Goal: Information Seeking & Learning: Learn about a topic

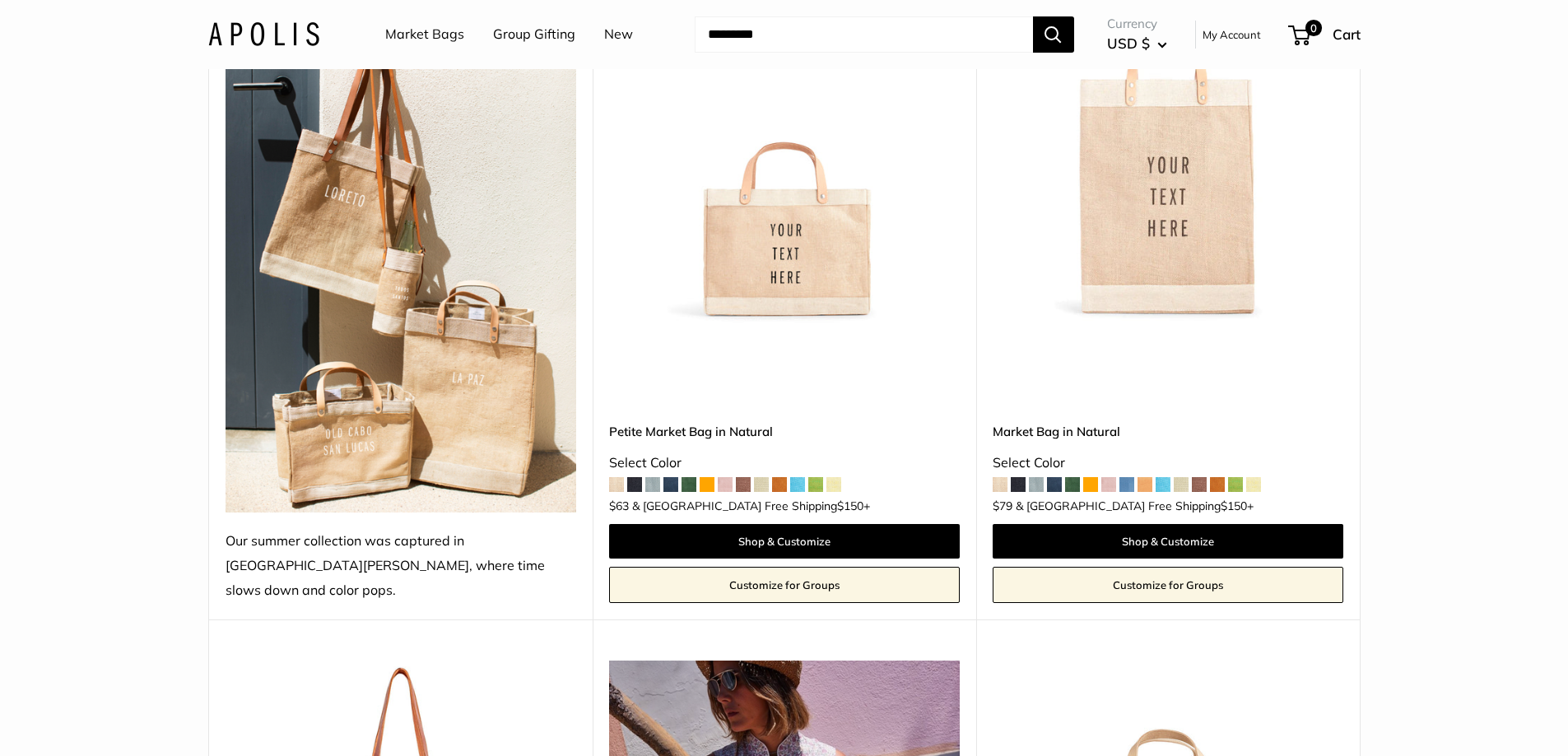
scroll to position [905, 0]
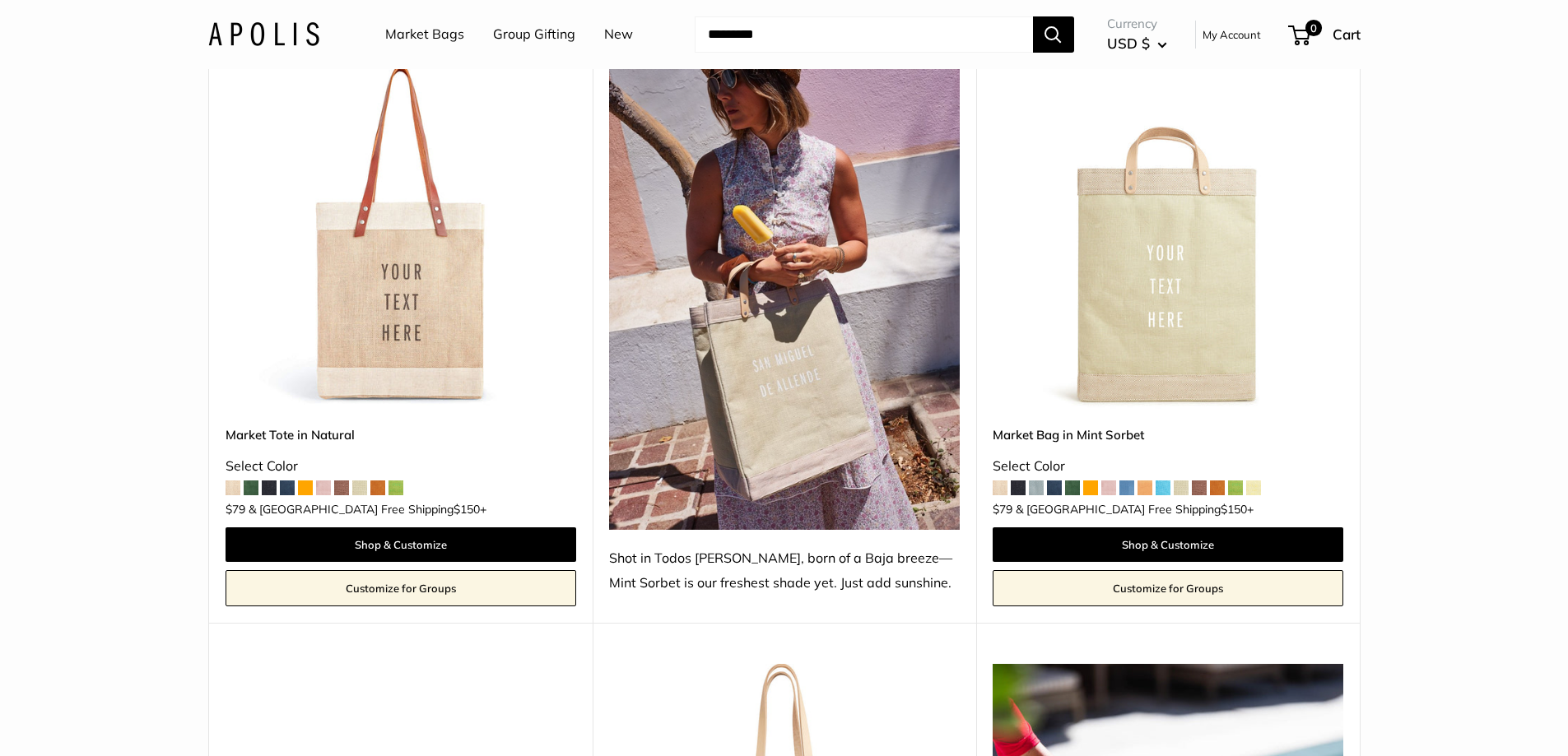
click at [0, 0] on img at bounding box center [0, 0] width 0 height 0
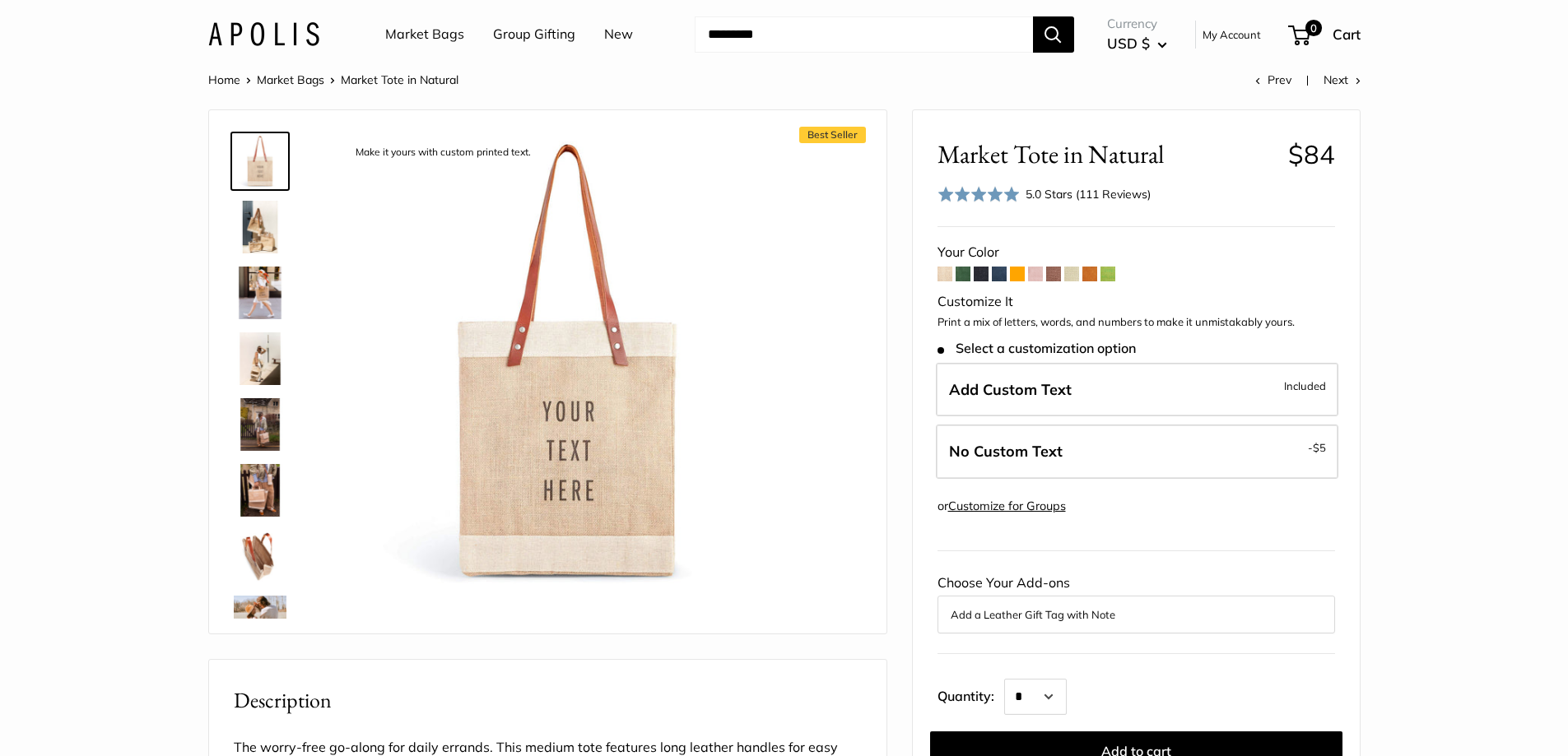
click at [267, 232] on img at bounding box center [260, 227] width 52 height 52
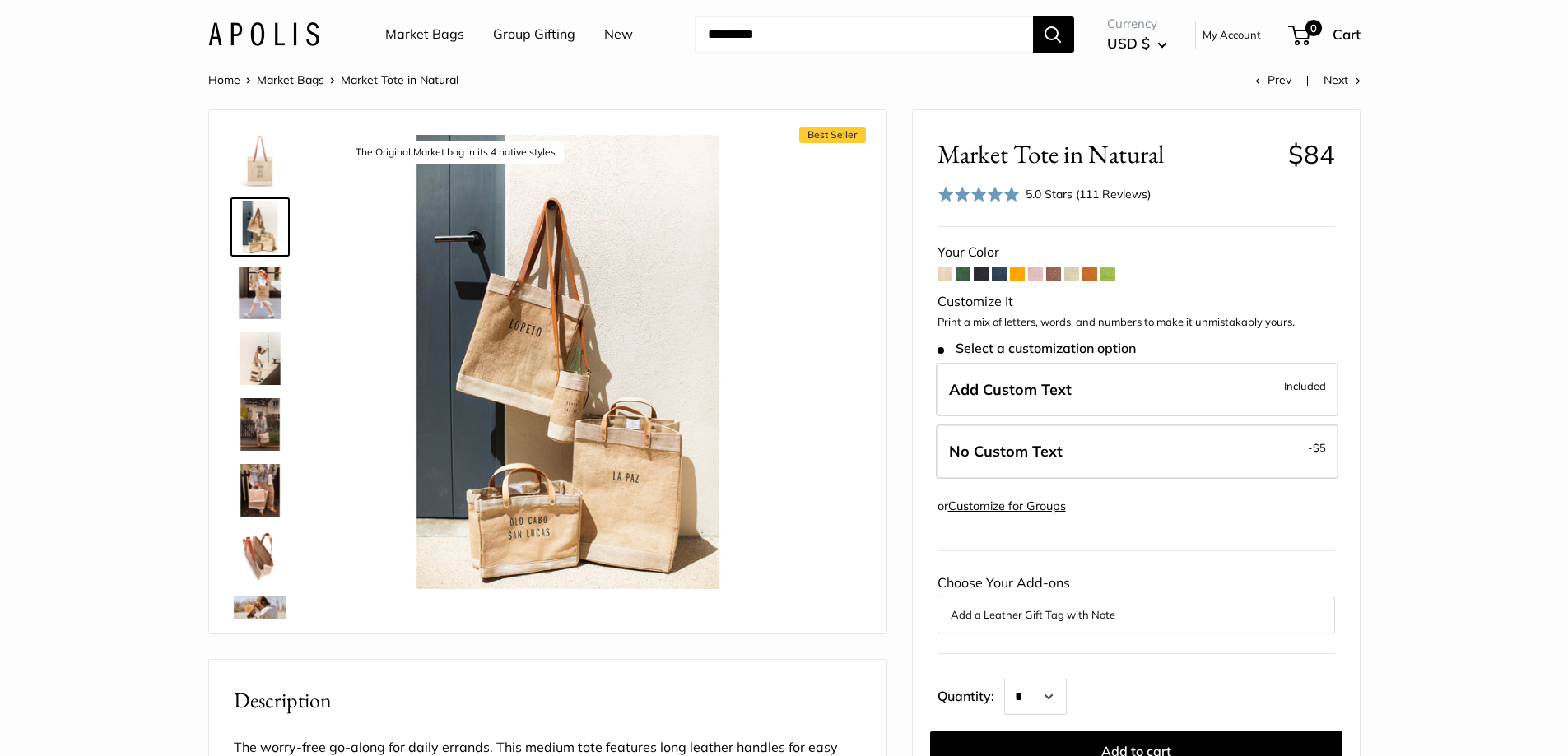
click at [272, 277] on img at bounding box center [260, 293] width 52 height 52
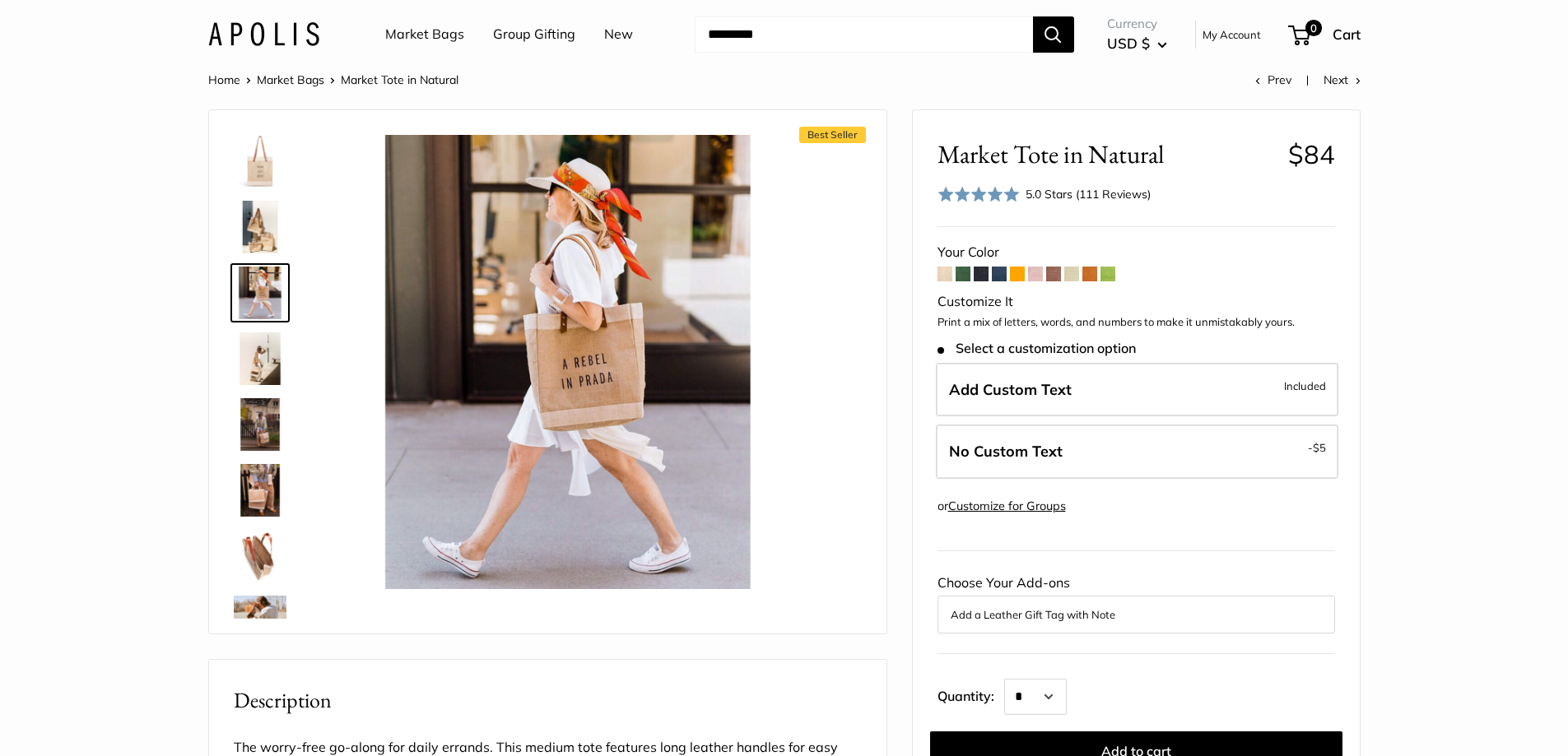
click at [263, 349] on img at bounding box center [260, 359] width 52 height 52
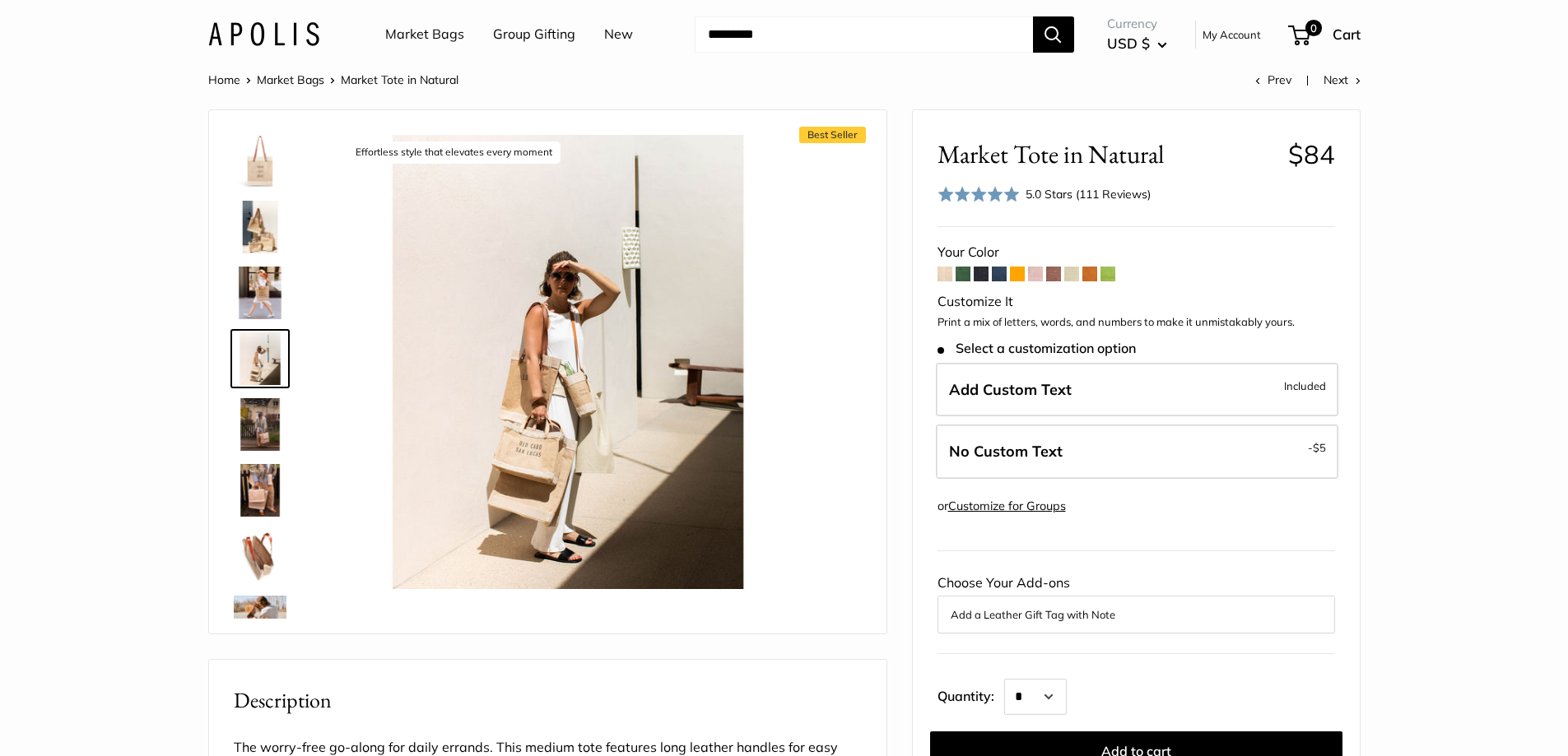
drag, startPoint x: 259, startPoint y: 416, endPoint x: 261, endPoint y: 436, distance: 20.1
click at [259, 417] on img at bounding box center [260, 424] width 52 height 52
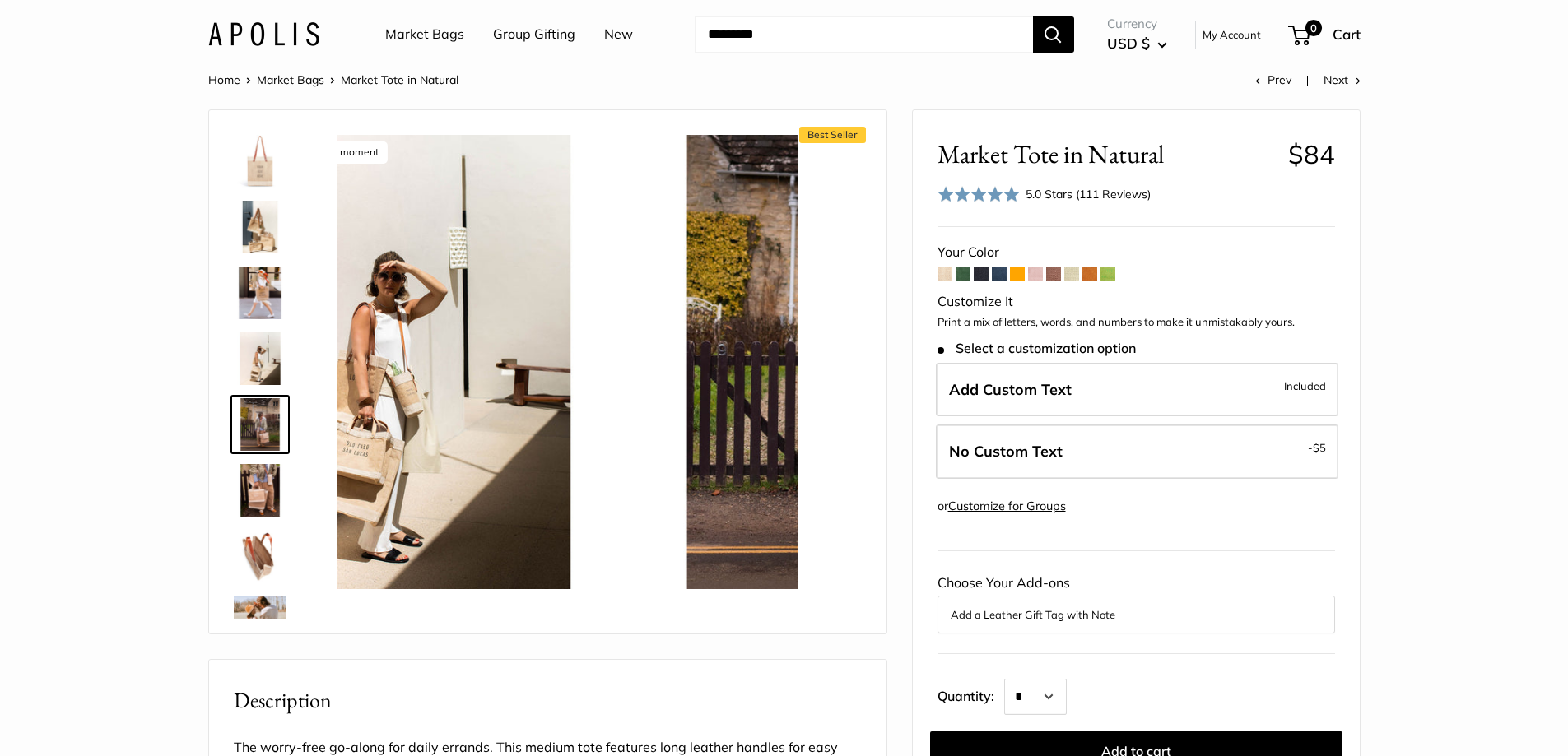
scroll to position [51, 0]
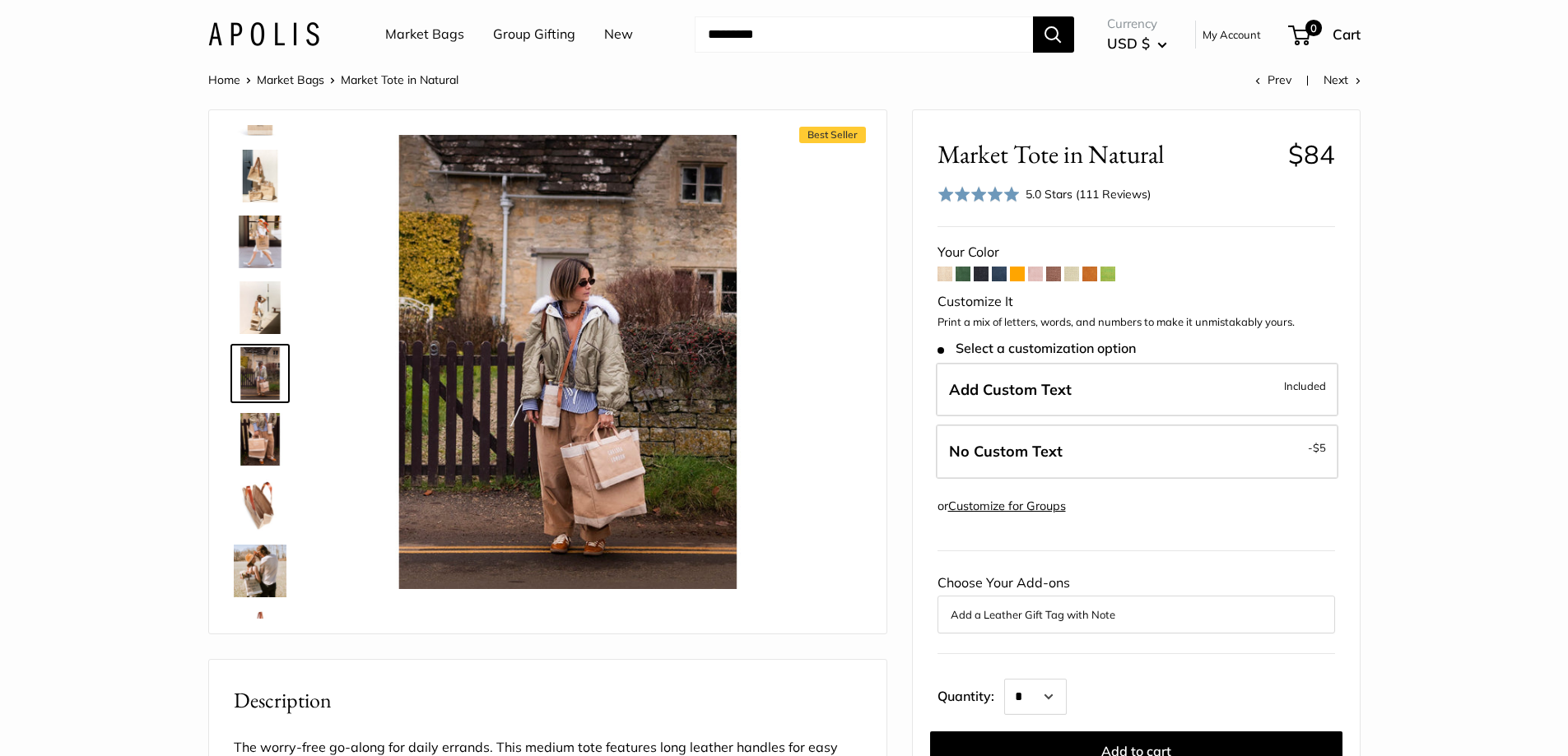
click at [261, 441] on img at bounding box center [260, 439] width 52 height 52
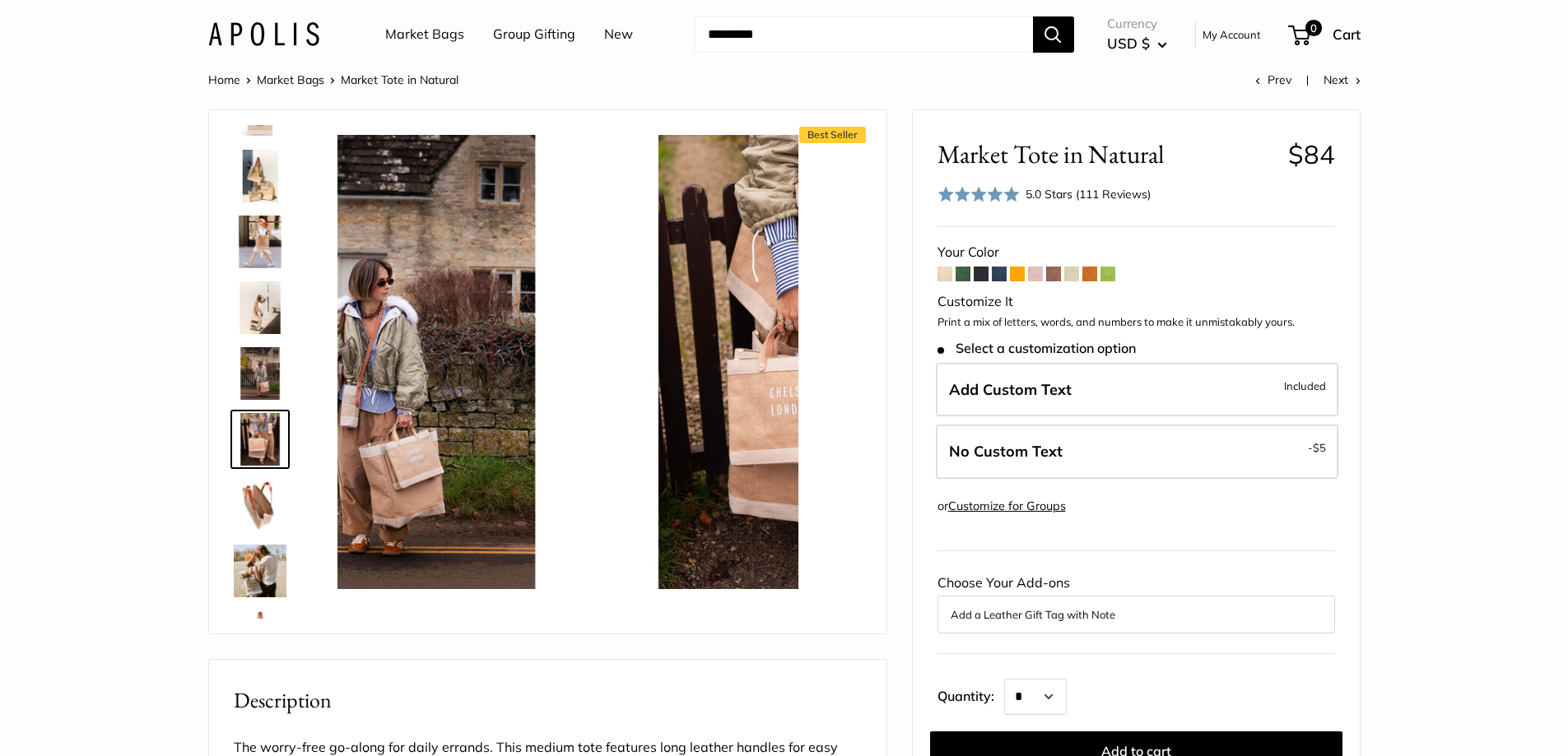
scroll to position [117, 0]
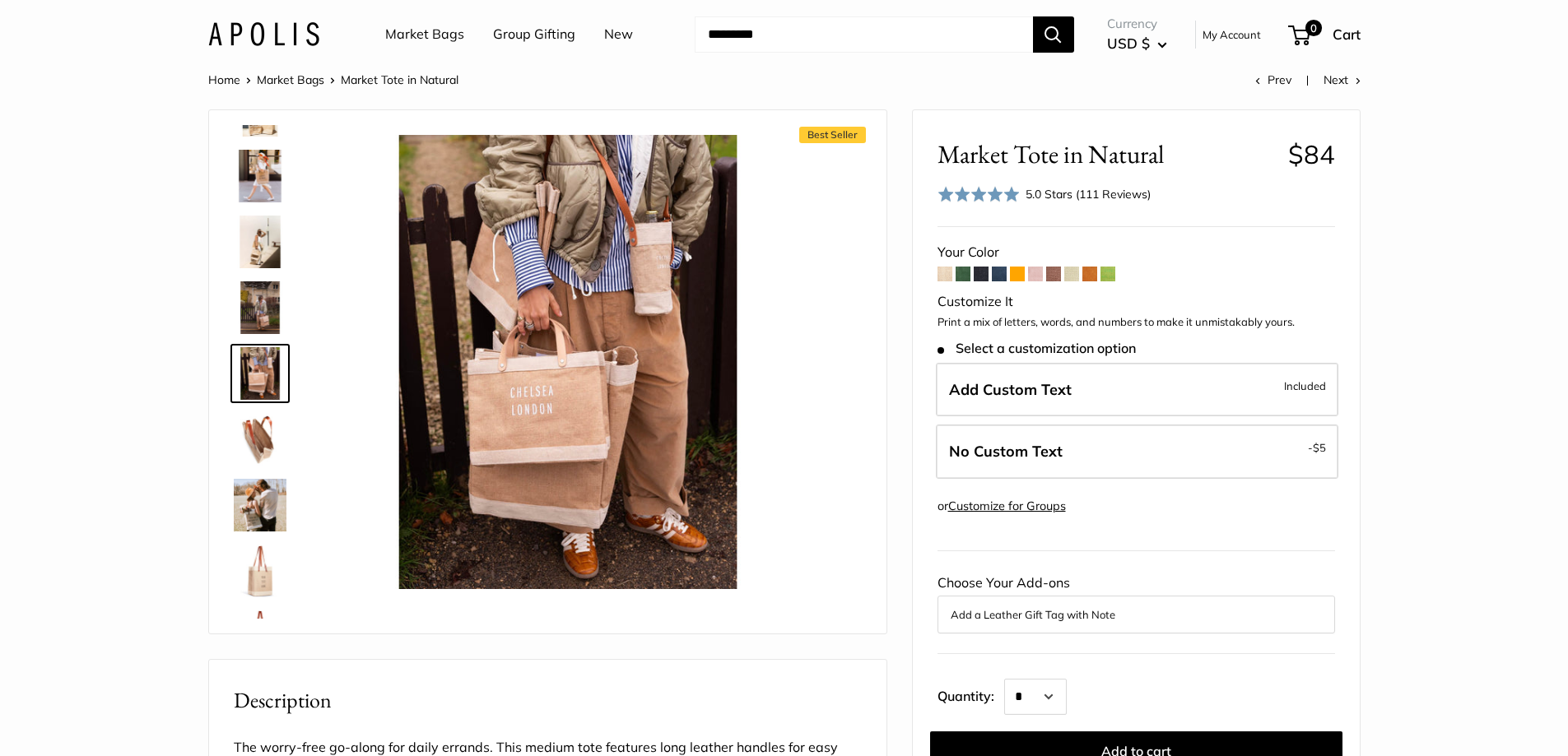
click at [255, 431] on img at bounding box center [260, 439] width 52 height 52
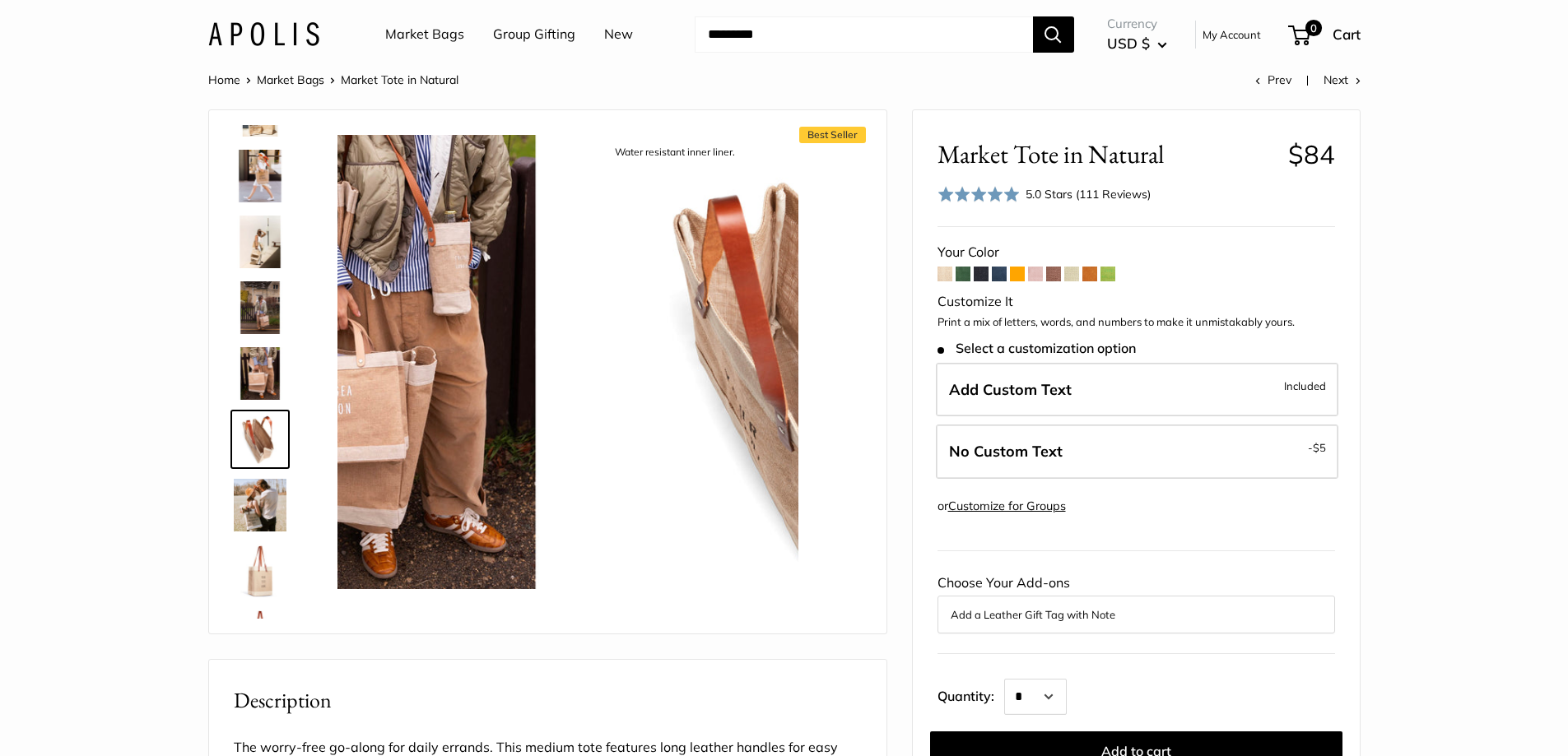
scroll to position [183, 0]
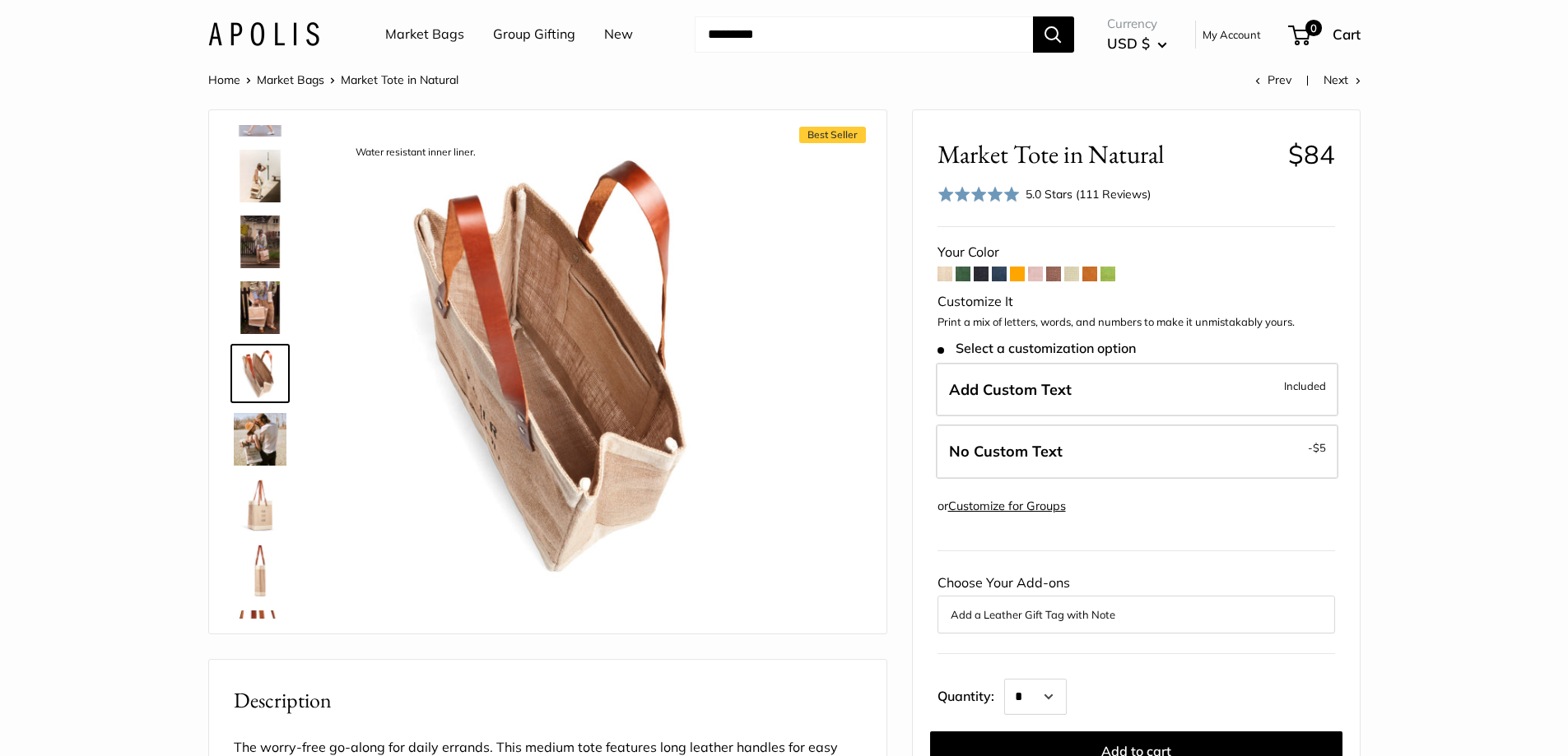
click at [262, 488] on img at bounding box center [260, 505] width 52 height 52
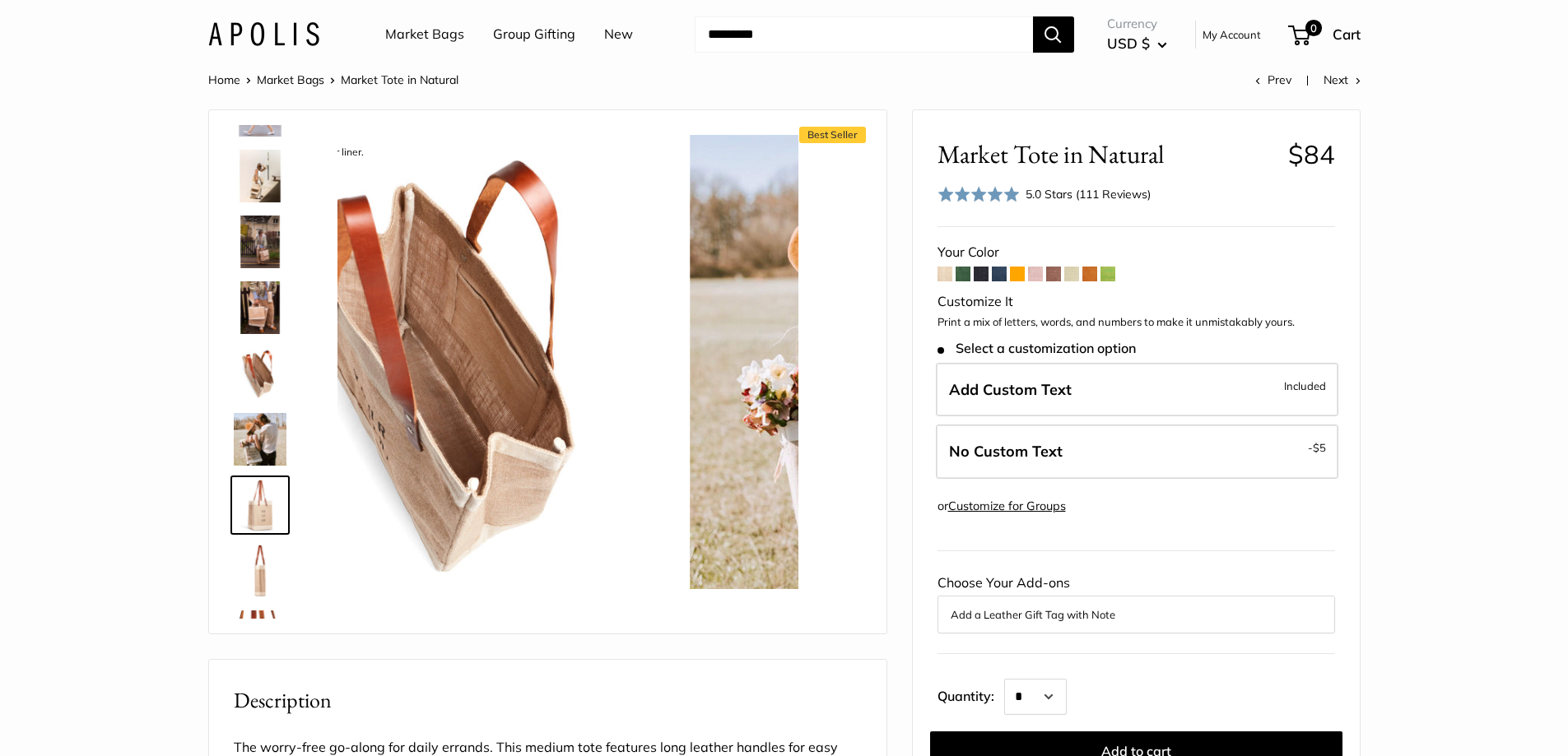
scroll to position [315, 0]
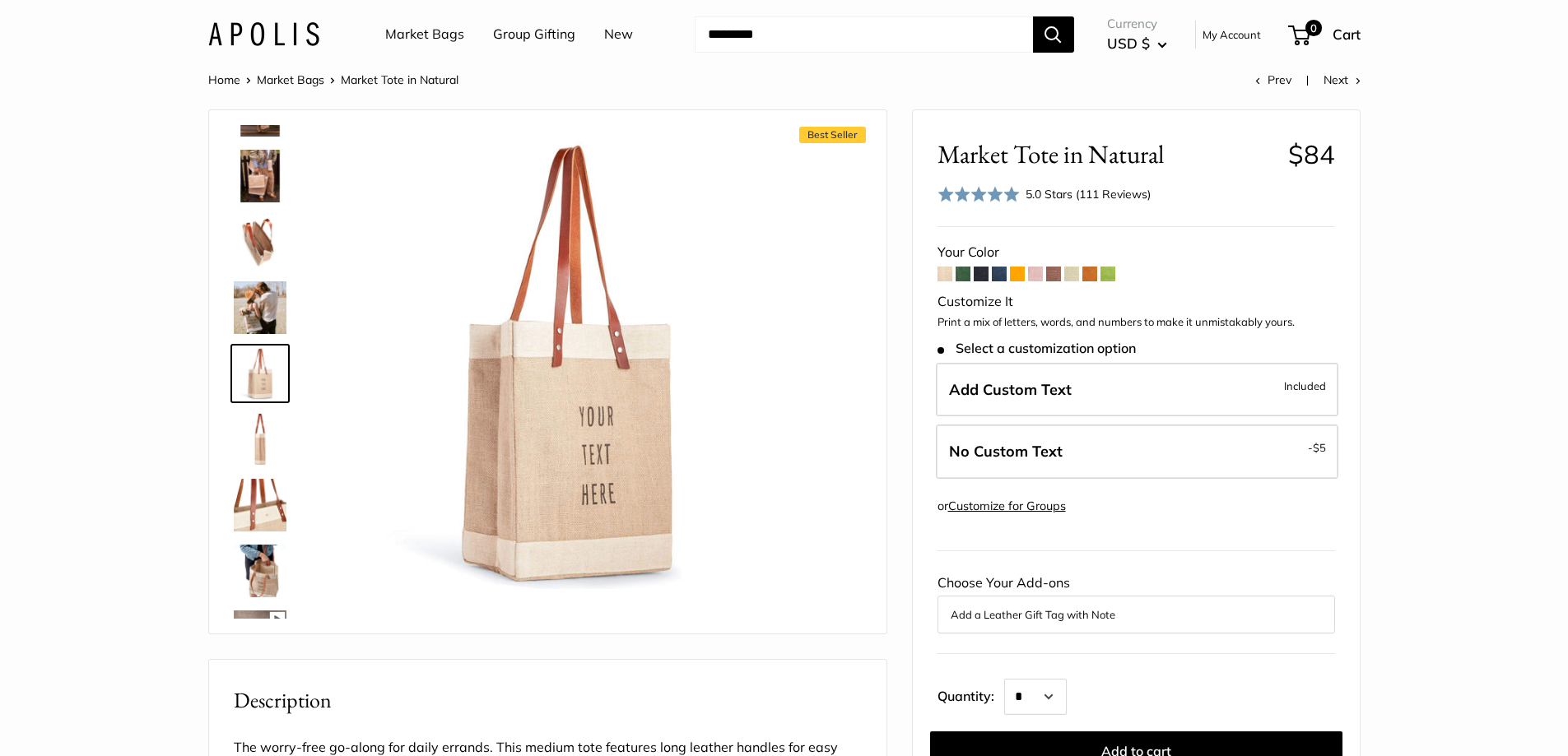
click at [259, 298] on img at bounding box center [260, 307] width 52 height 52
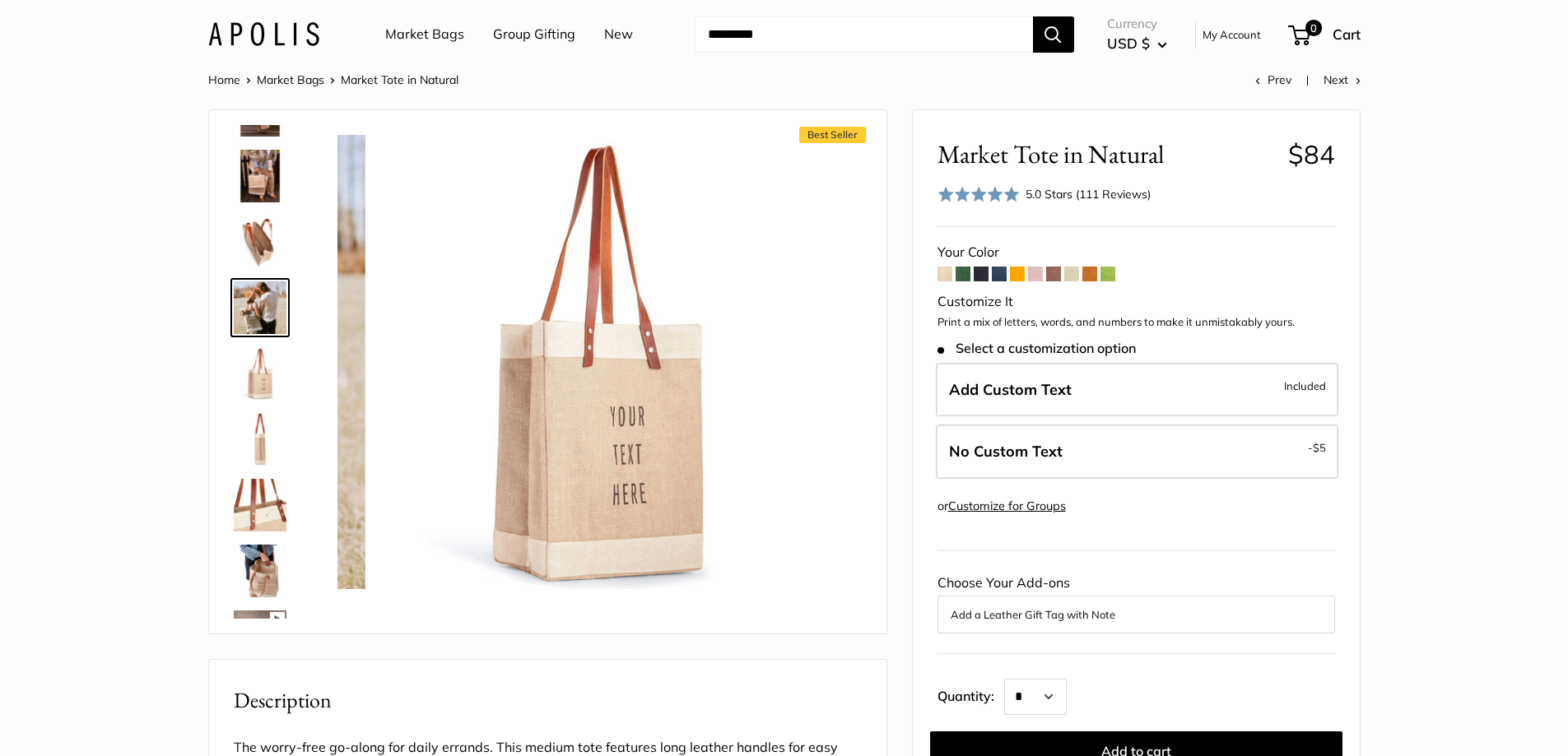
scroll to position [248, 0]
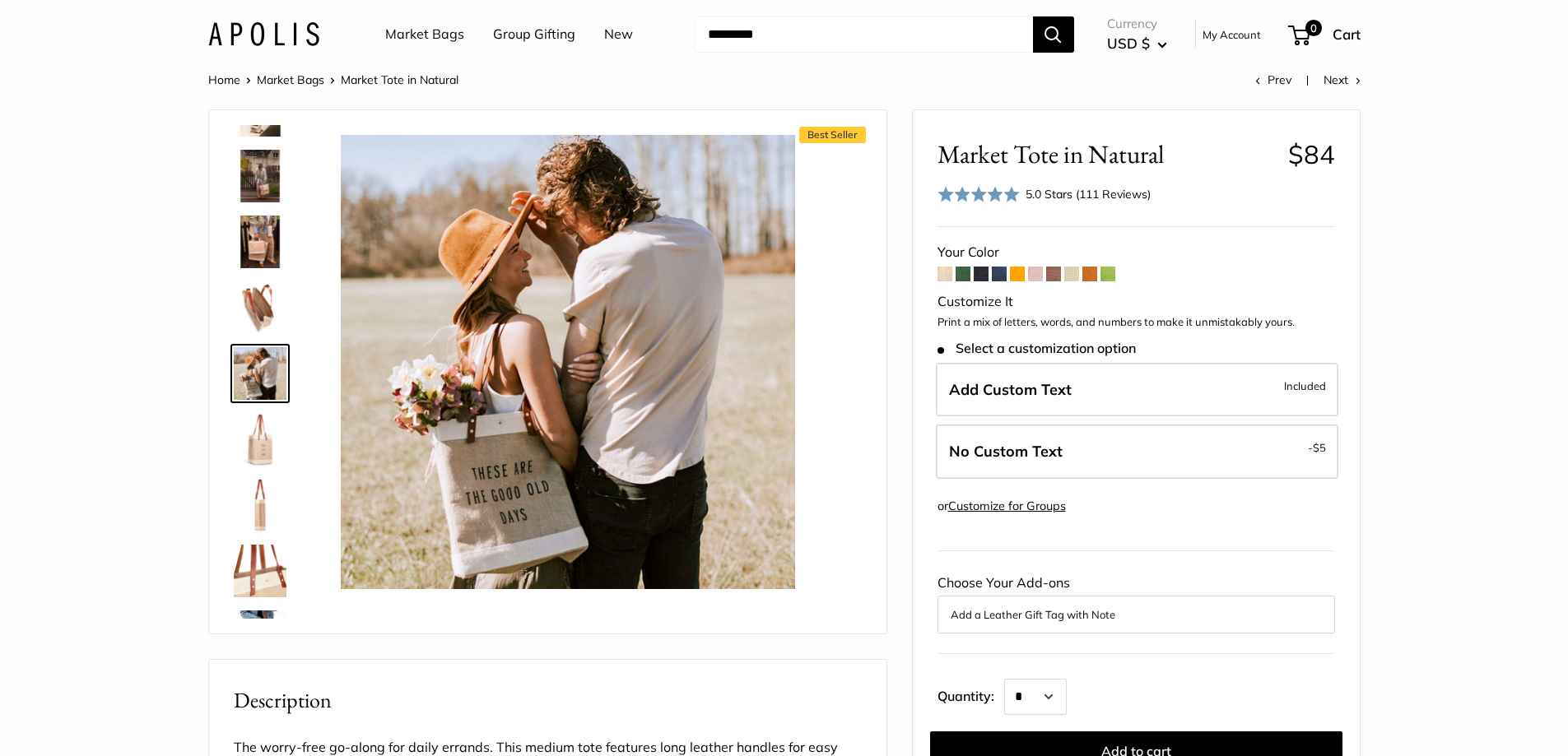
click at [271, 433] on img at bounding box center [260, 439] width 52 height 52
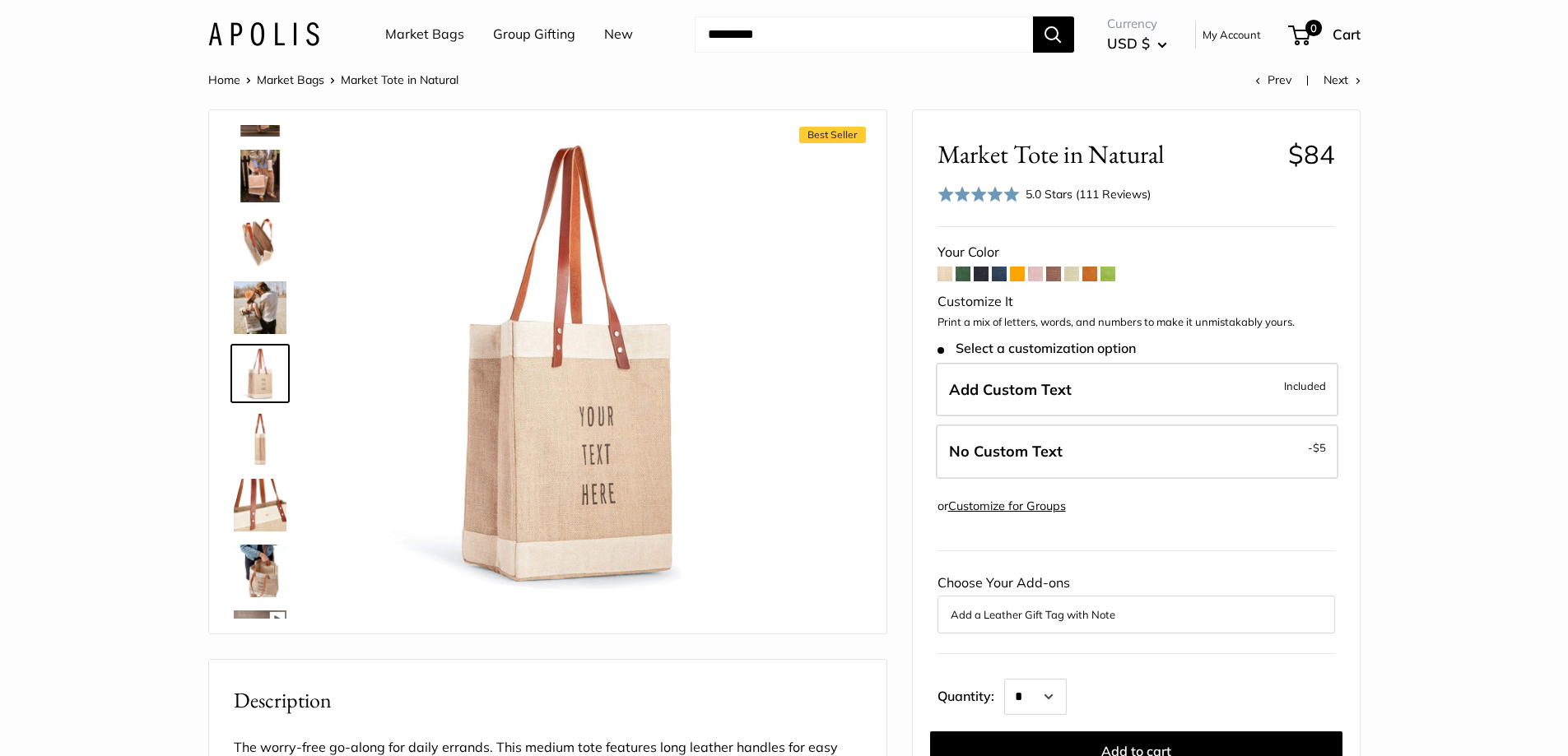
click at [254, 435] on img at bounding box center [260, 439] width 52 height 52
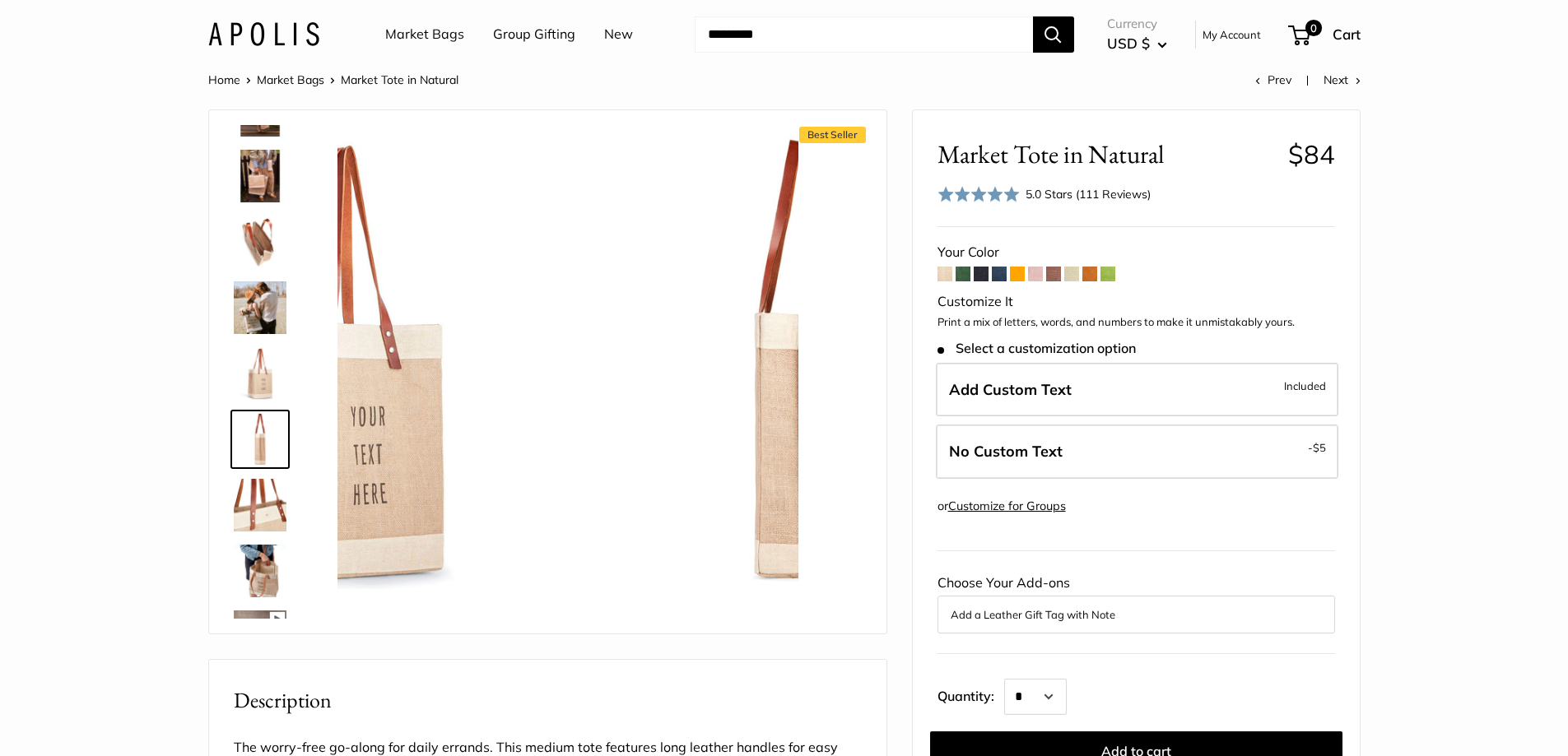
scroll to position [380, 0]
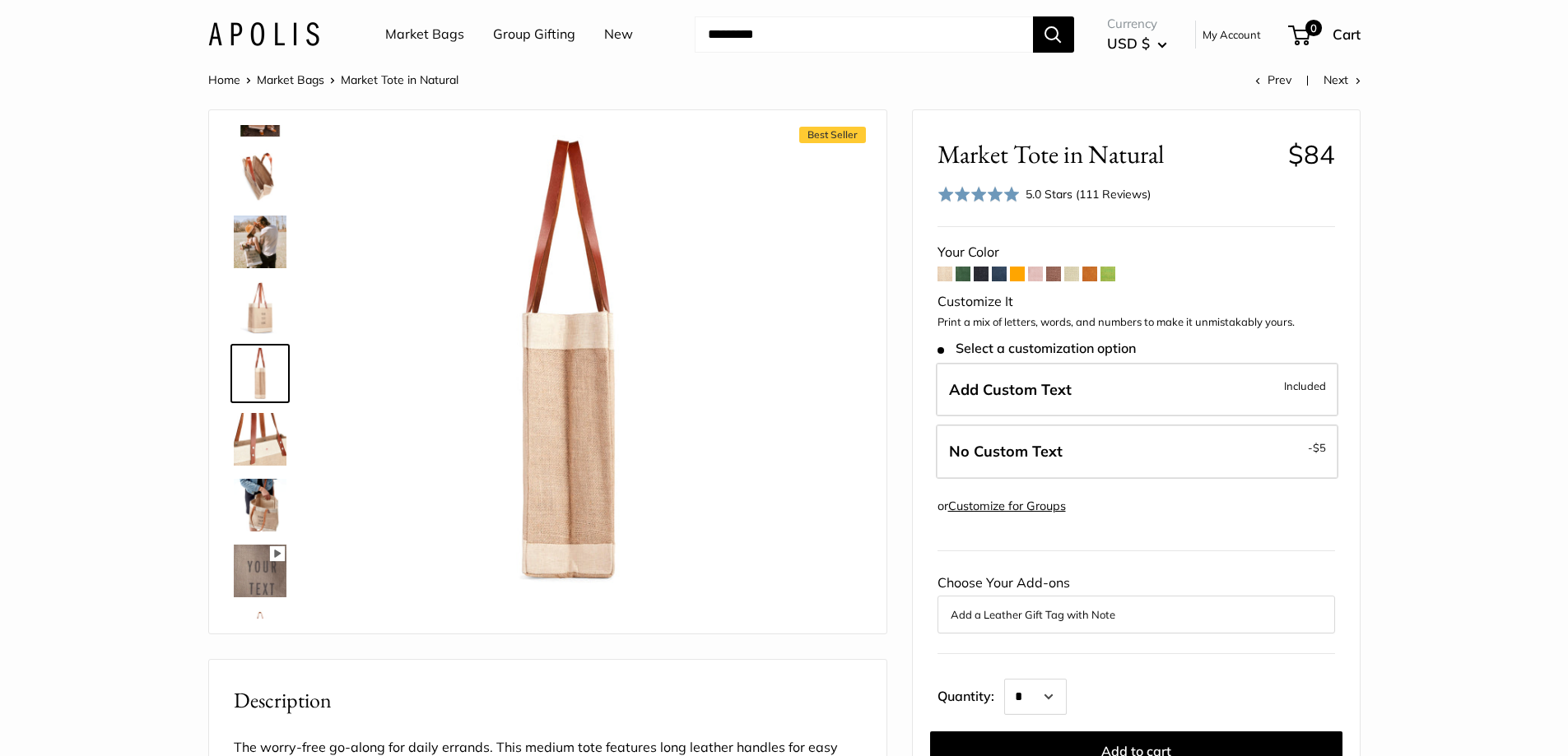
click at [262, 504] on img at bounding box center [260, 505] width 52 height 52
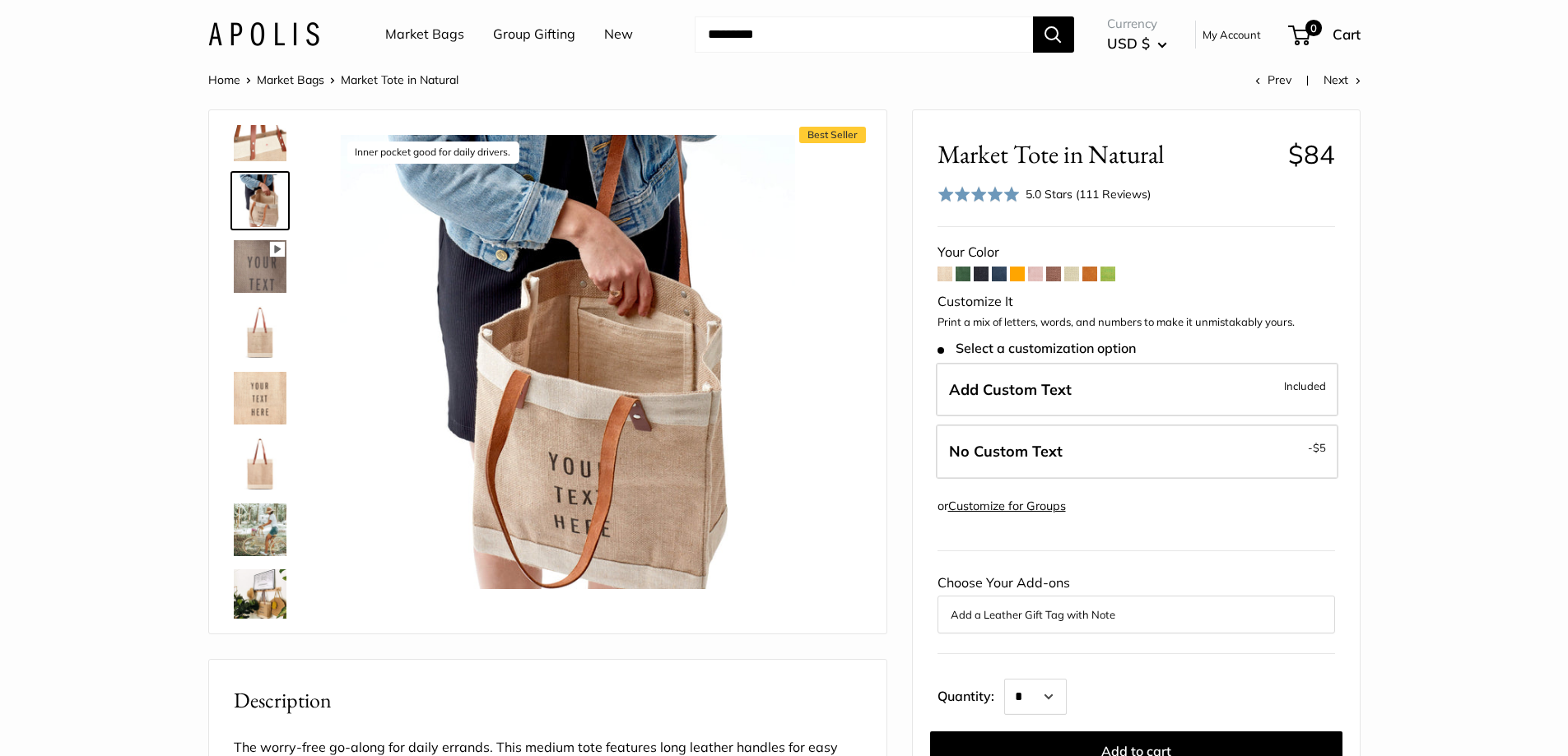
scroll to position [698, 0]
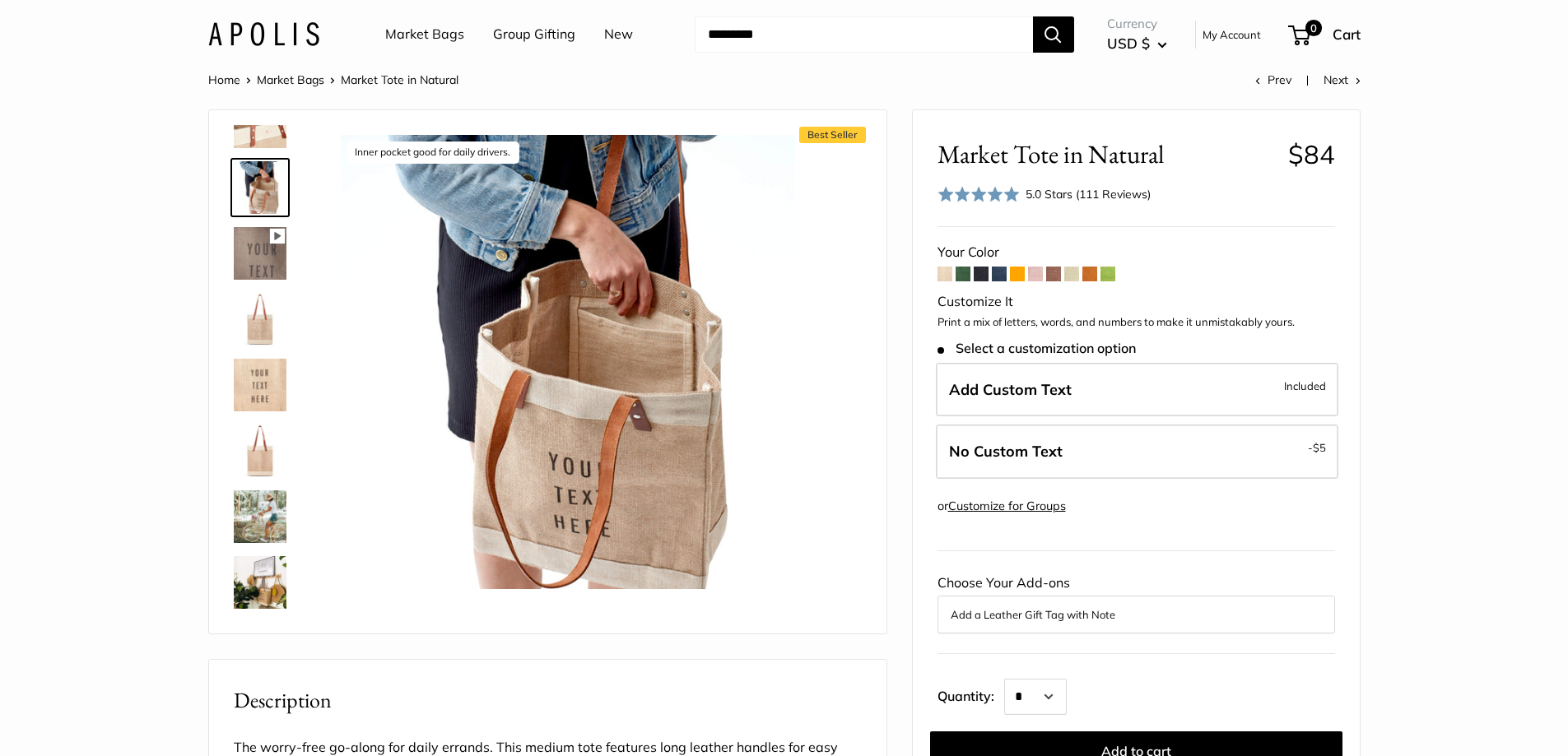
click at [262, 503] on img at bounding box center [260, 517] width 52 height 52
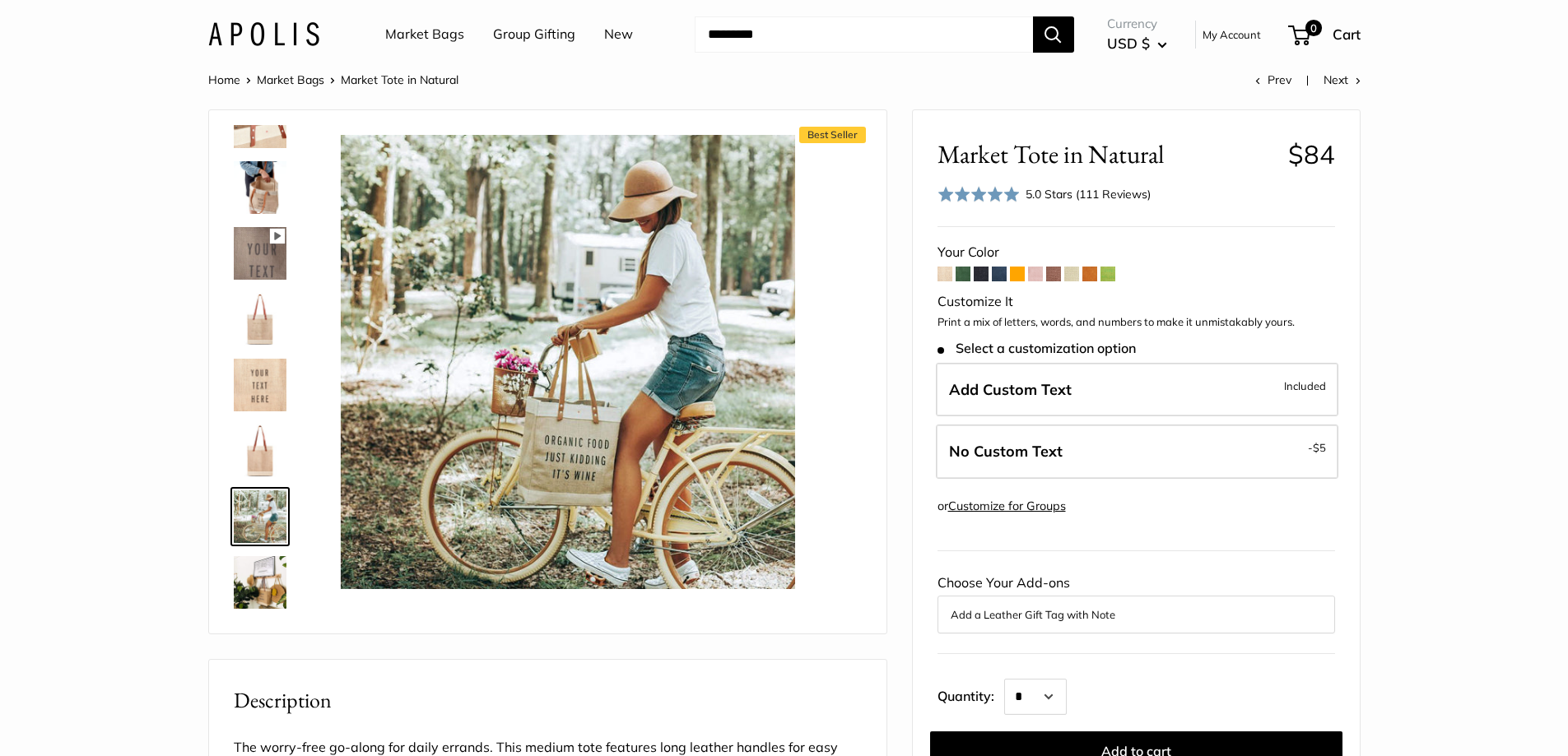
click at [267, 580] on img at bounding box center [260, 583] width 52 height 52
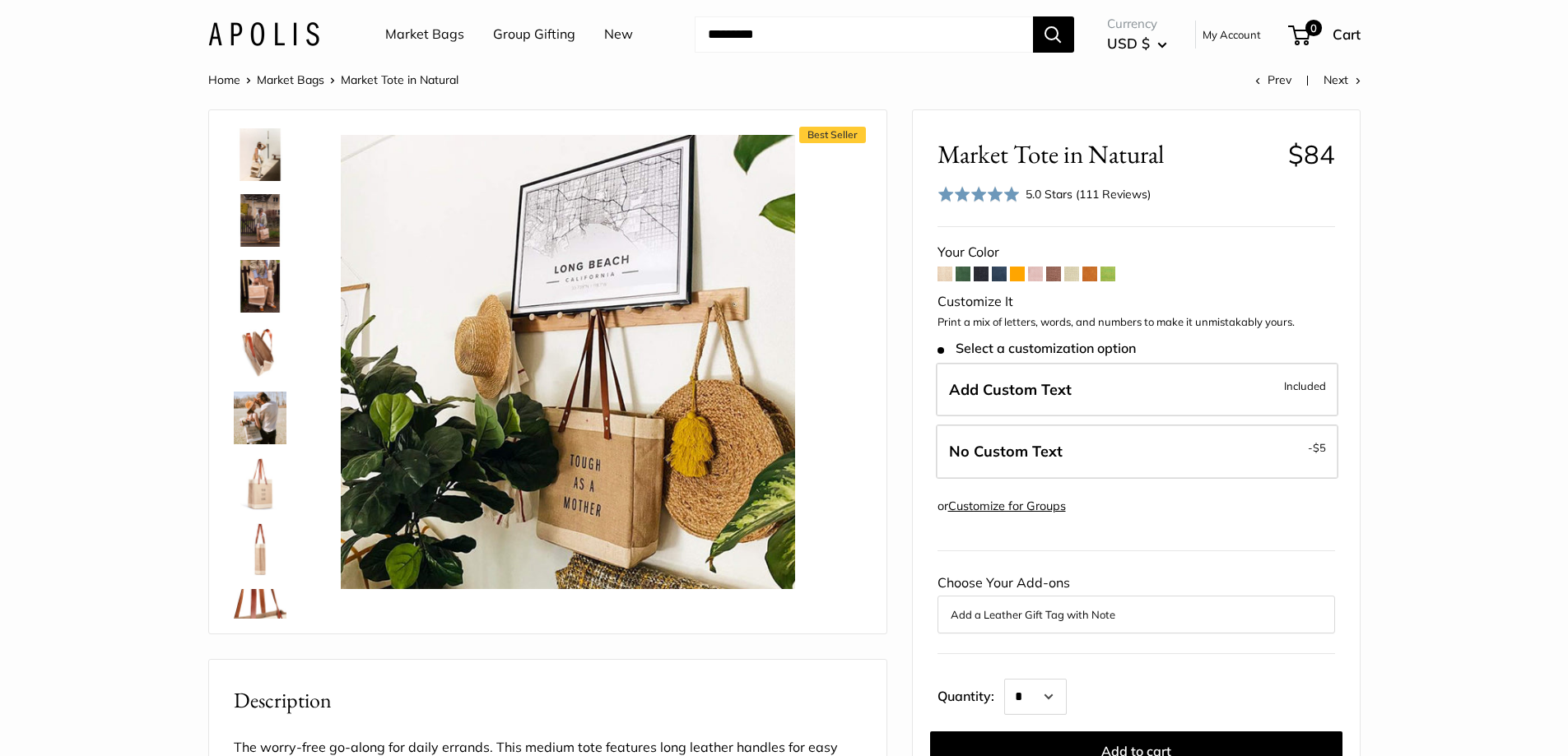
scroll to position [0, 0]
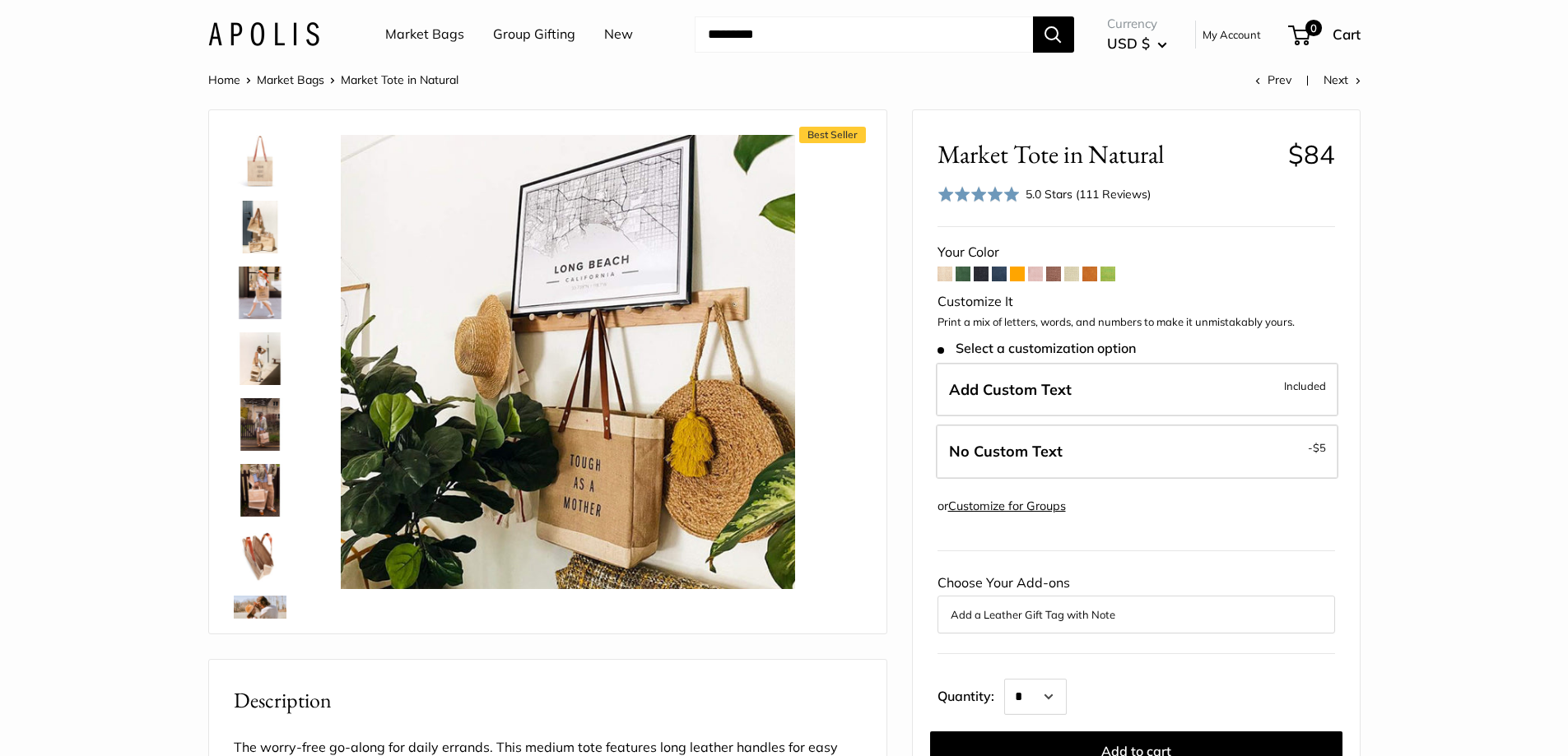
click at [264, 158] on img at bounding box center [260, 161] width 52 height 52
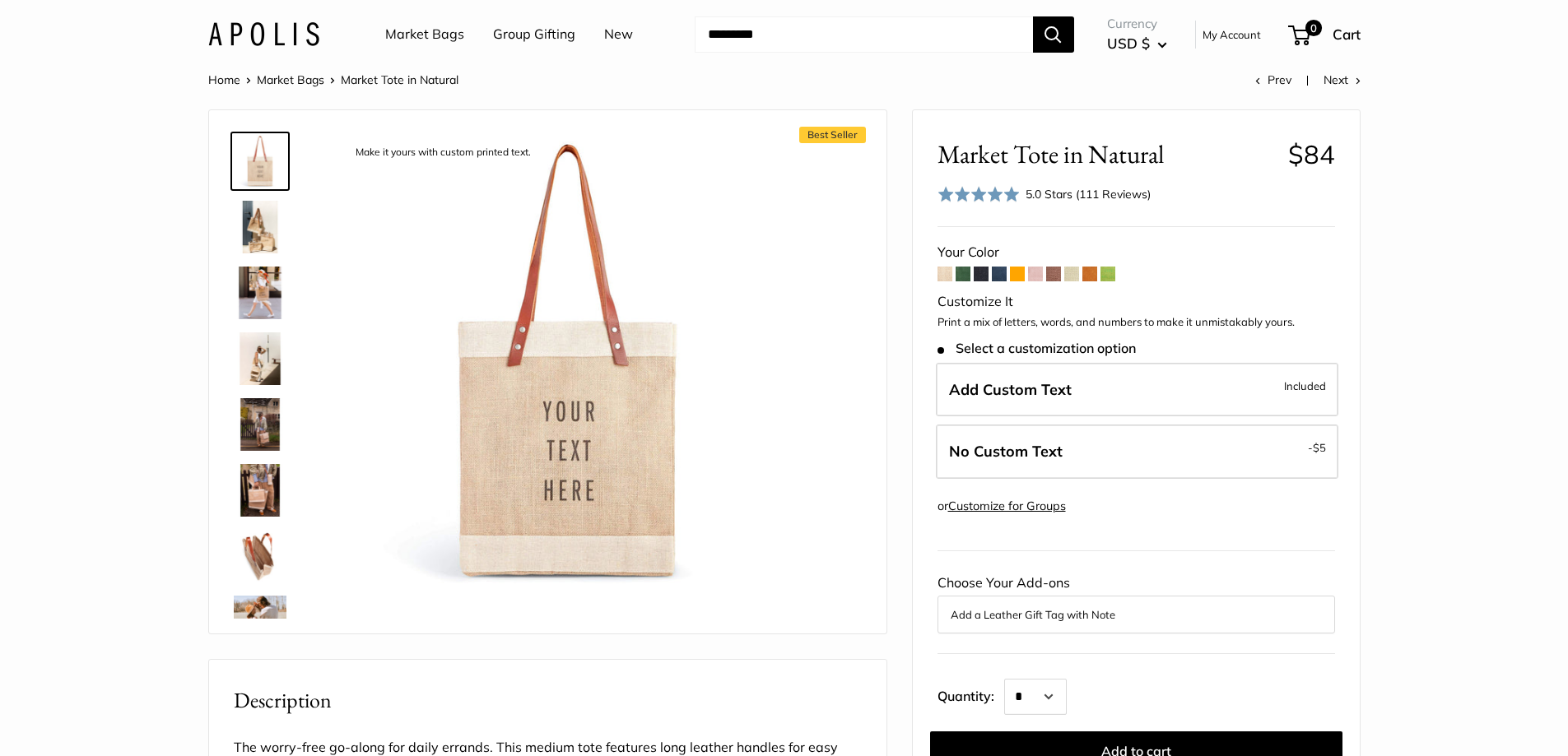
click at [983, 278] on span at bounding box center [981, 274] width 15 height 15
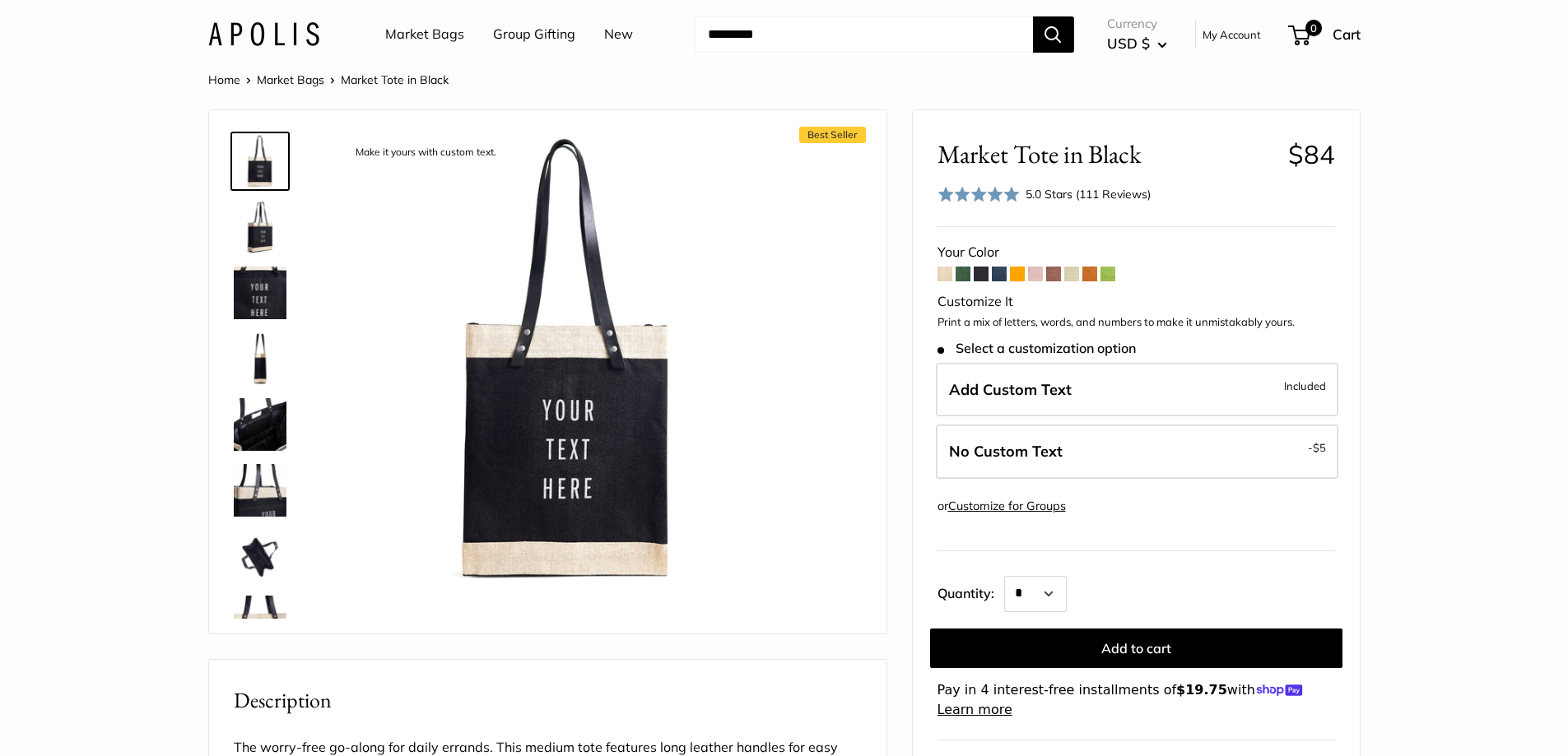
click at [959, 272] on span at bounding box center [963, 274] width 15 height 15
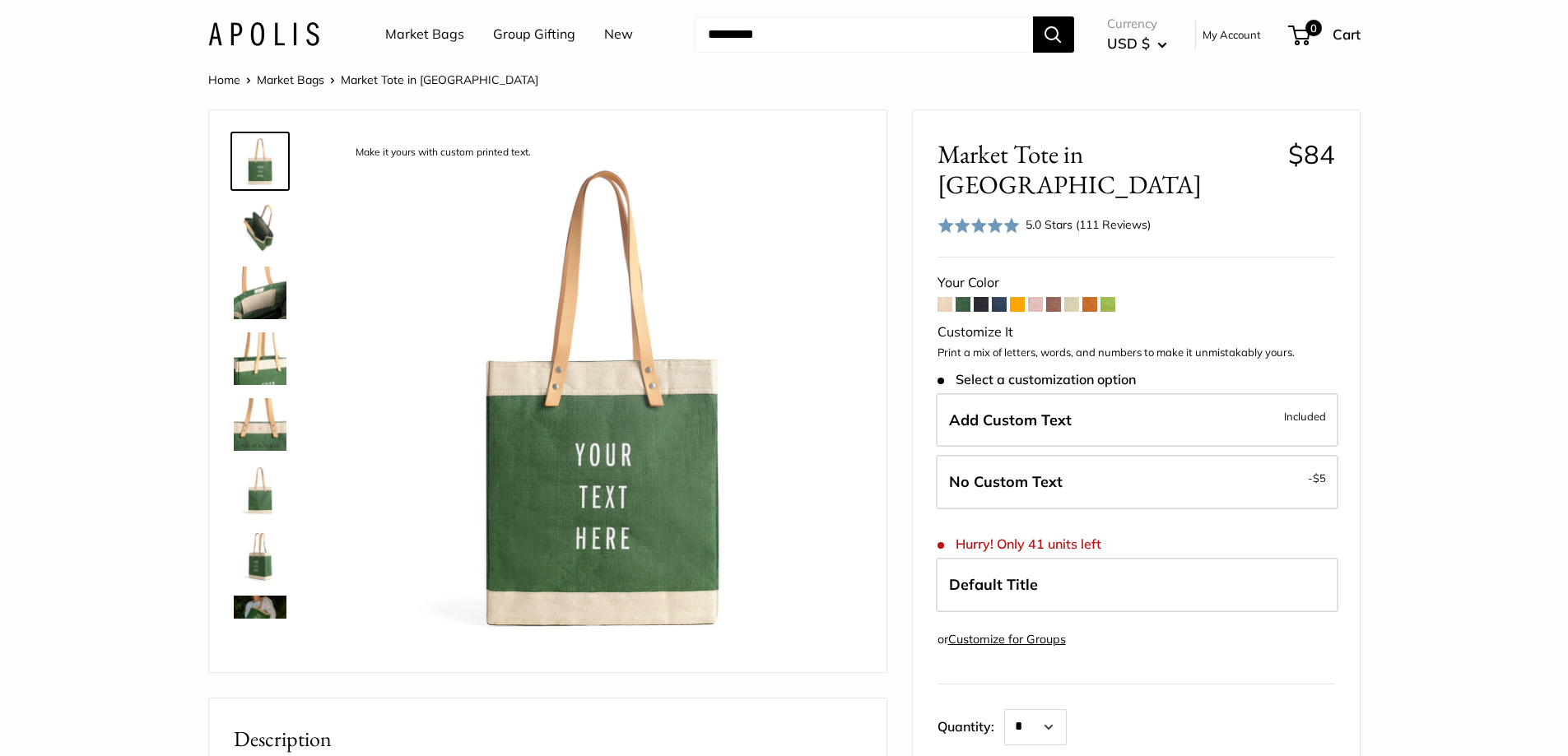
click at [944, 297] on span at bounding box center [945, 304] width 15 height 15
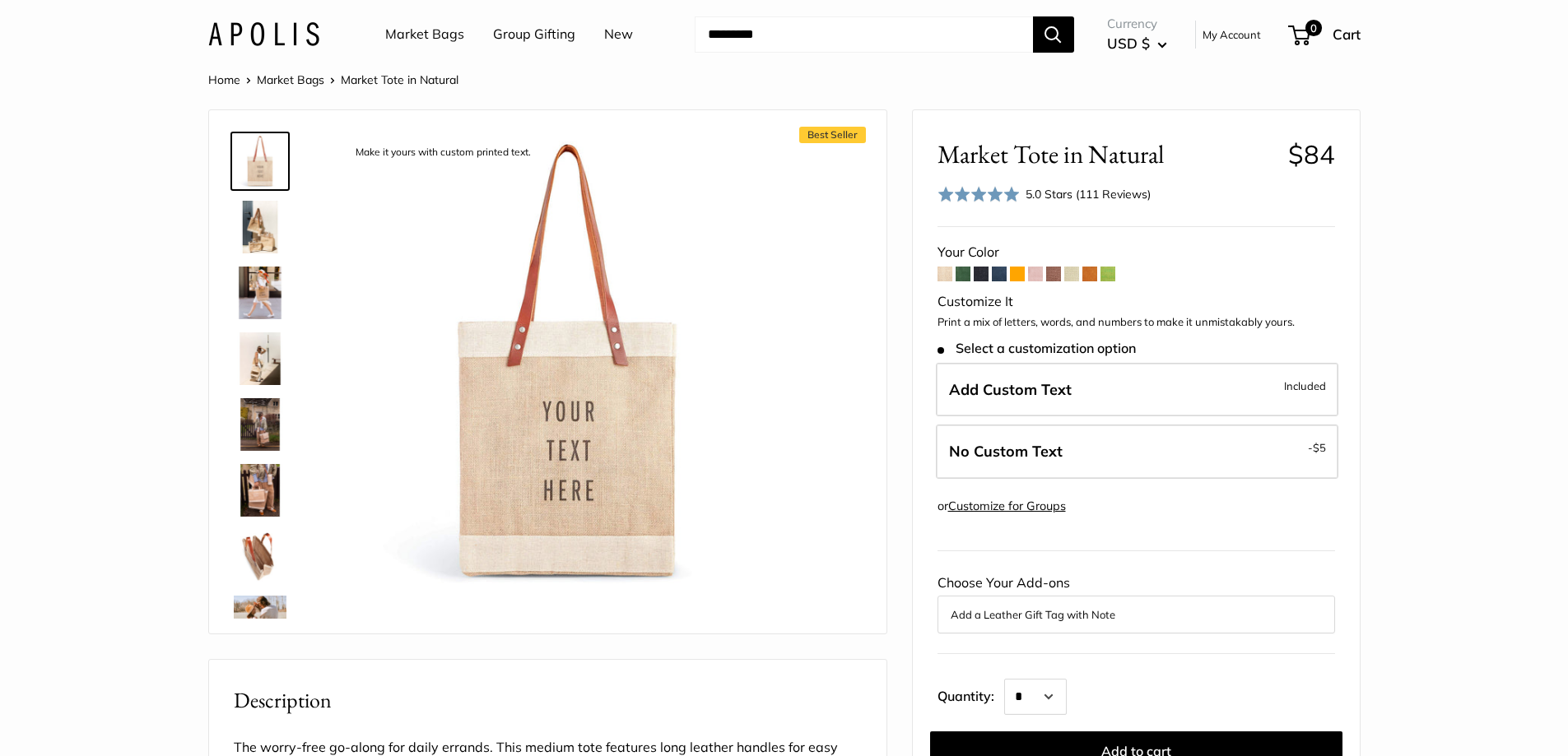
click at [249, 219] on img at bounding box center [260, 227] width 52 height 52
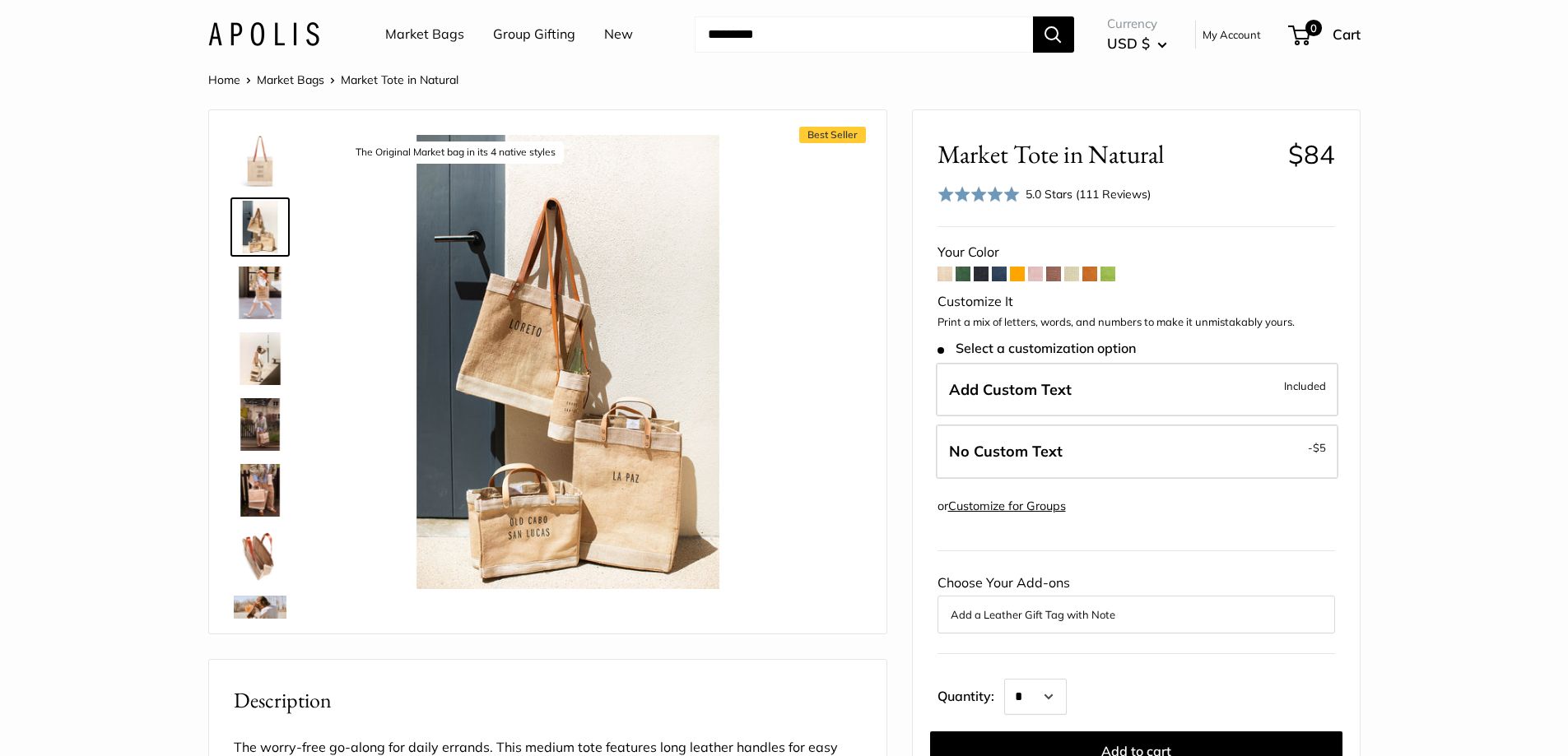
click at [265, 284] on img at bounding box center [260, 293] width 52 height 52
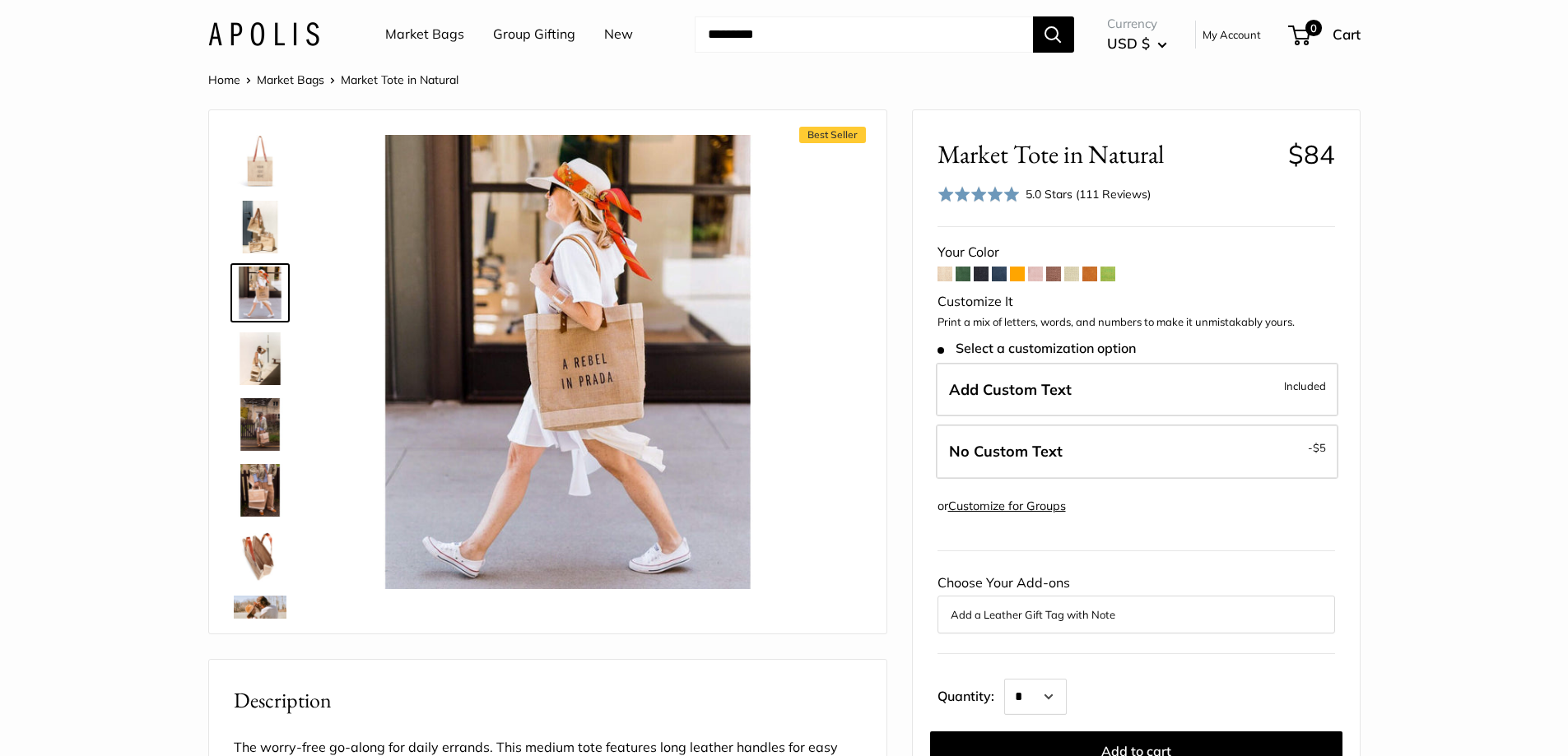
click at [268, 361] on img at bounding box center [260, 359] width 52 height 52
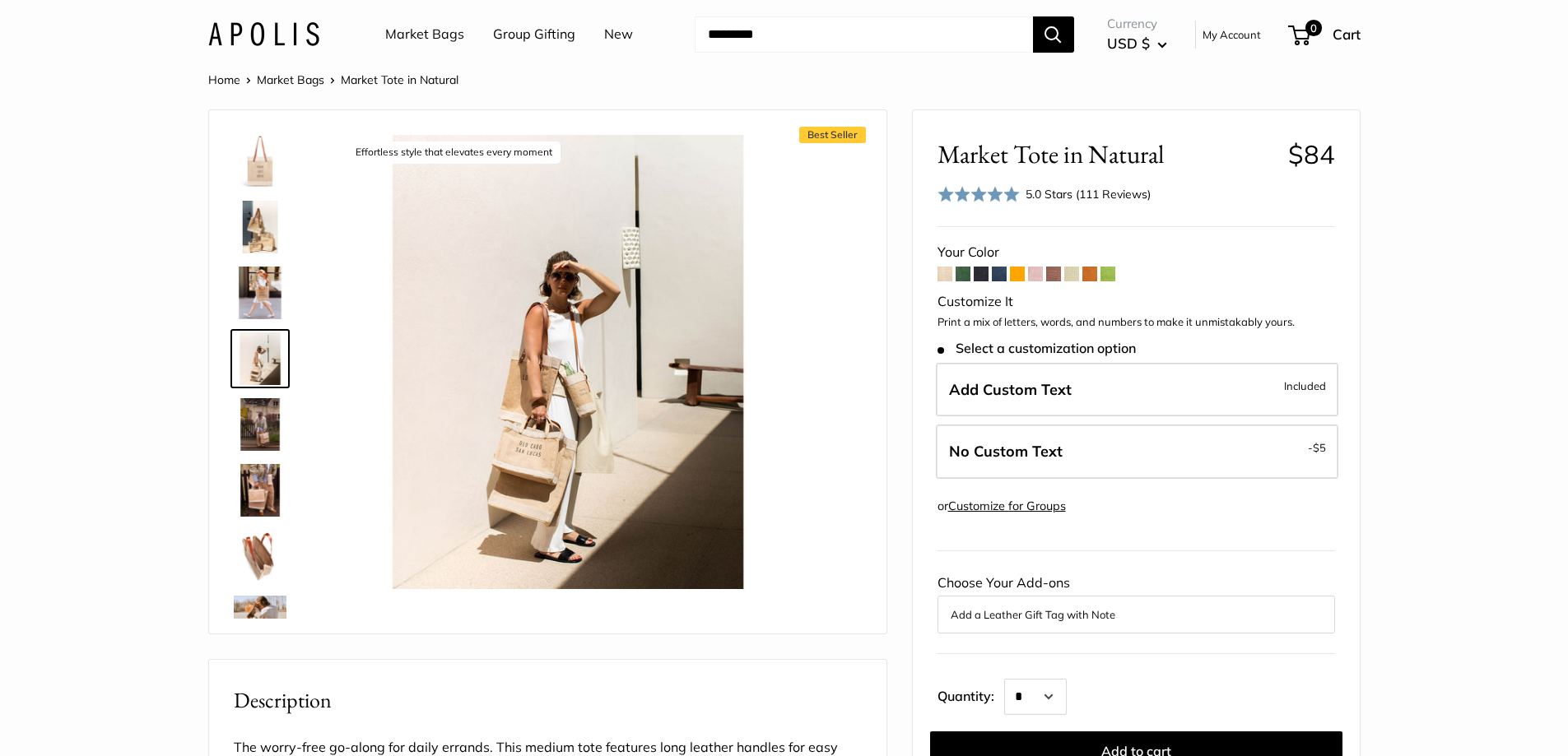
click at [448, 31] on link "Market Bags" at bounding box center [424, 35] width 79 height 24
click at [419, 33] on link "Market Bags" at bounding box center [424, 35] width 79 height 24
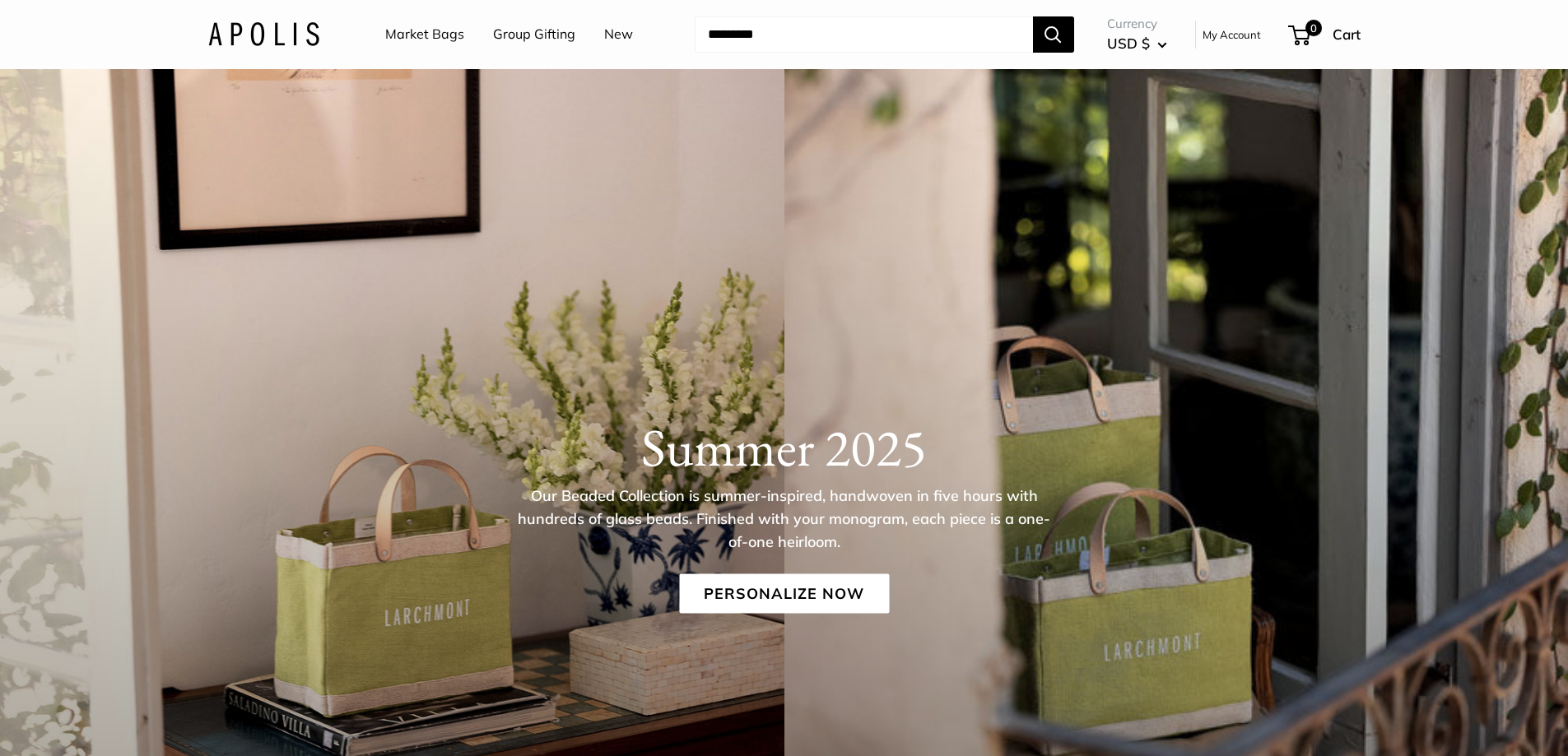
click at [532, 37] on link "Group Gifting" at bounding box center [534, 35] width 82 height 24
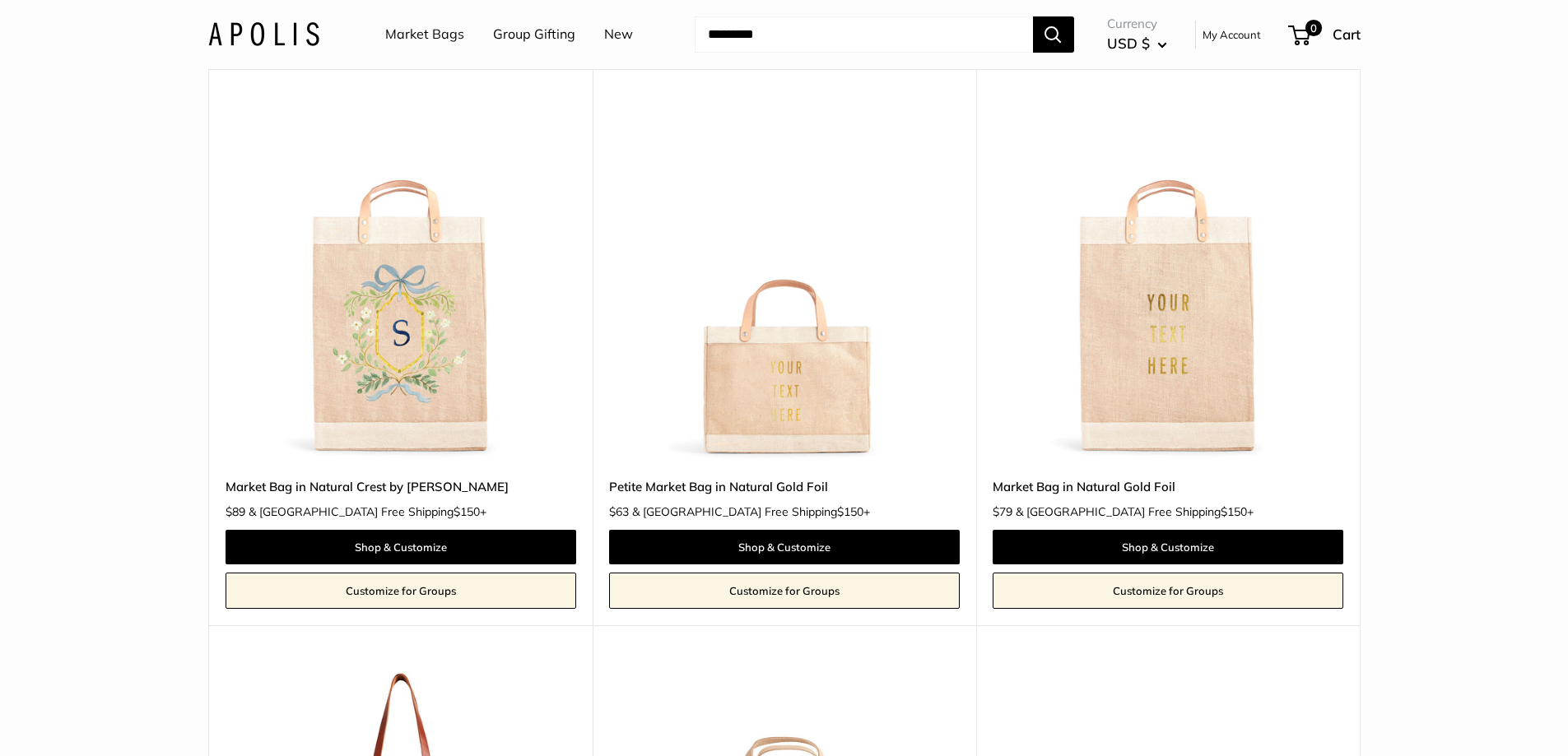
scroll to position [2633, 0]
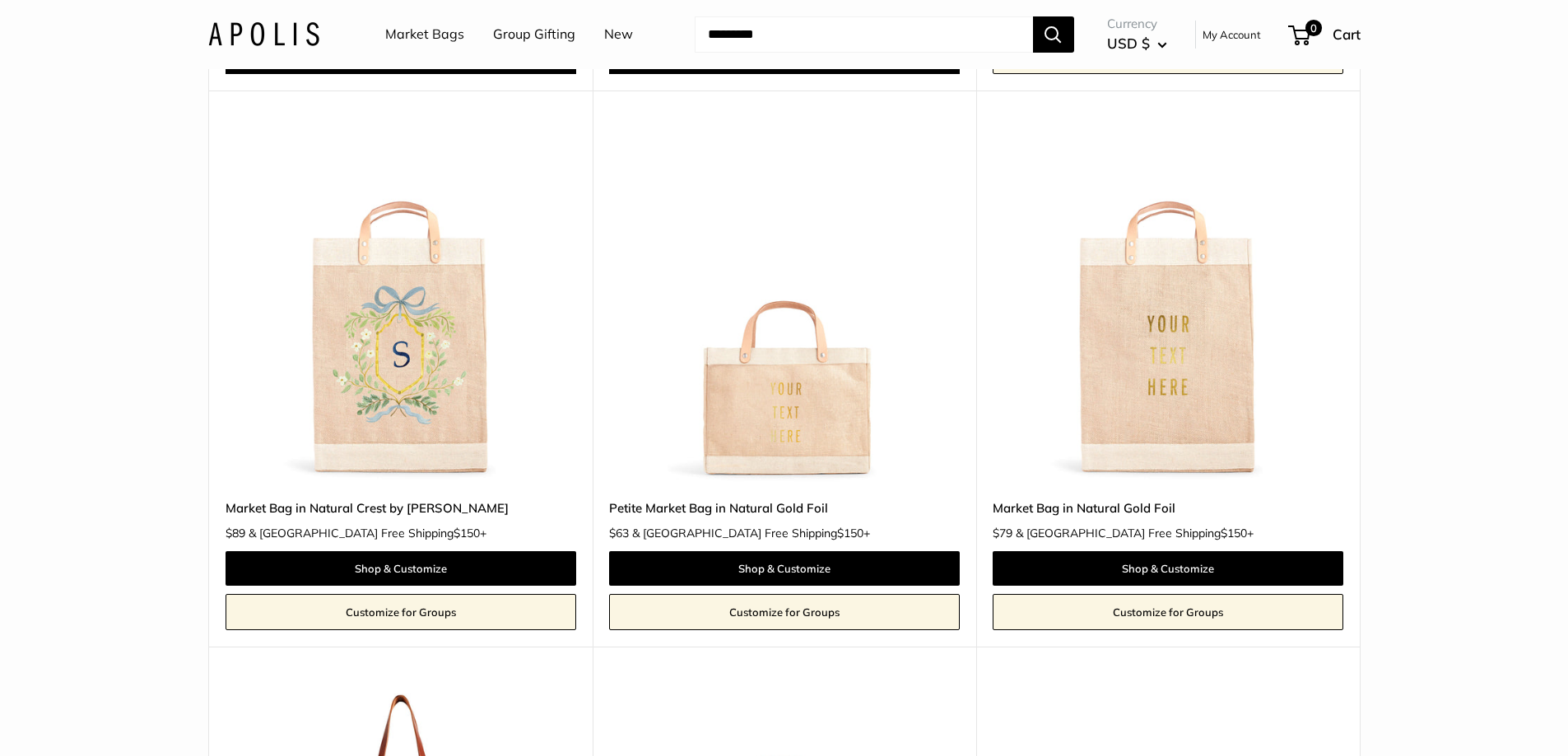
click at [0, 0] on img at bounding box center [0, 0] width 0 height 0
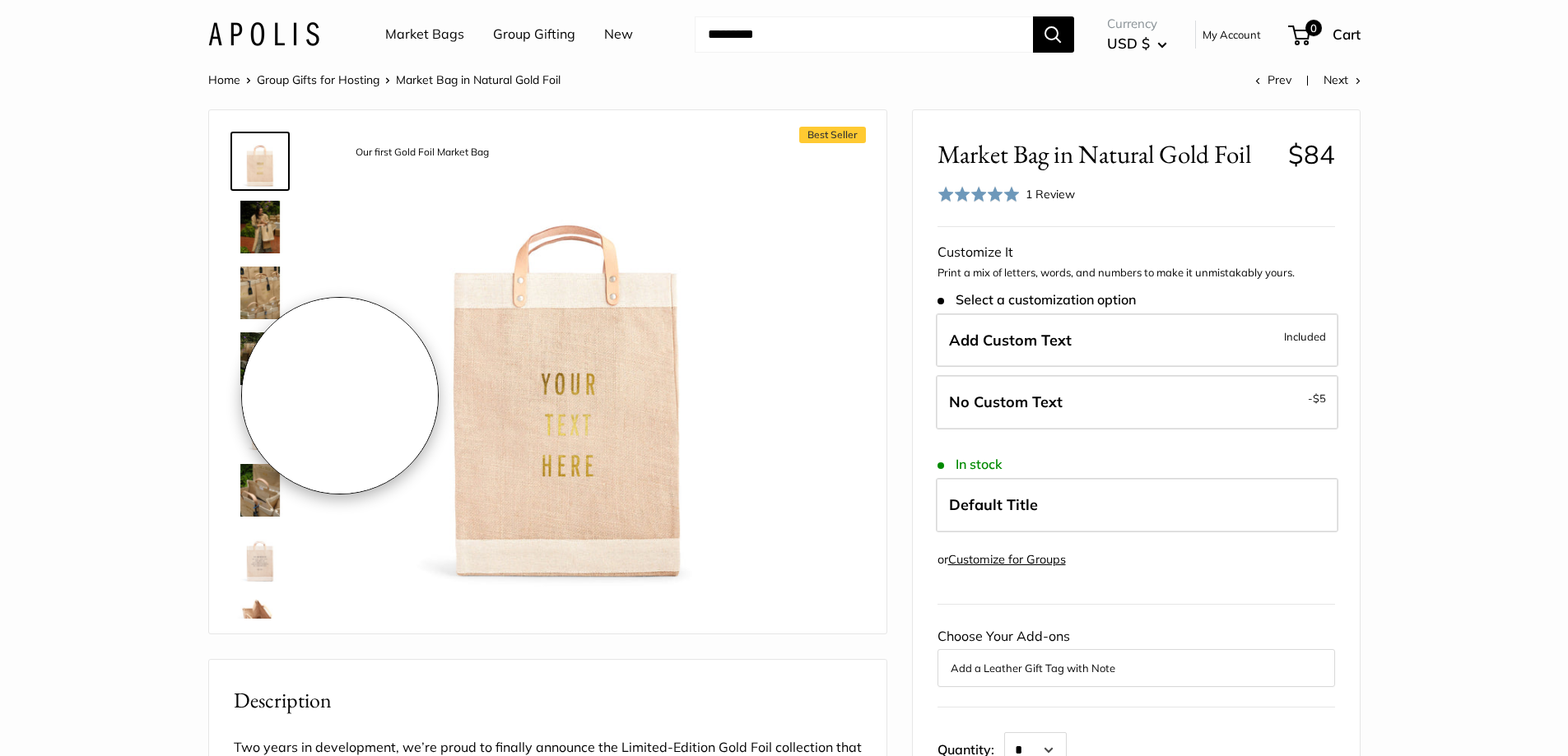
click at [269, 221] on img at bounding box center [260, 227] width 52 height 52
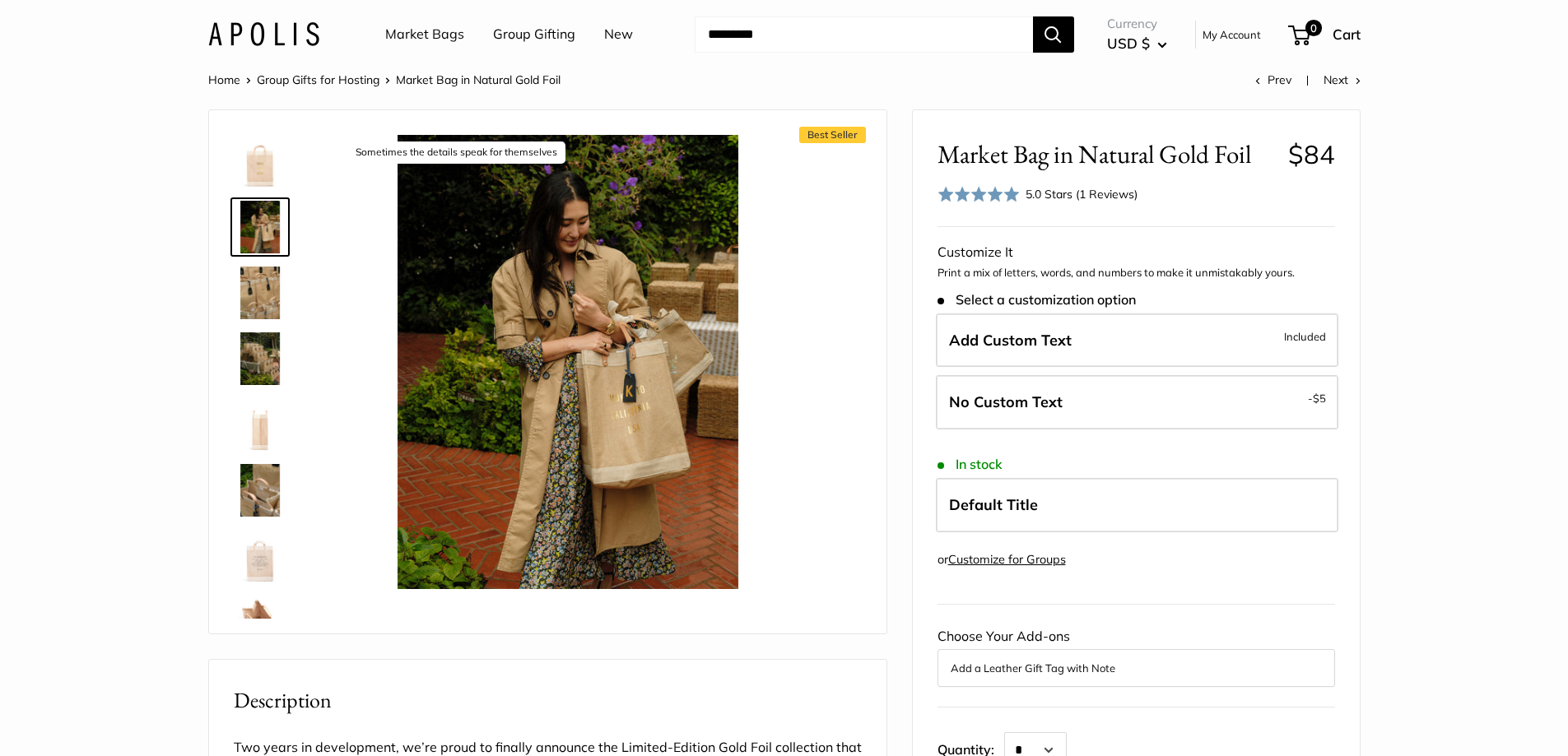
click at [277, 292] on img at bounding box center [260, 293] width 52 height 52
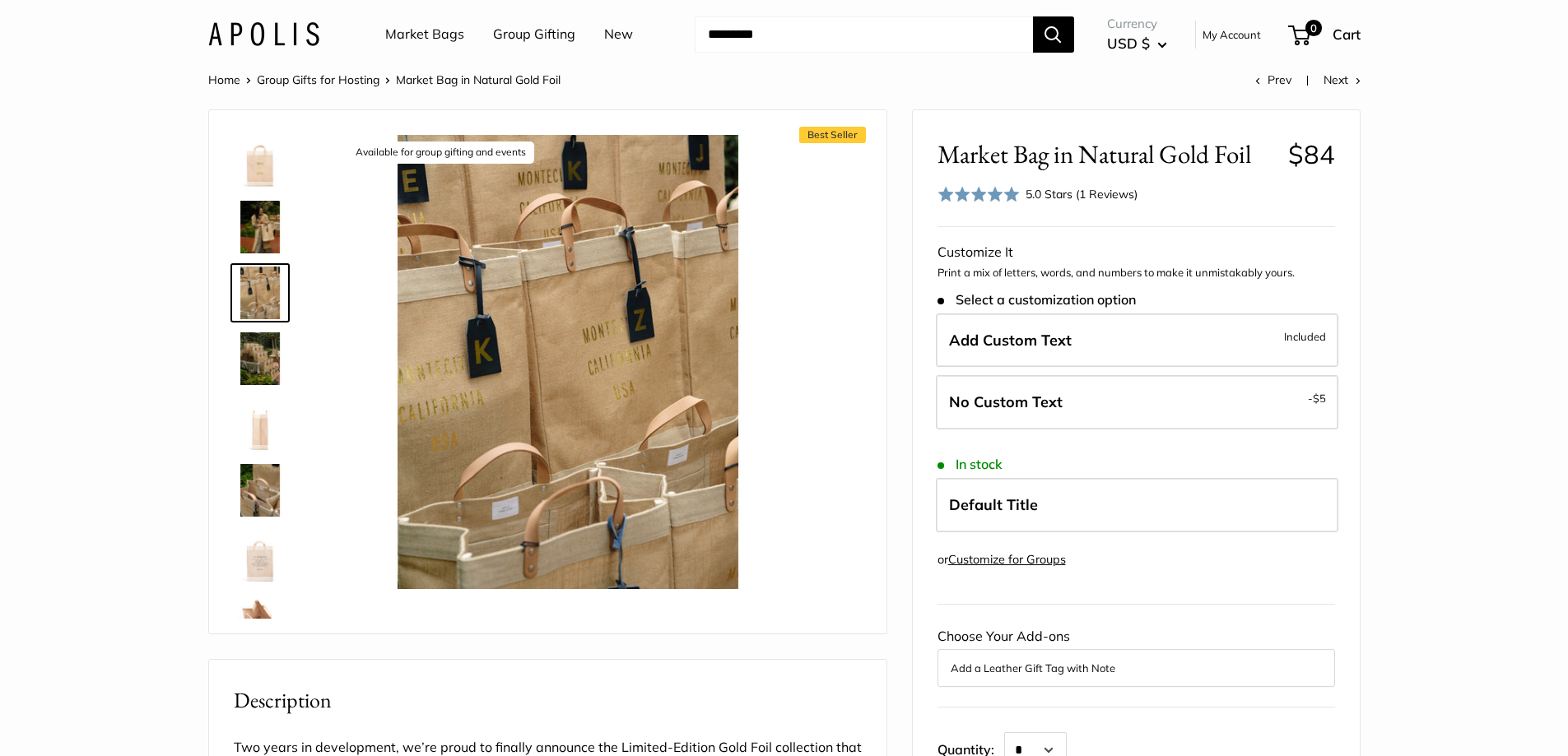
click at [252, 356] on img at bounding box center [260, 359] width 52 height 52
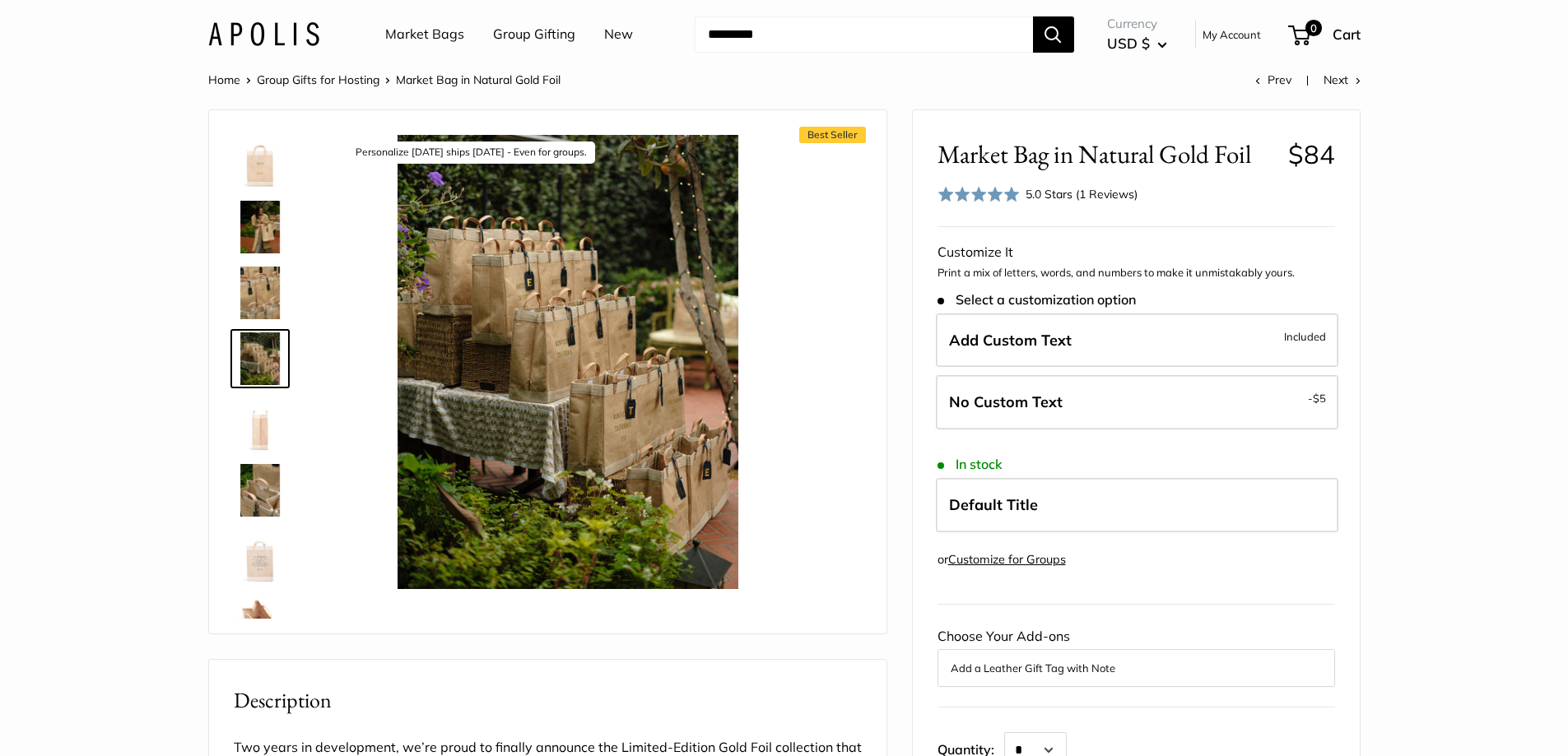
click at [266, 428] on img at bounding box center [260, 424] width 52 height 52
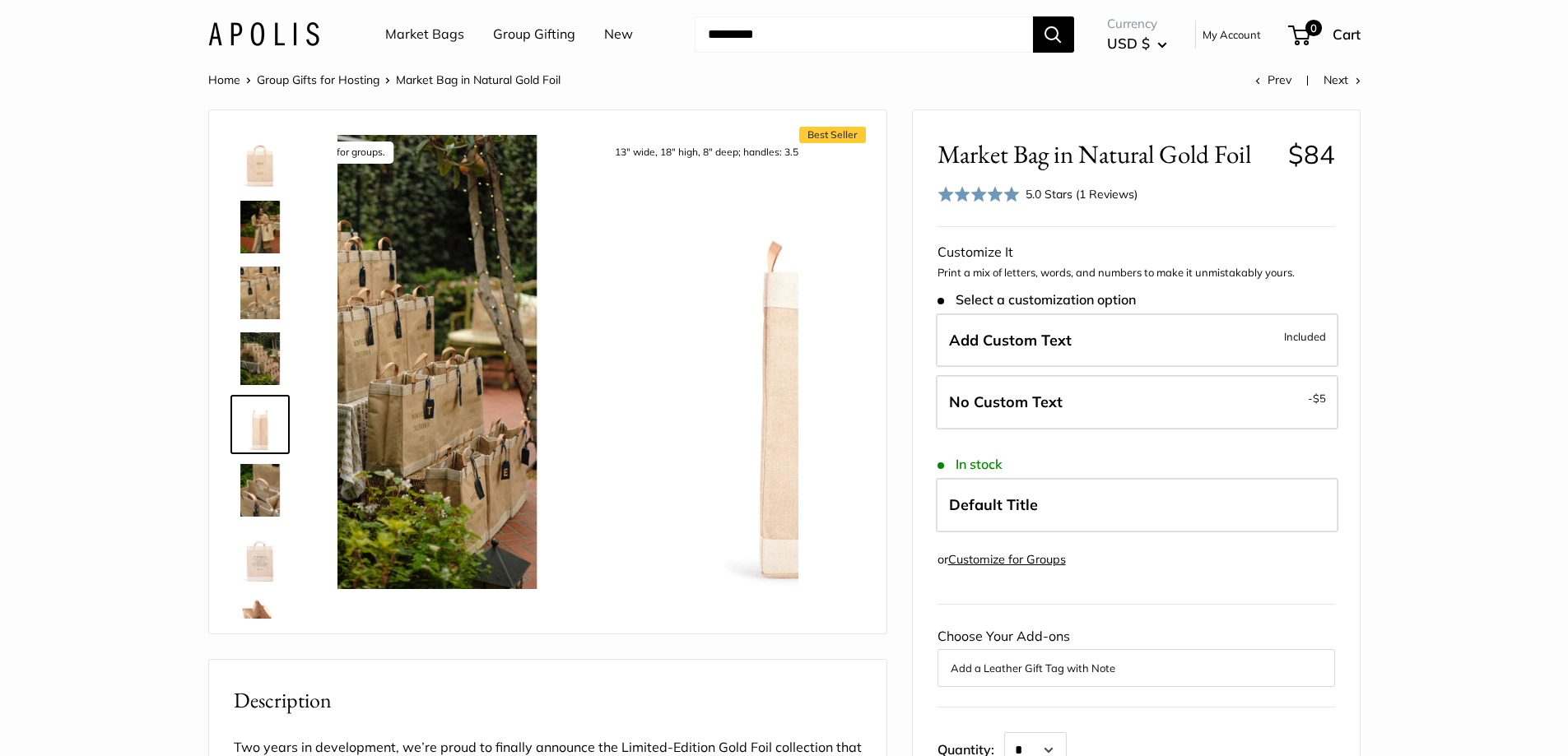
scroll to position [51, 0]
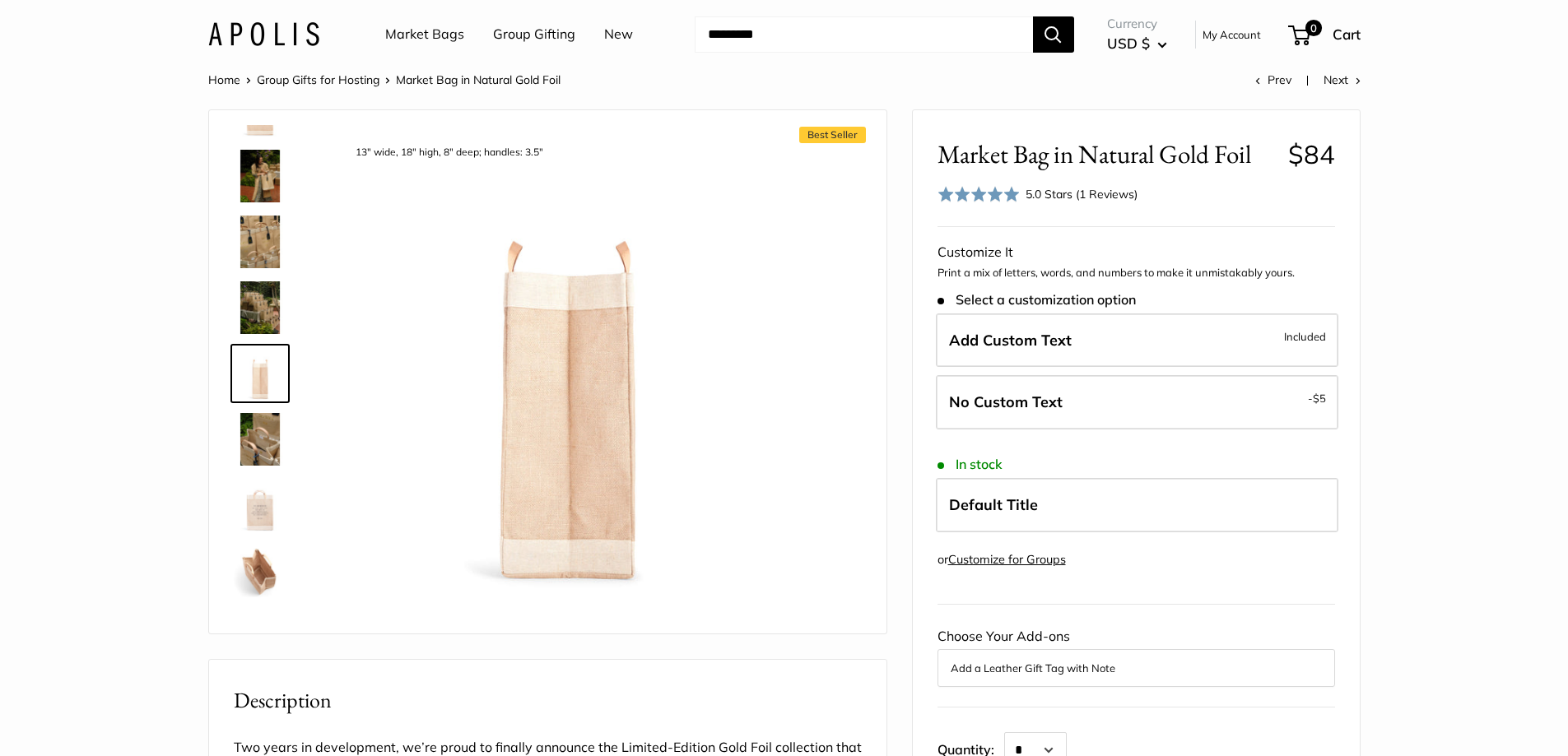
click at [255, 437] on img at bounding box center [260, 439] width 52 height 52
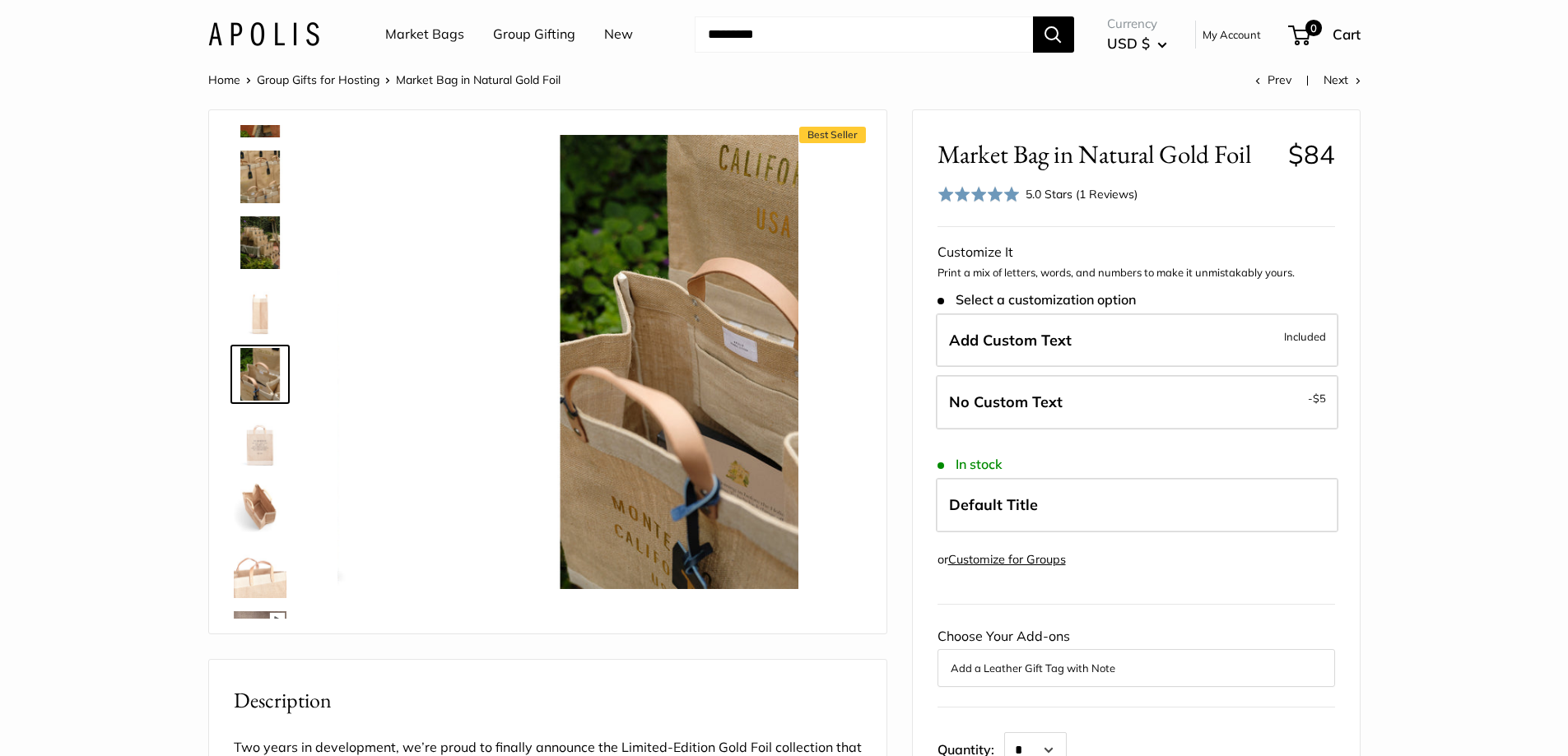
scroll to position [117, 0]
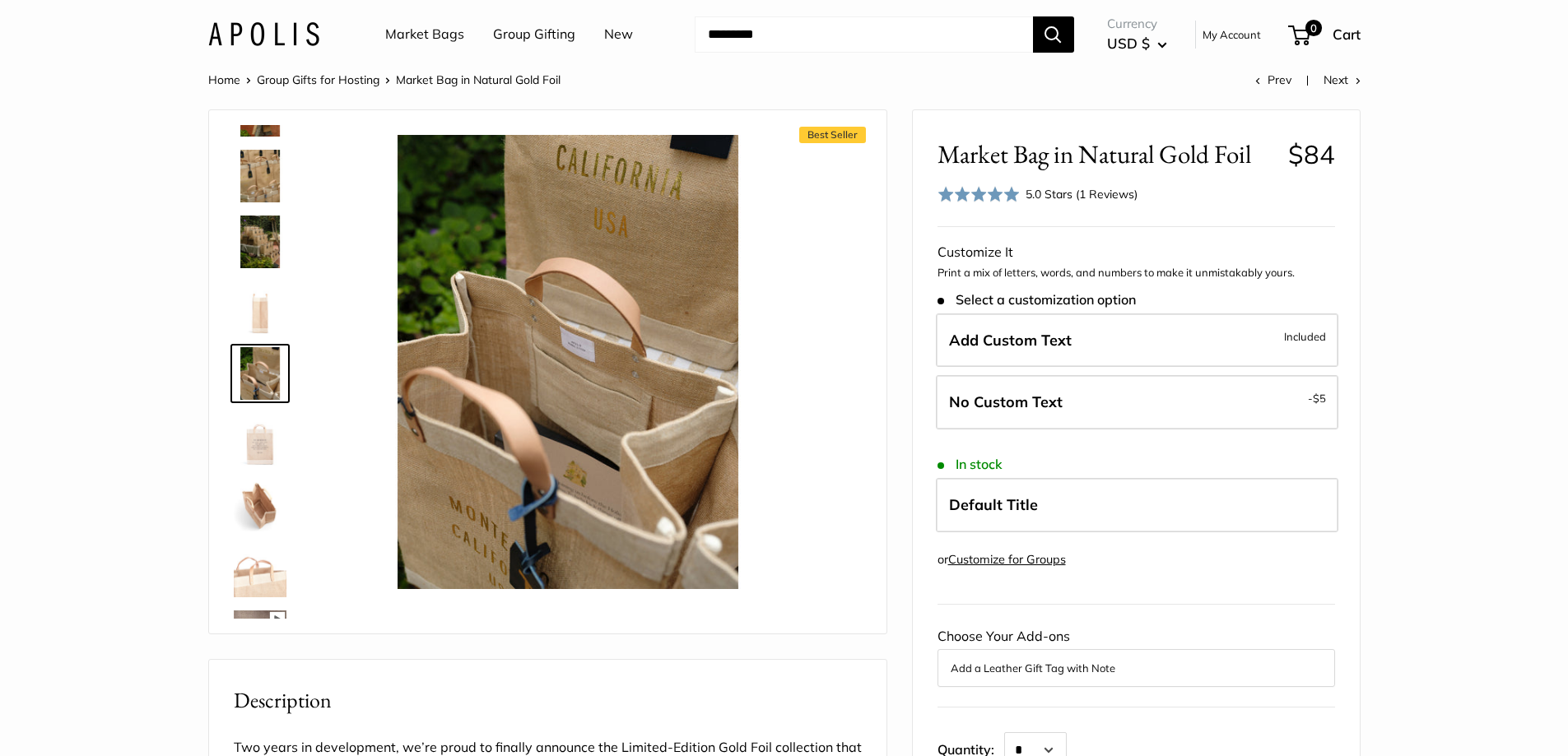
click at [255, 447] on img at bounding box center [260, 439] width 52 height 52
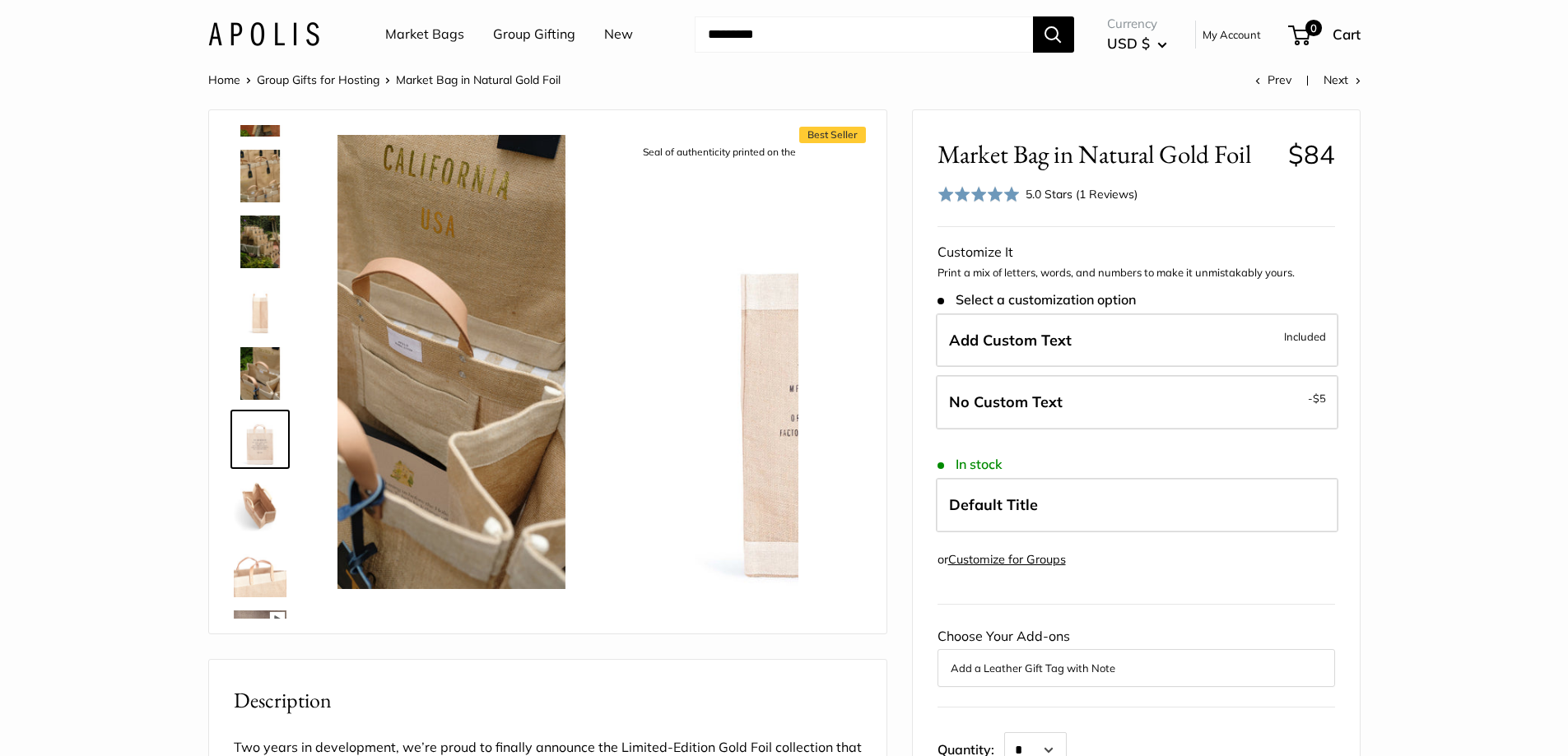
scroll to position [183, 0]
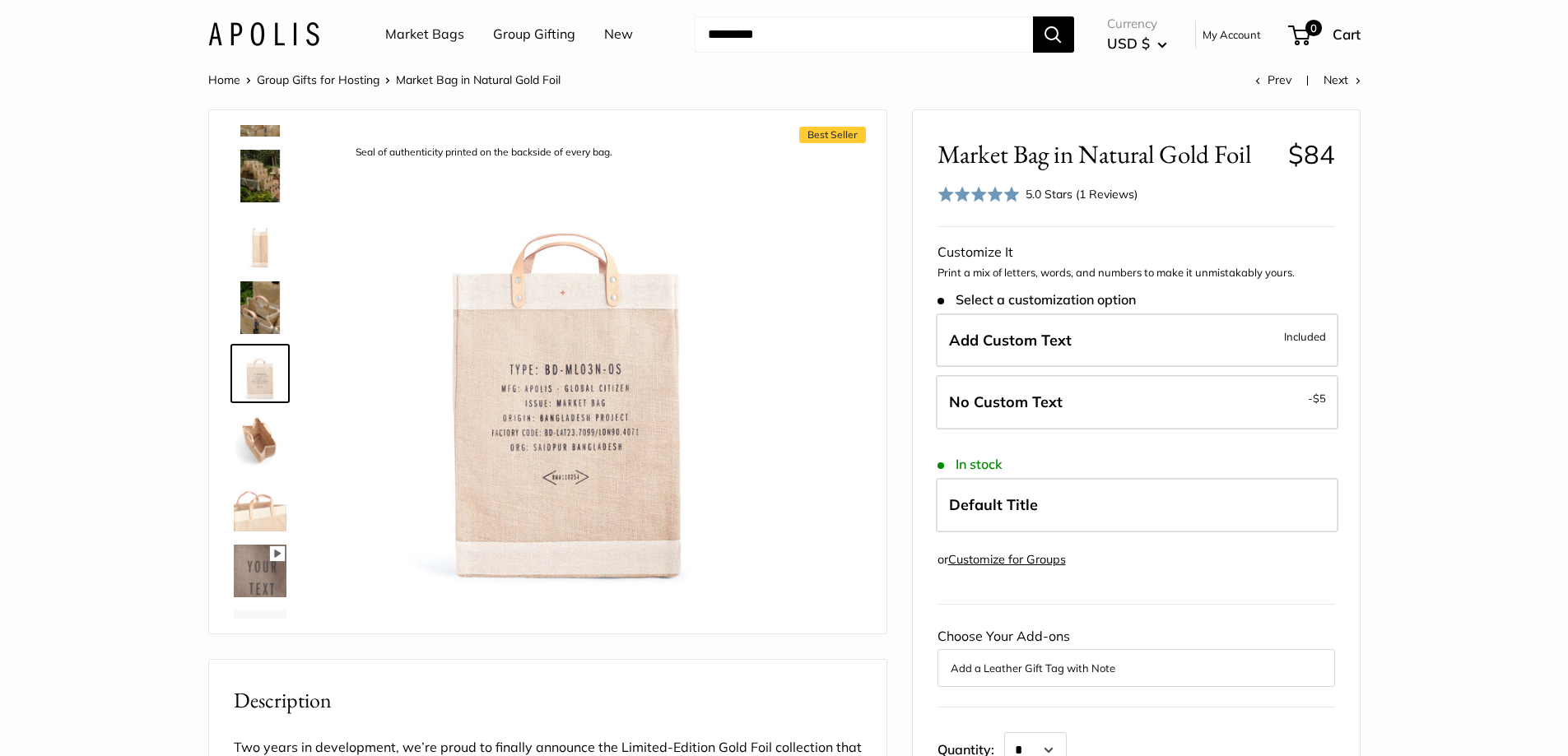
click at [254, 436] on img at bounding box center [260, 439] width 52 height 52
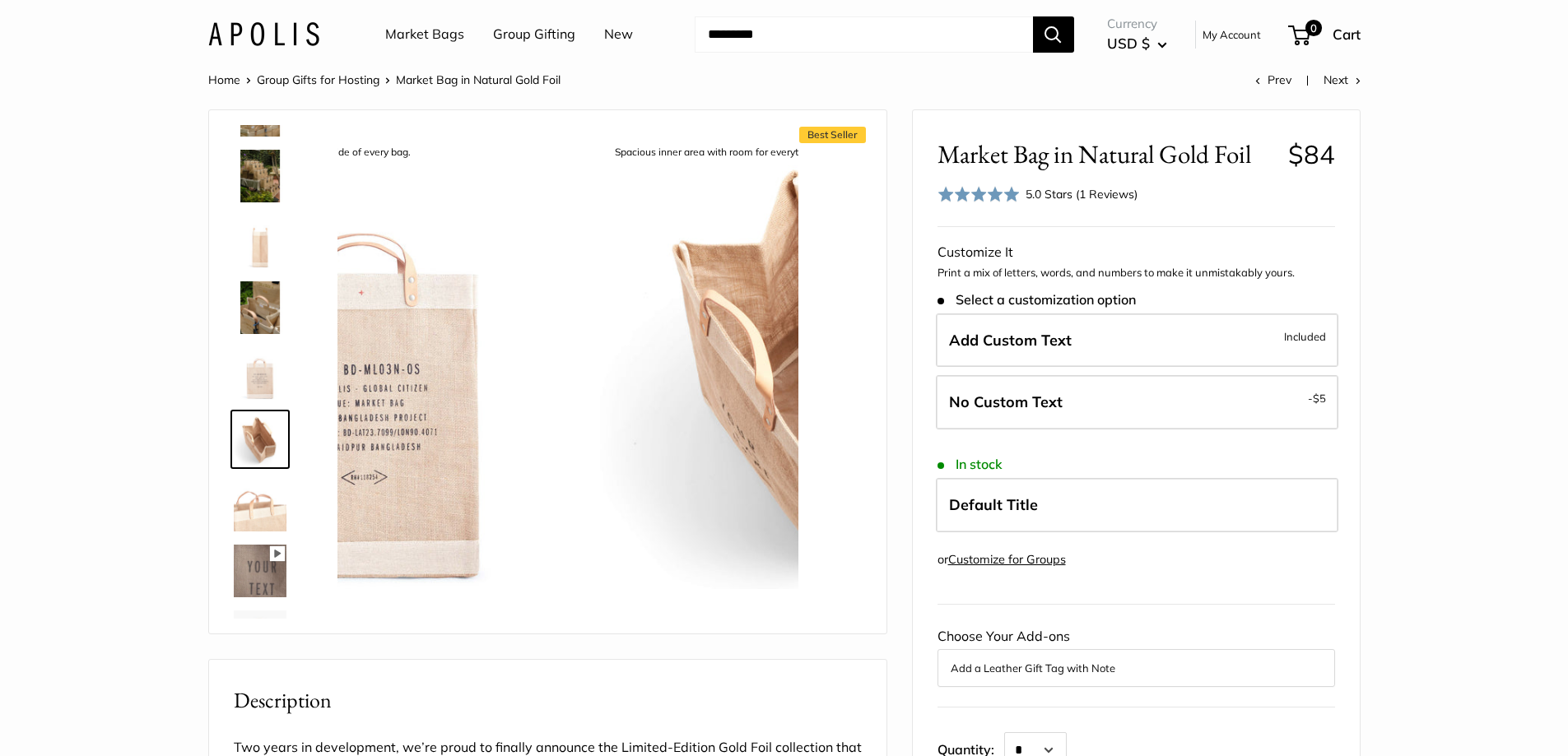
scroll to position [248, 0]
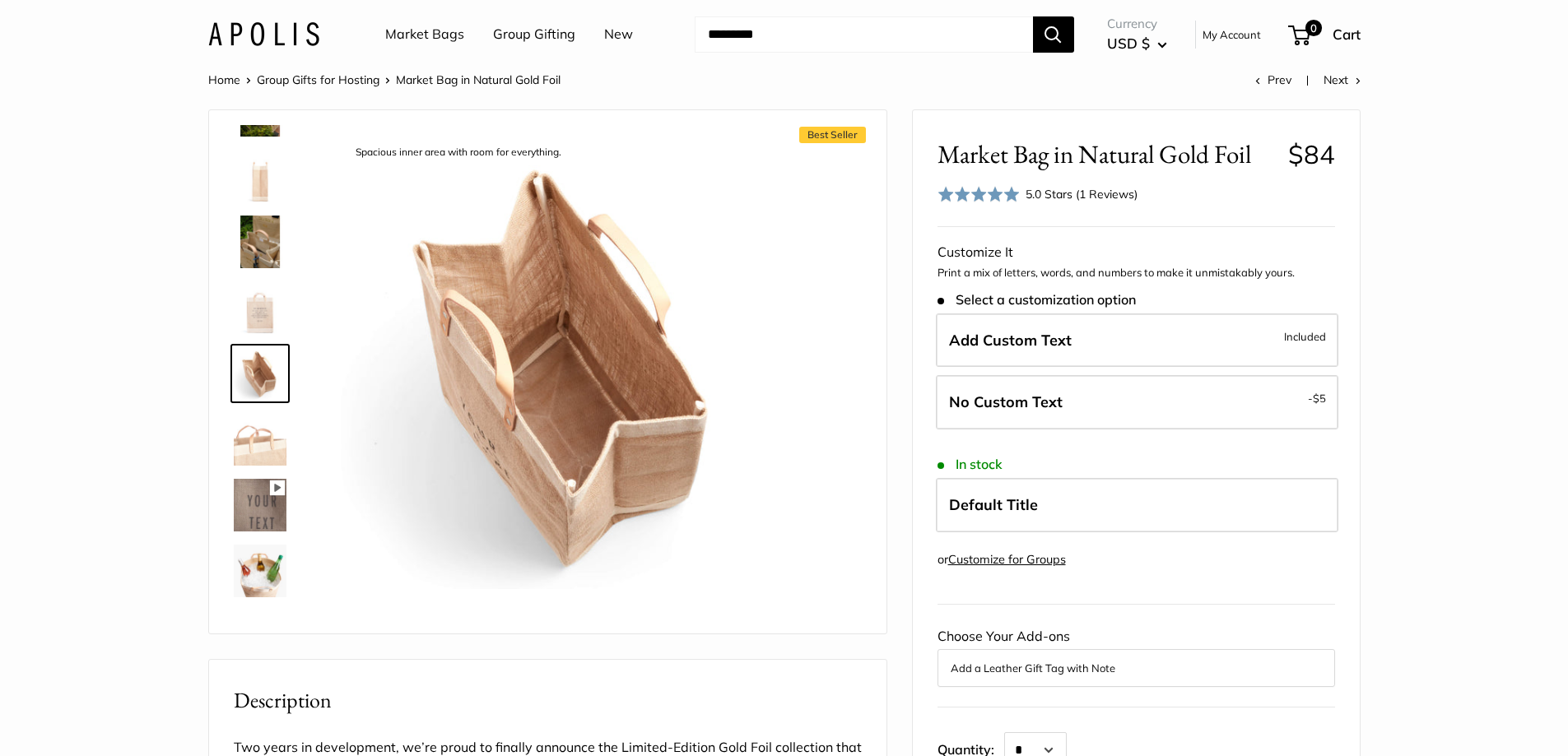
click at [259, 497] on img at bounding box center [260, 505] width 52 height 52
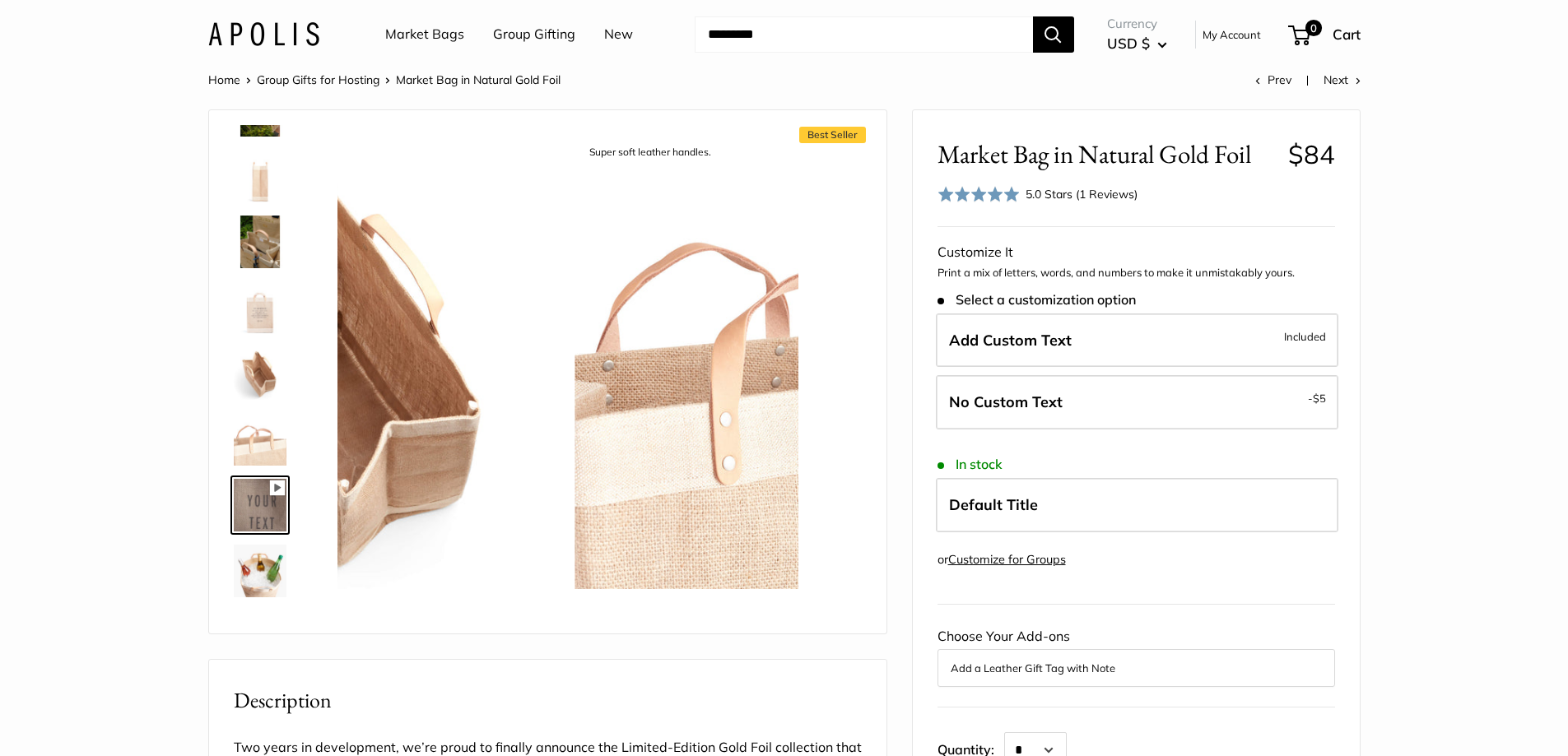
scroll to position [380, 0]
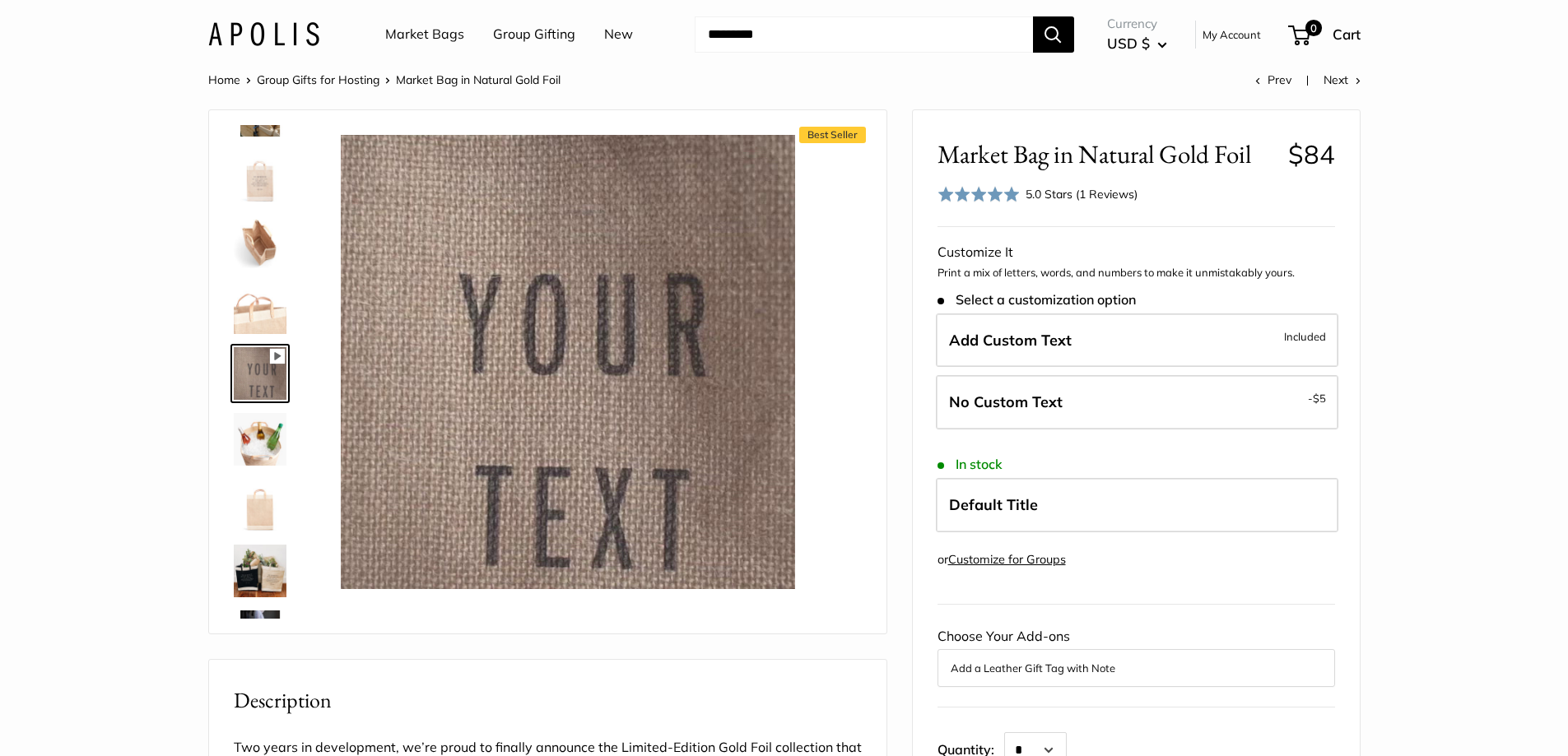
click at [261, 510] on img at bounding box center [260, 505] width 52 height 52
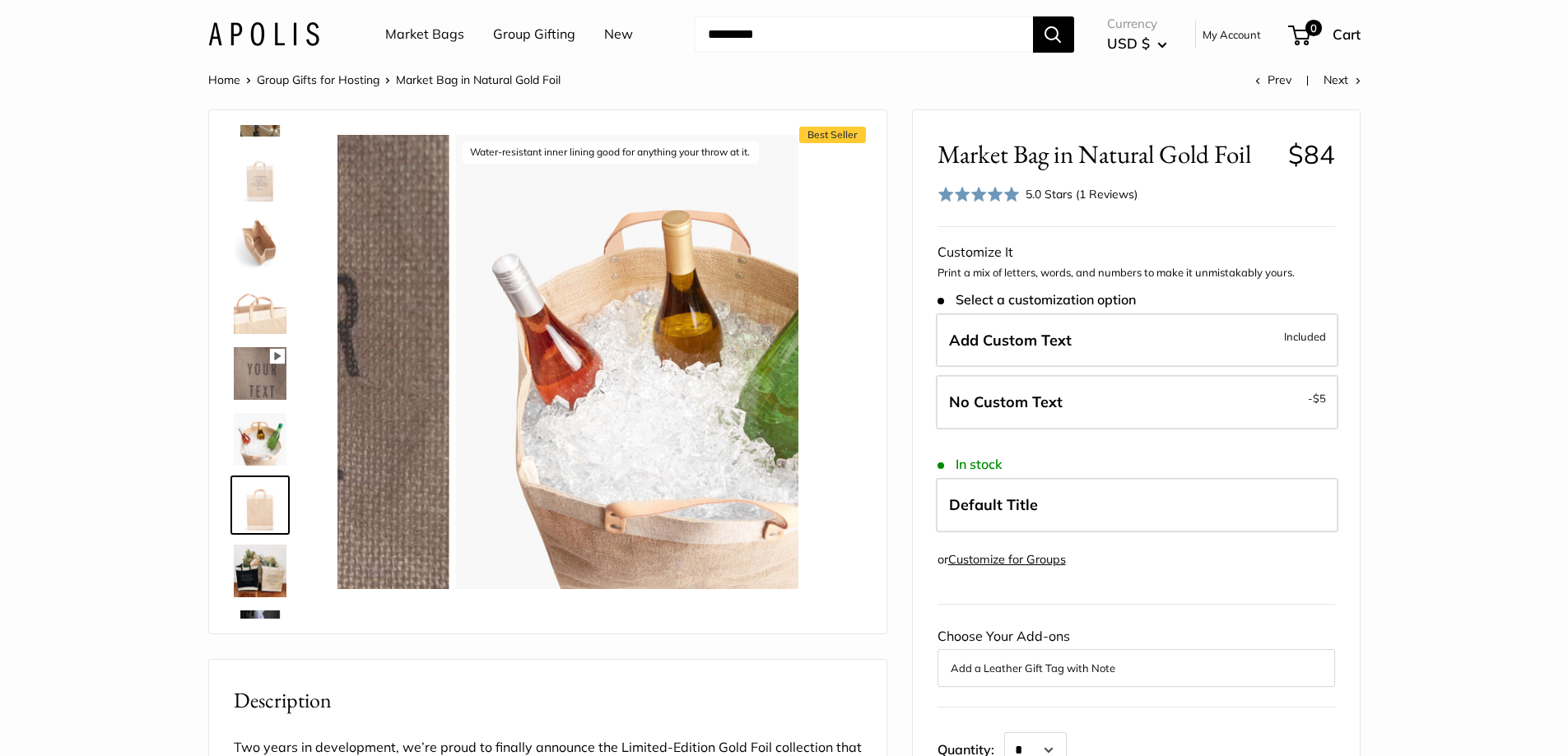
scroll to position [500, 0]
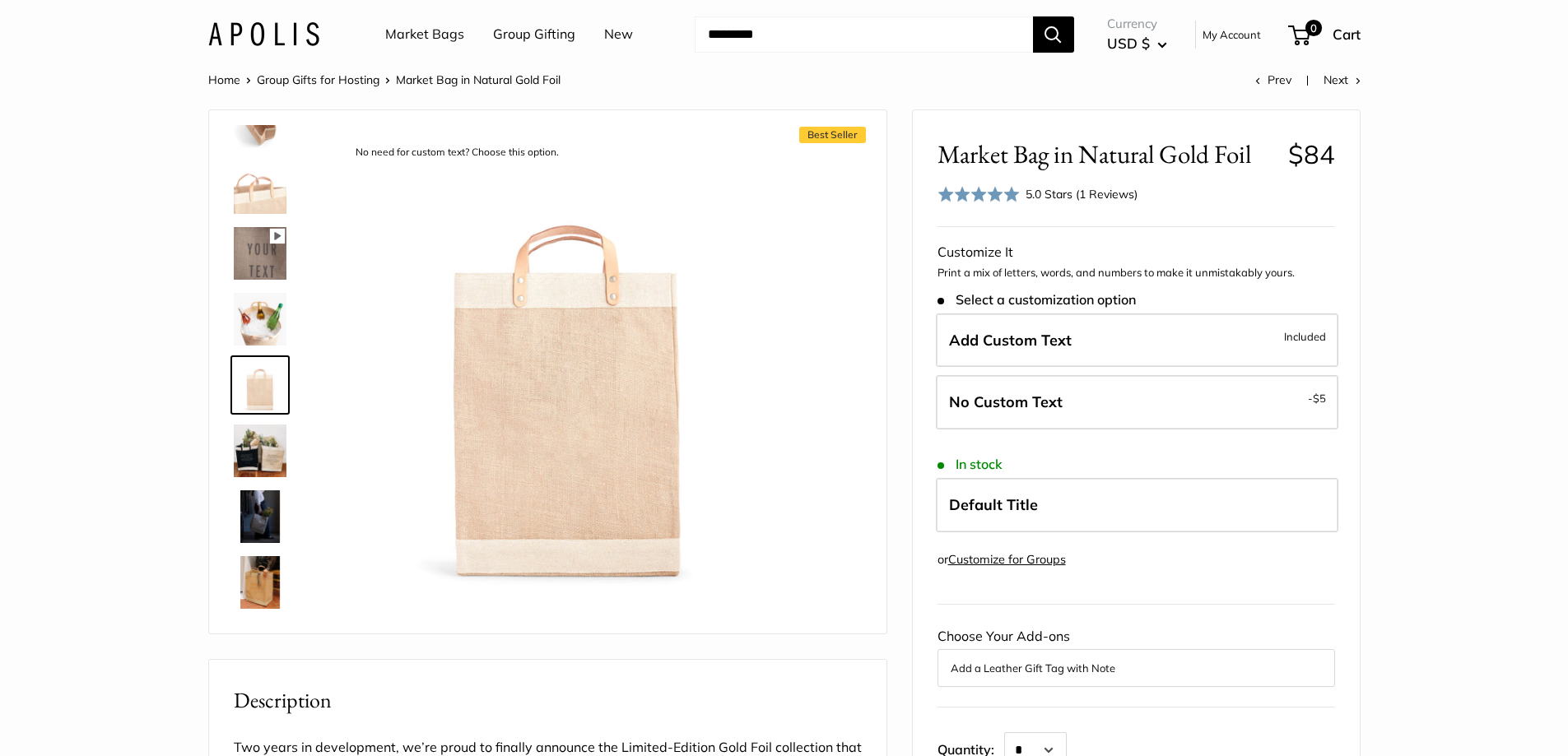
type input "*****"
drag, startPoint x: 266, startPoint y: 563, endPoint x: 267, endPoint y: 527, distance: 36.0
click at [266, 562] on img at bounding box center [260, 583] width 52 height 52
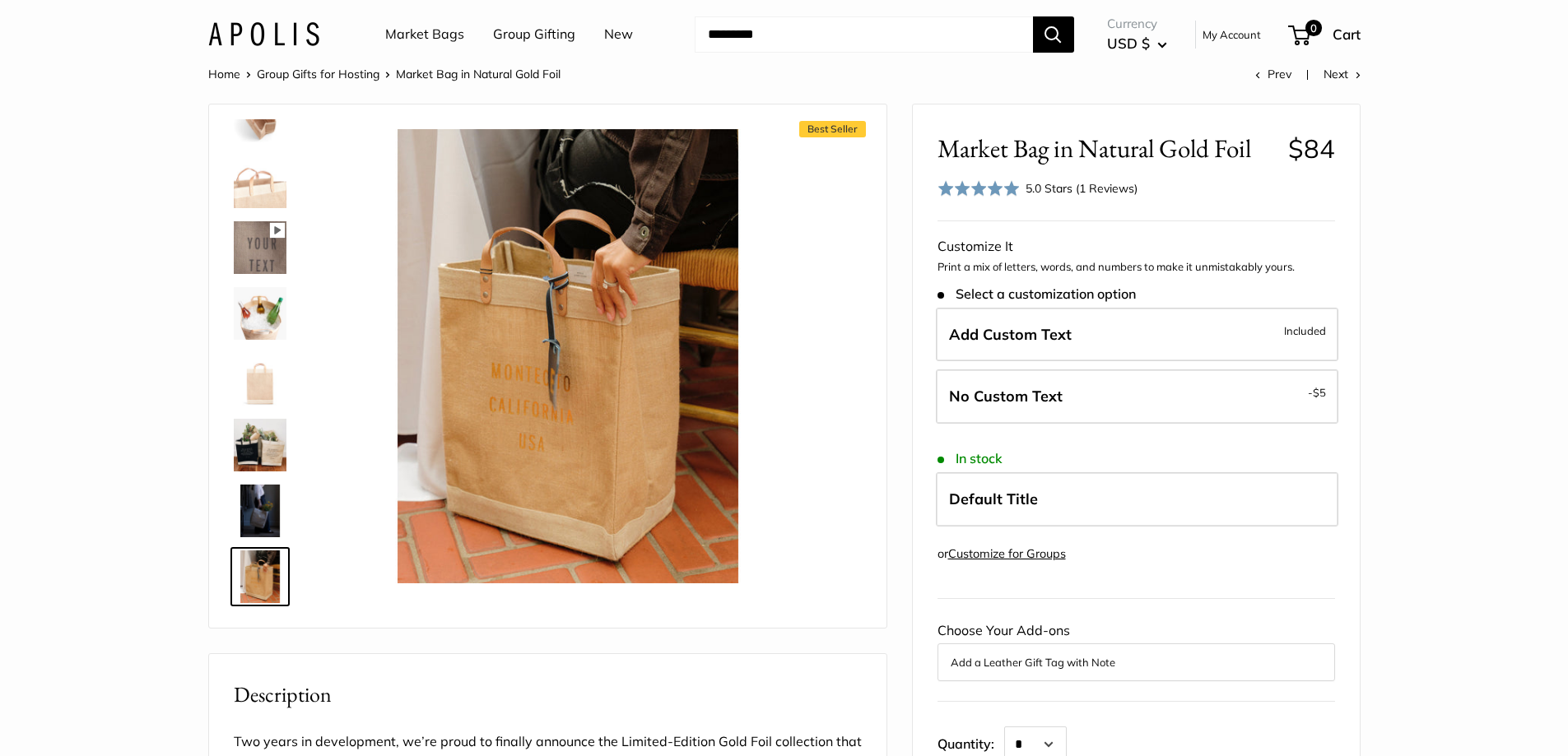
scroll to position [0, 0]
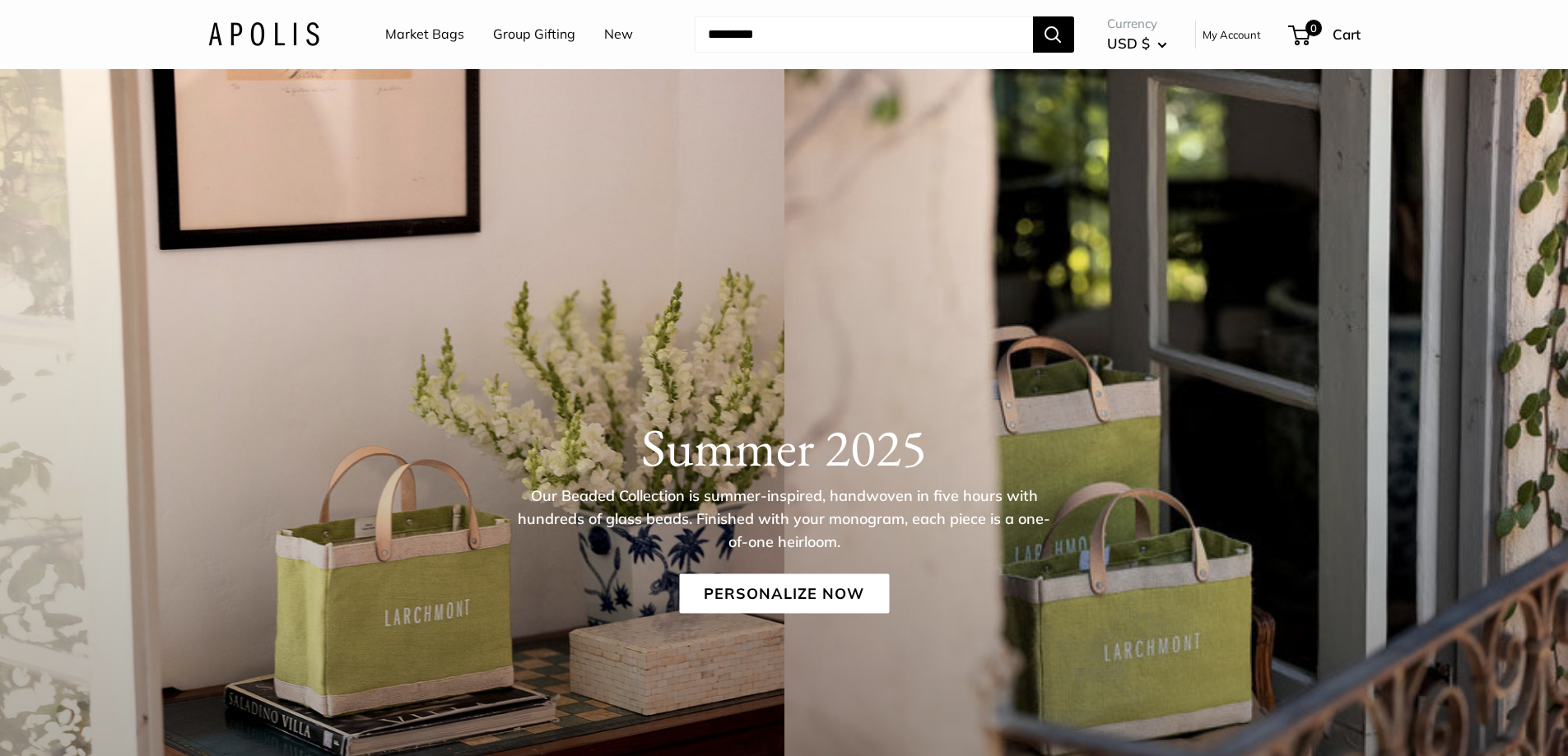
click at [611, 30] on link "New" at bounding box center [618, 35] width 29 height 24
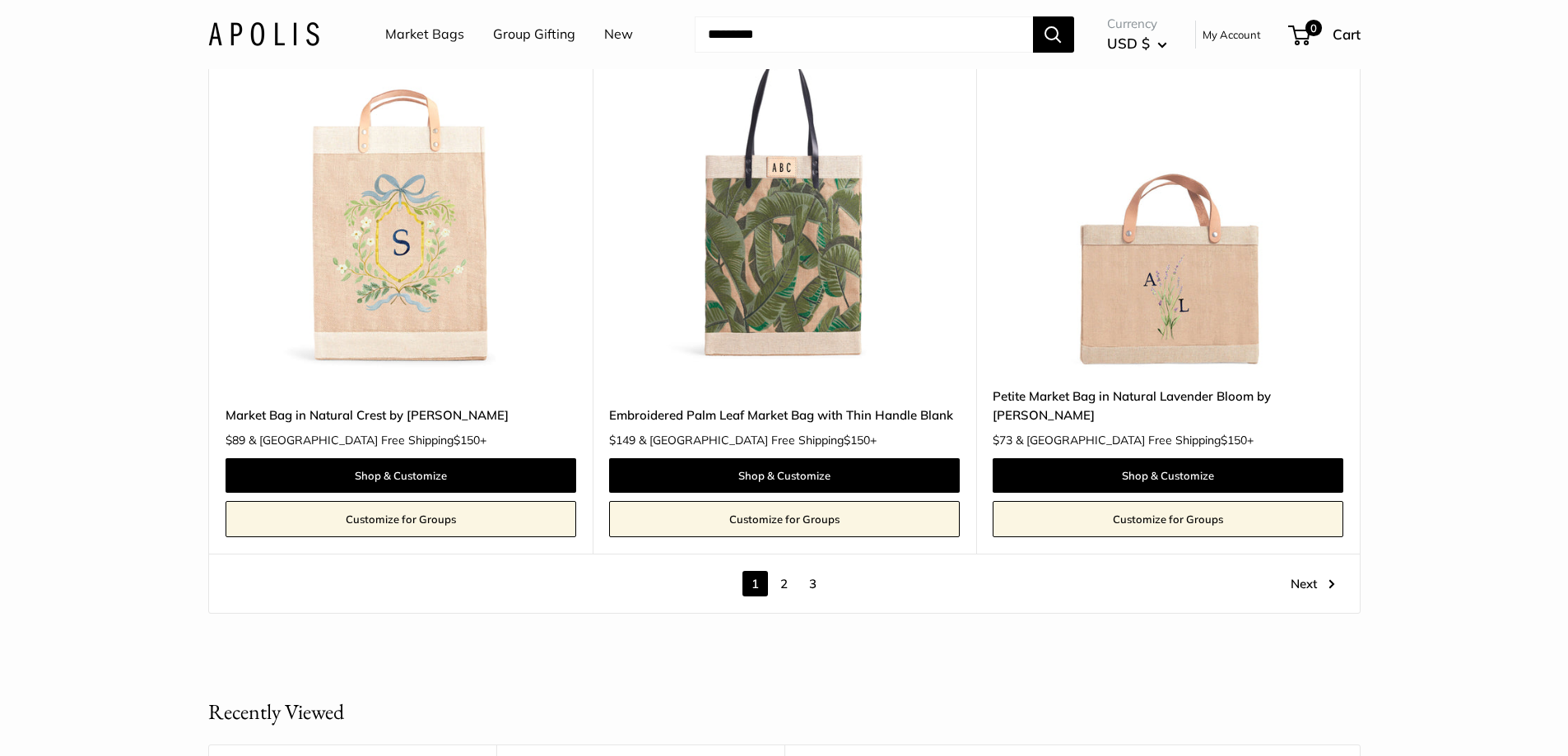
scroll to position [8971, 0]
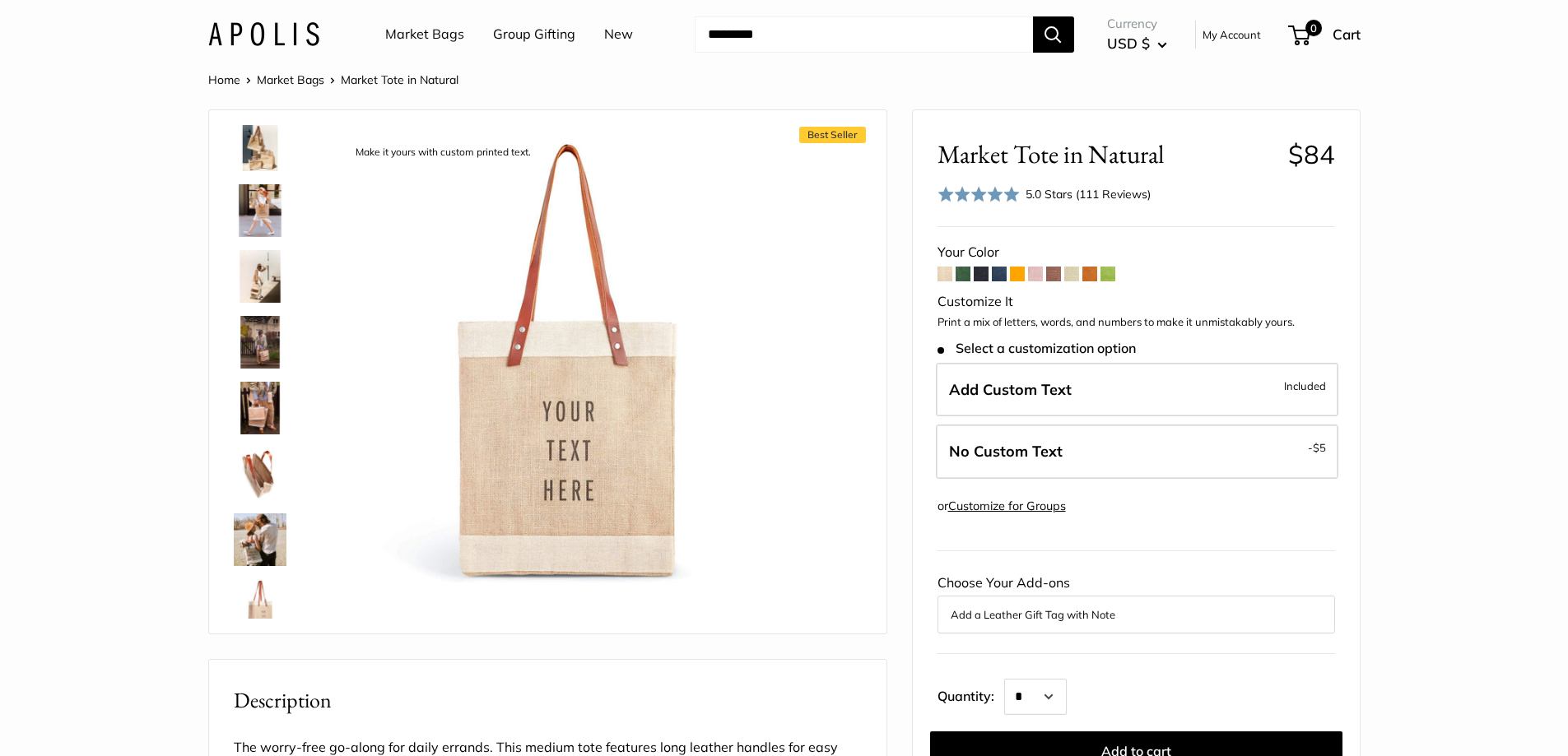
click at [286, 80] on link "Market Bags" at bounding box center [290, 80] width 67 height 15
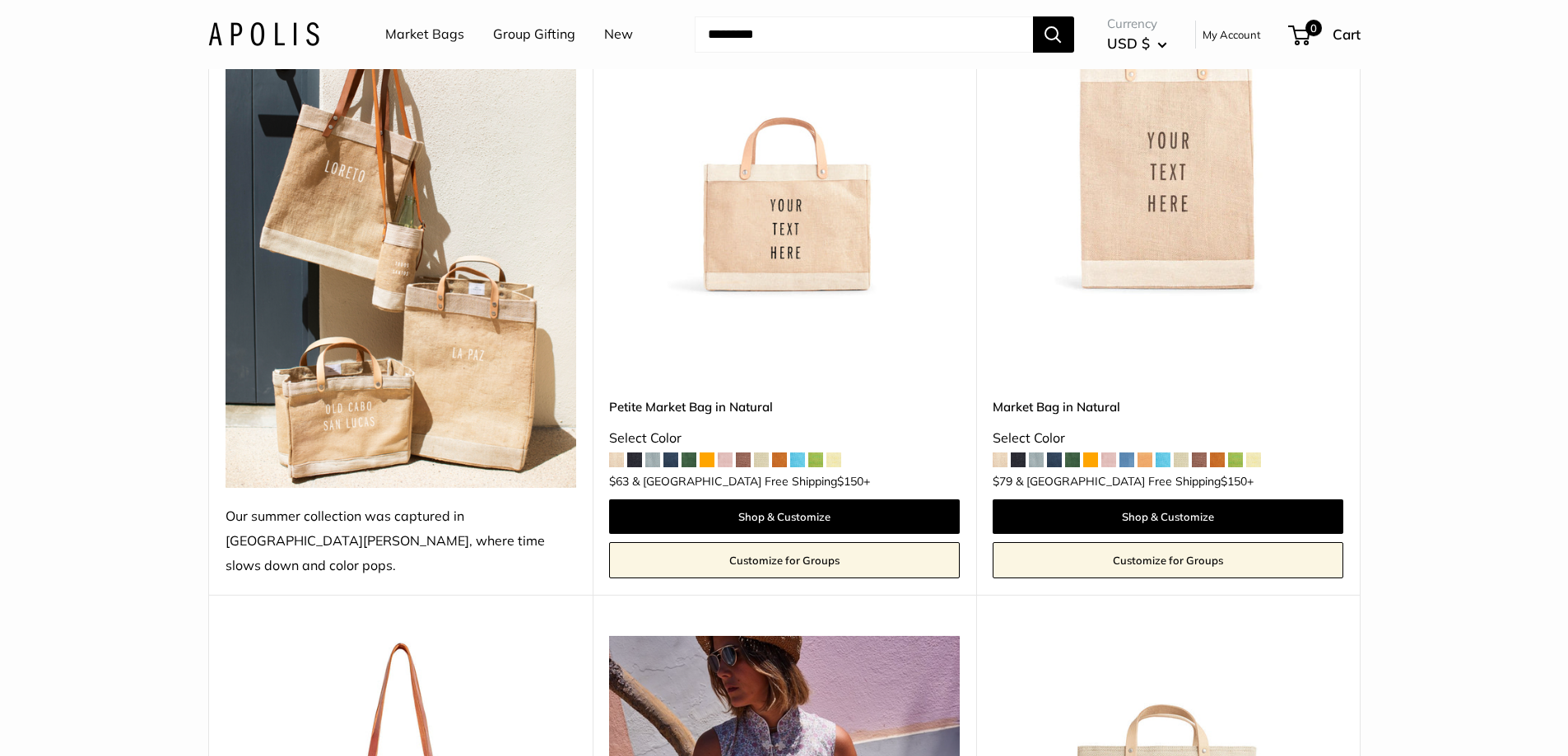
scroll to position [329, 0]
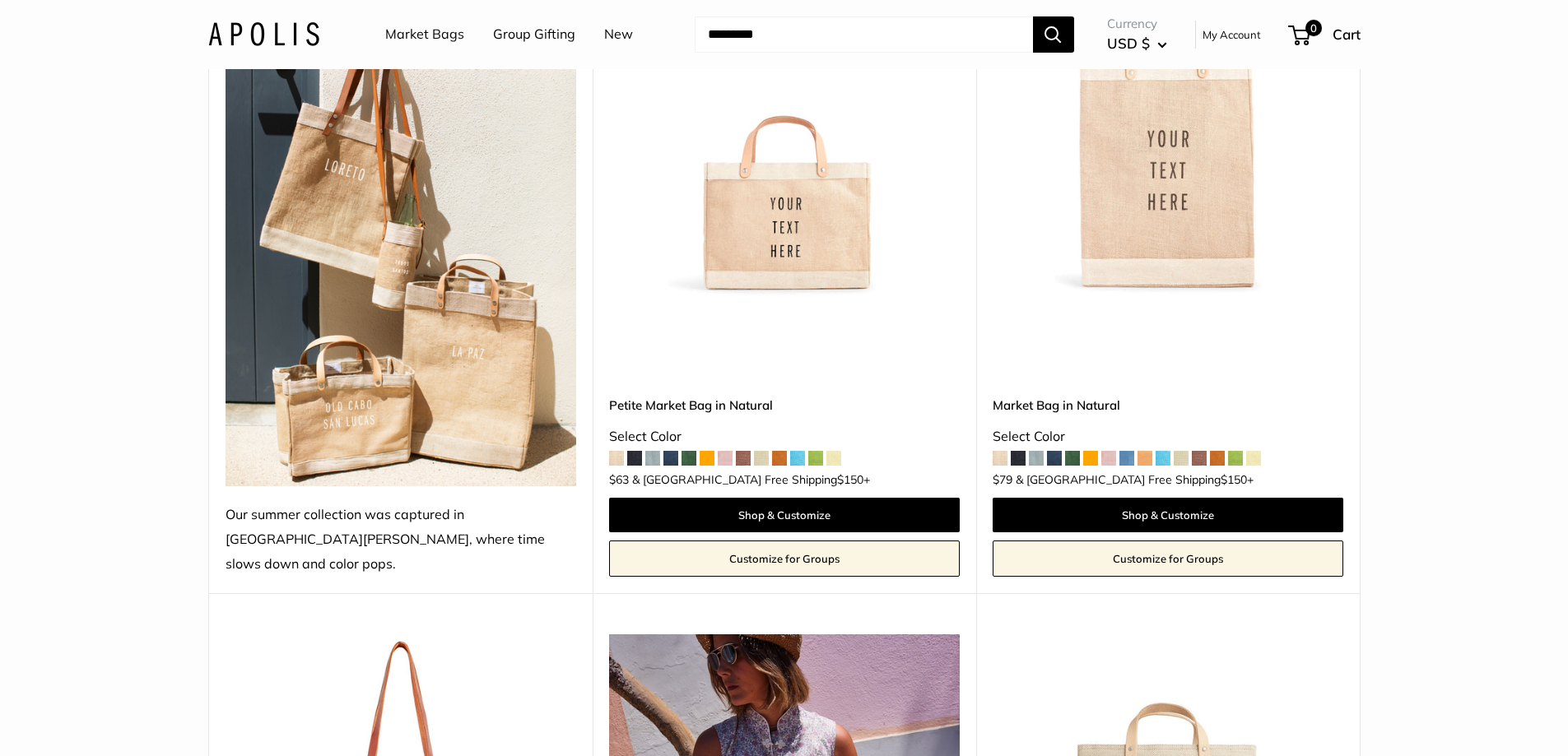
click at [0, 0] on img at bounding box center [0, 0] width 0 height 0
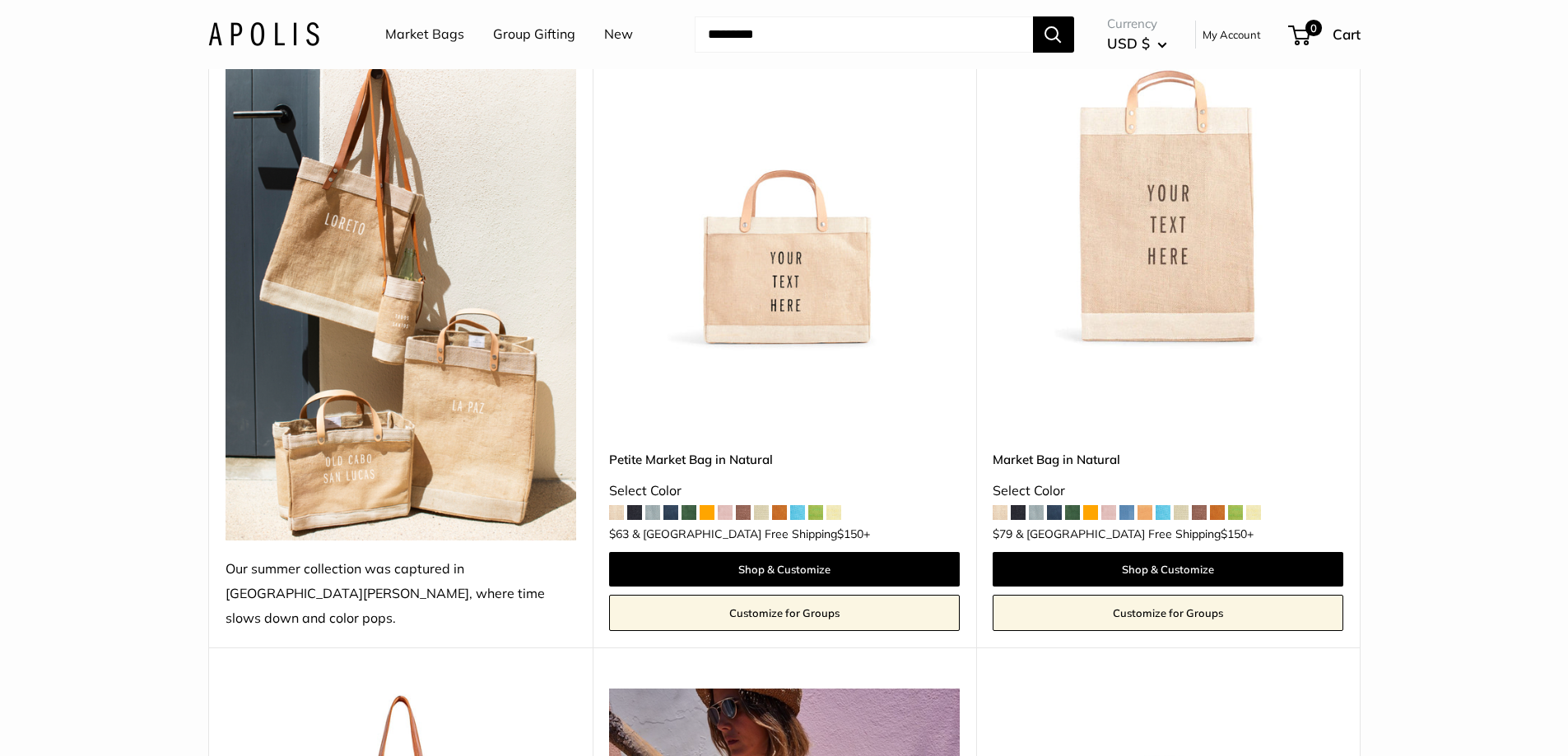
scroll to position [247, 0]
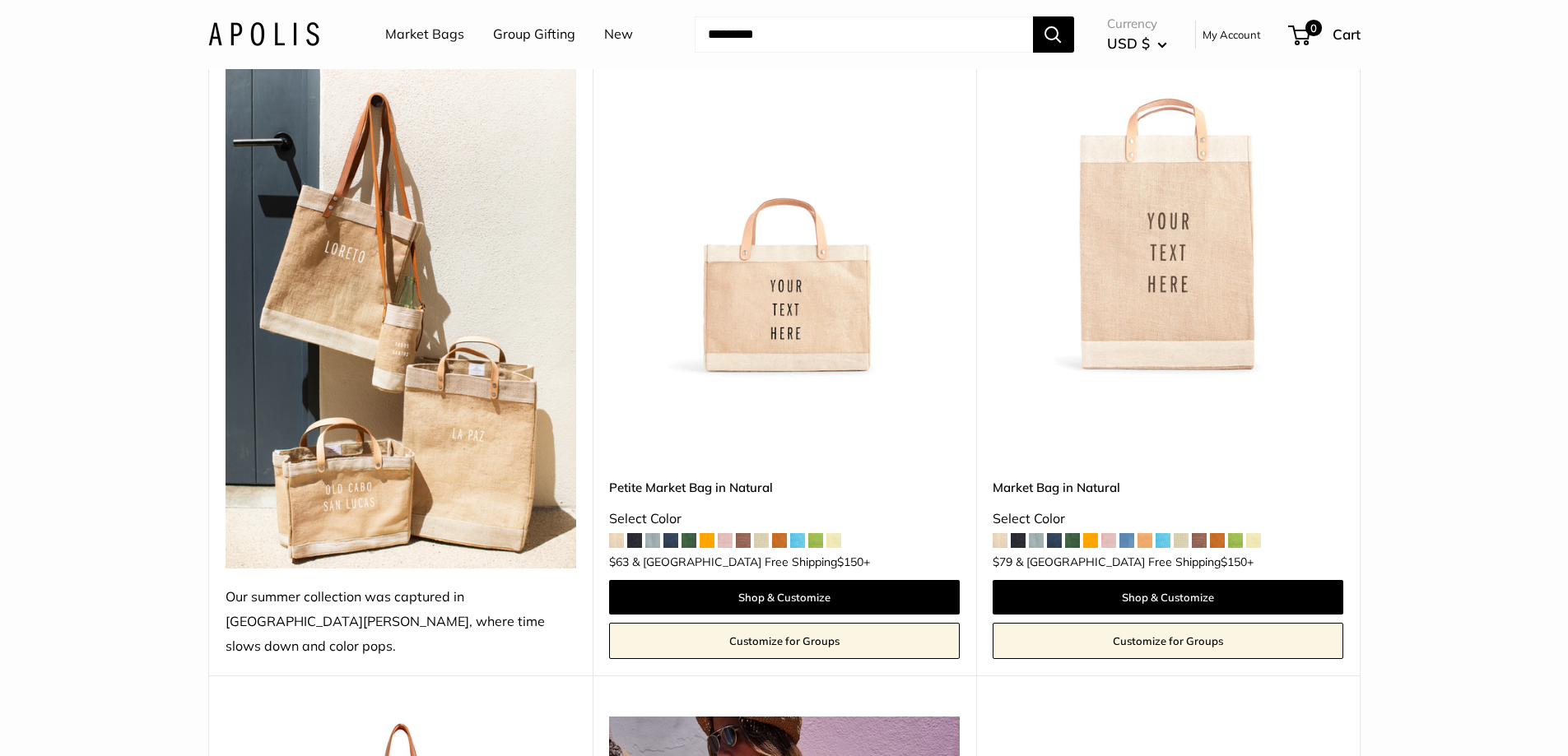
click at [0, 0] on img at bounding box center [0, 0] width 0 height 0
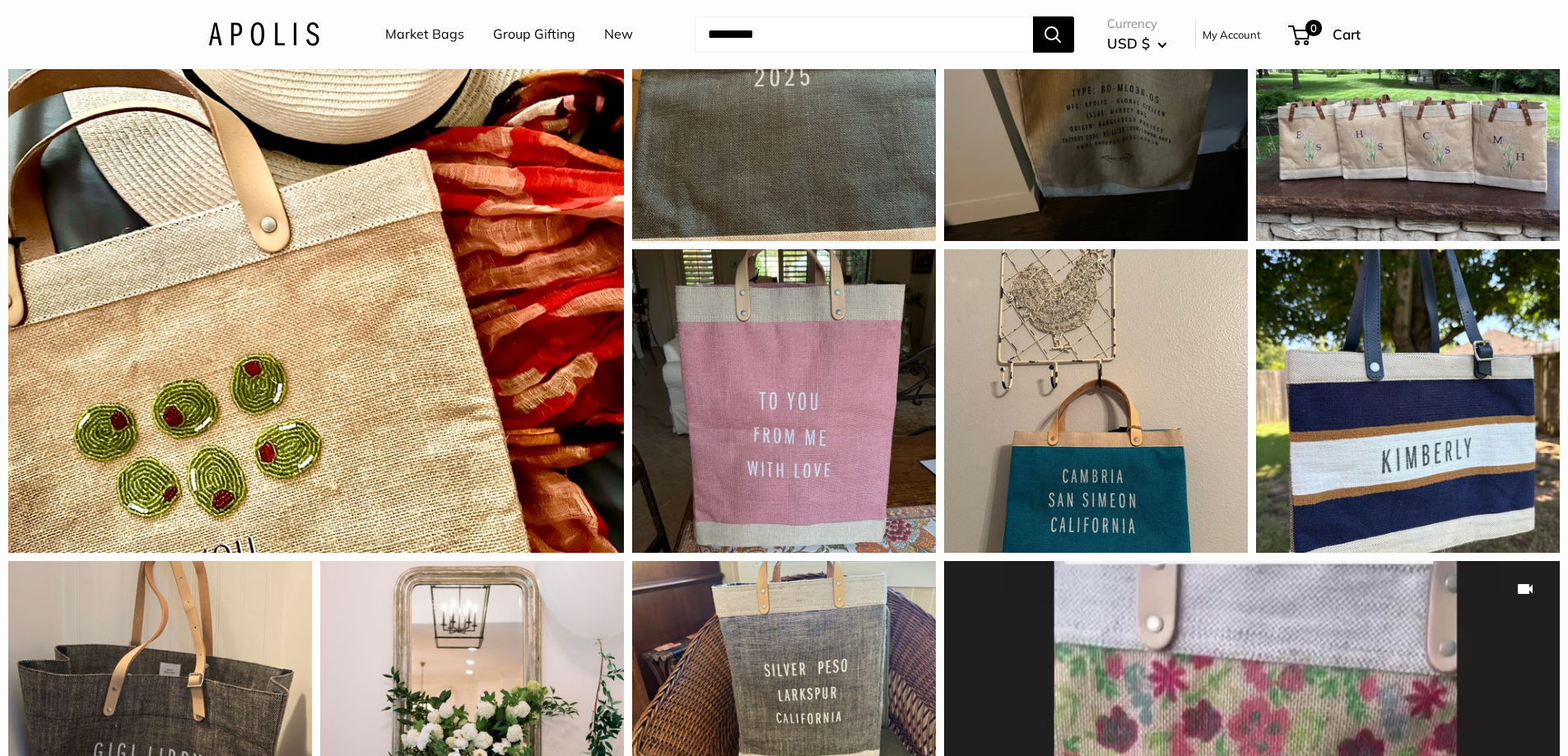
scroll to position [1564, 0]
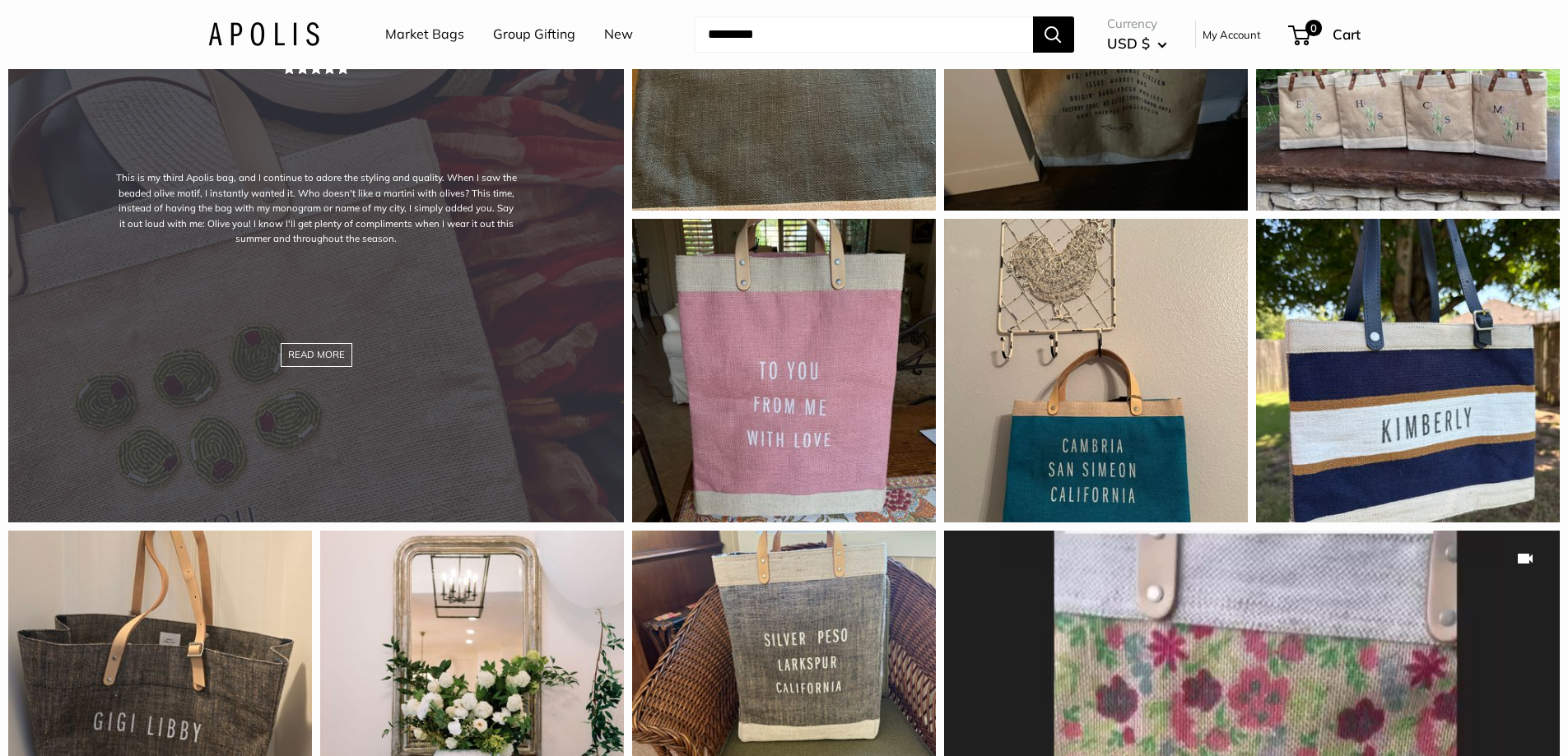
click at [405, 237] on div "This is my third Apolis bag, and I continue to adore the styling and quality. W…" at bounding box center [316, 215] width 615 height 615
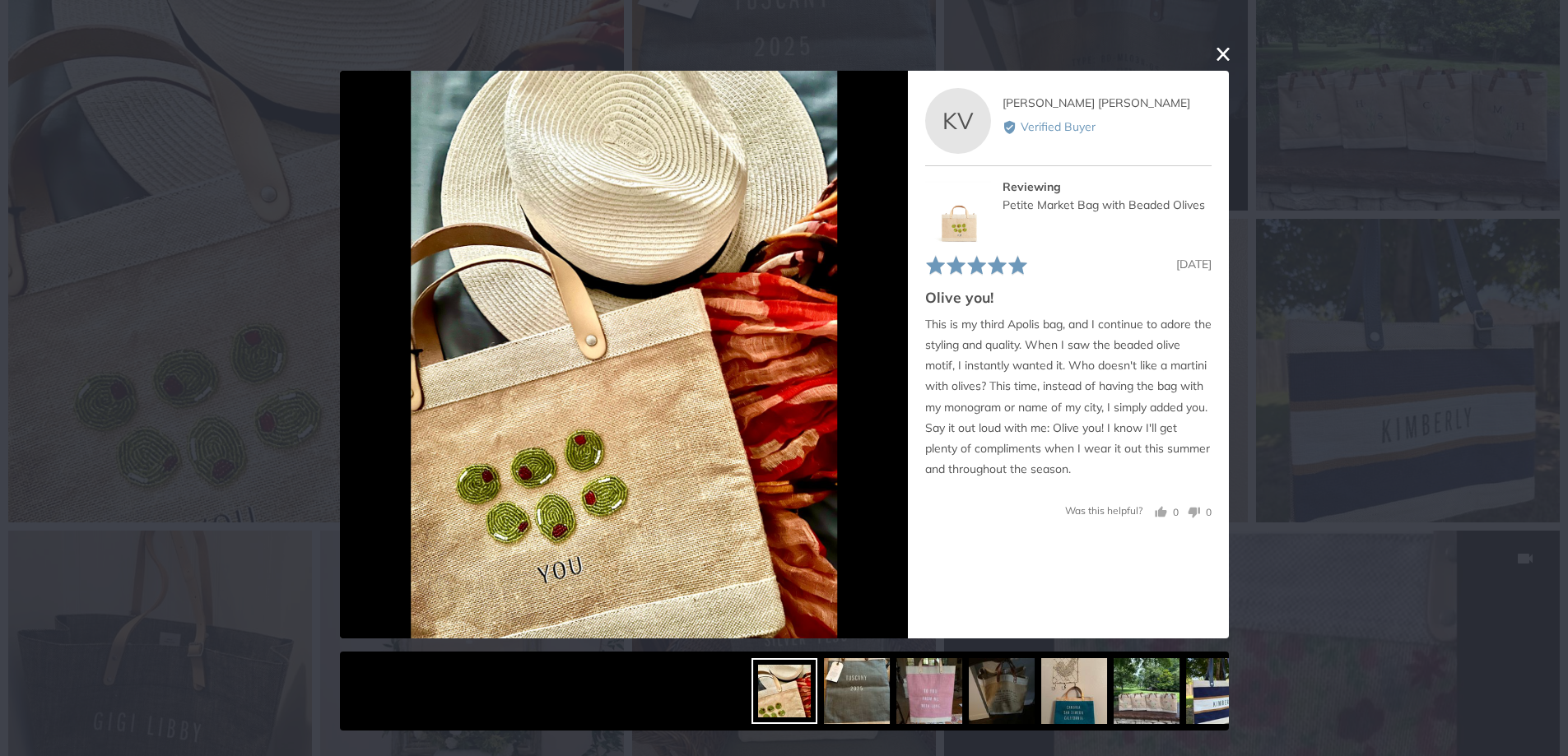
click at [1227, 52] on button "close this modal window" at bounding box center [1222, 53] width 20 height 20
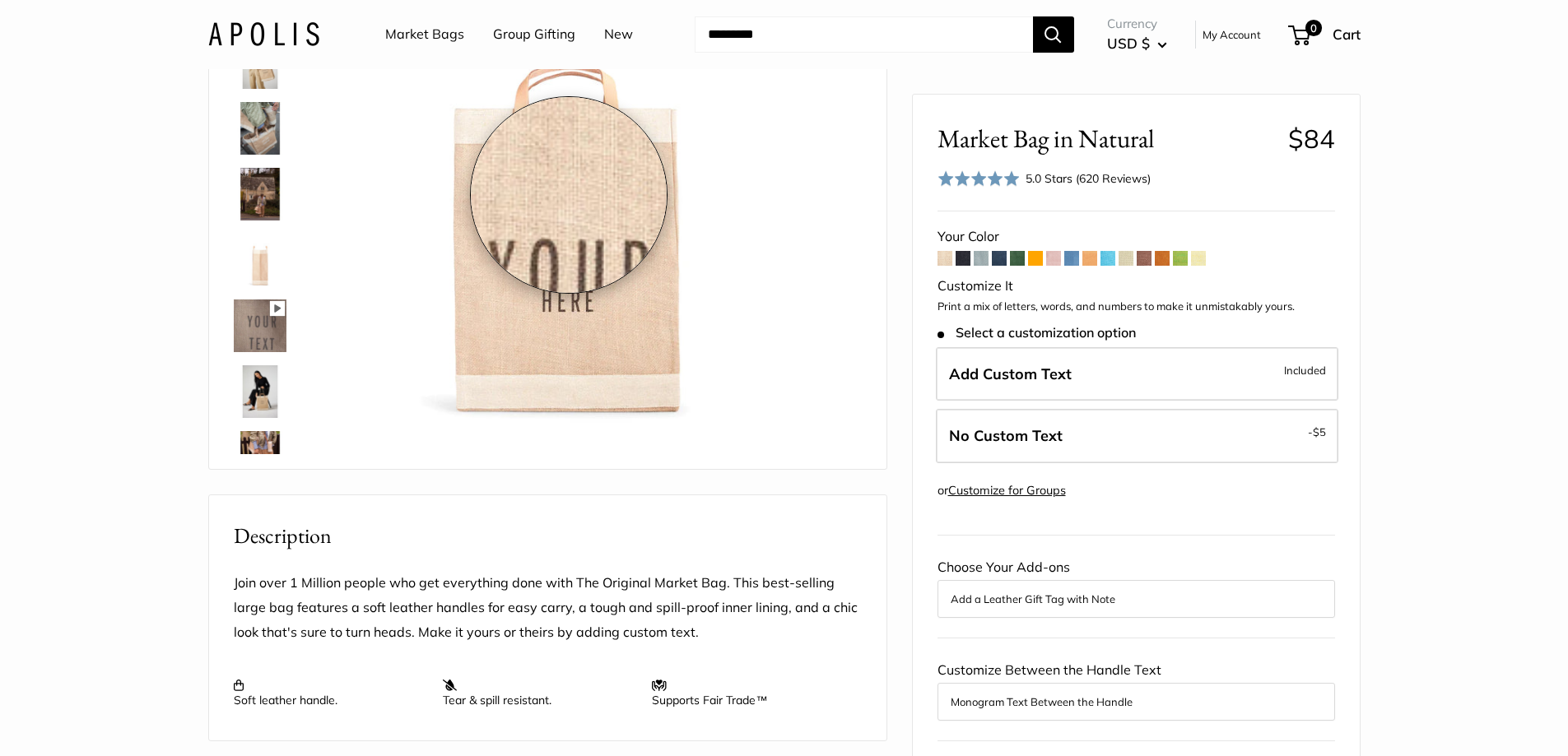
scroll to position [0, 0]
